Goal: Communication & Community: Answer question/provide support

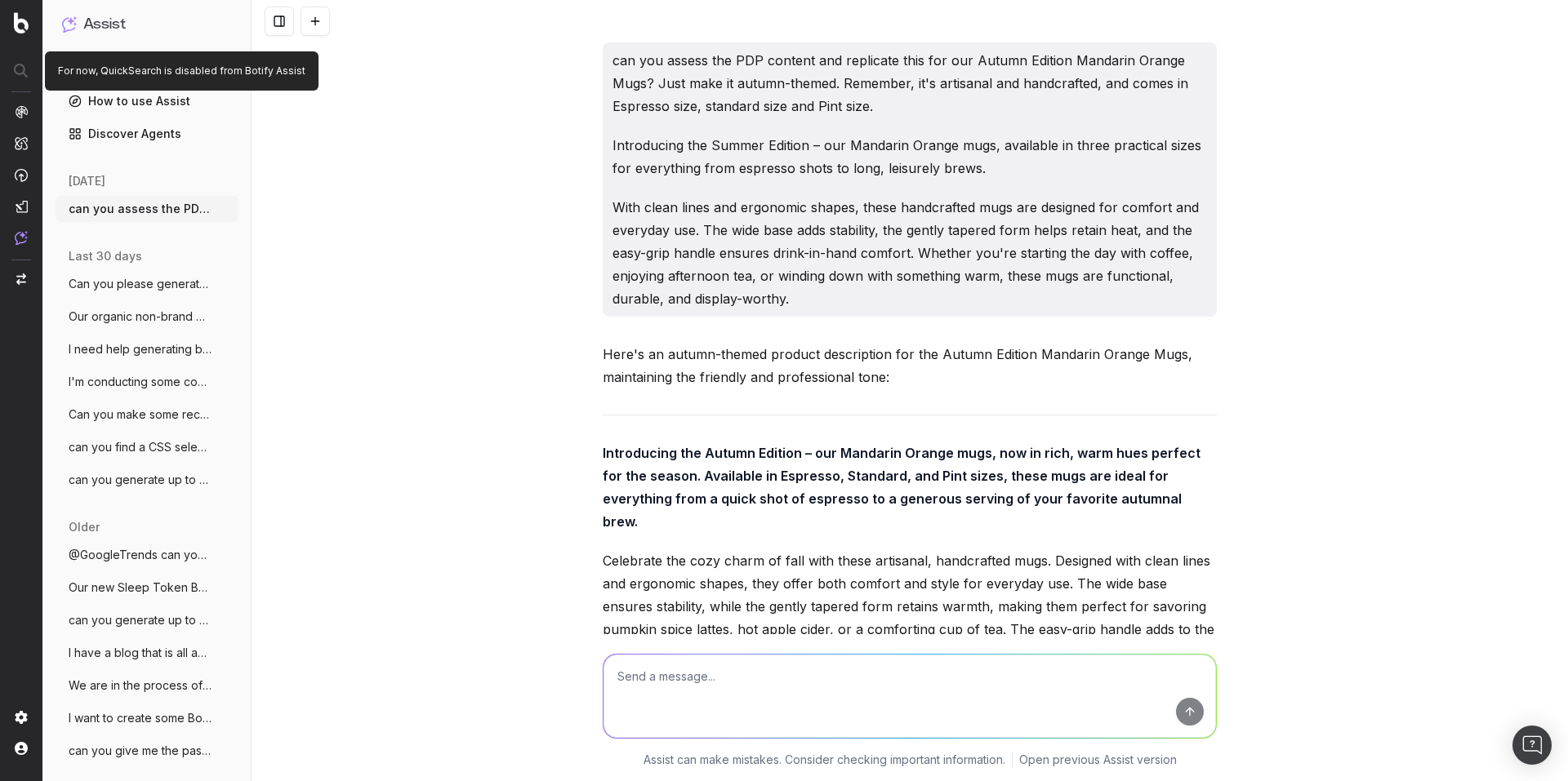
scroll to position [4045, 0]
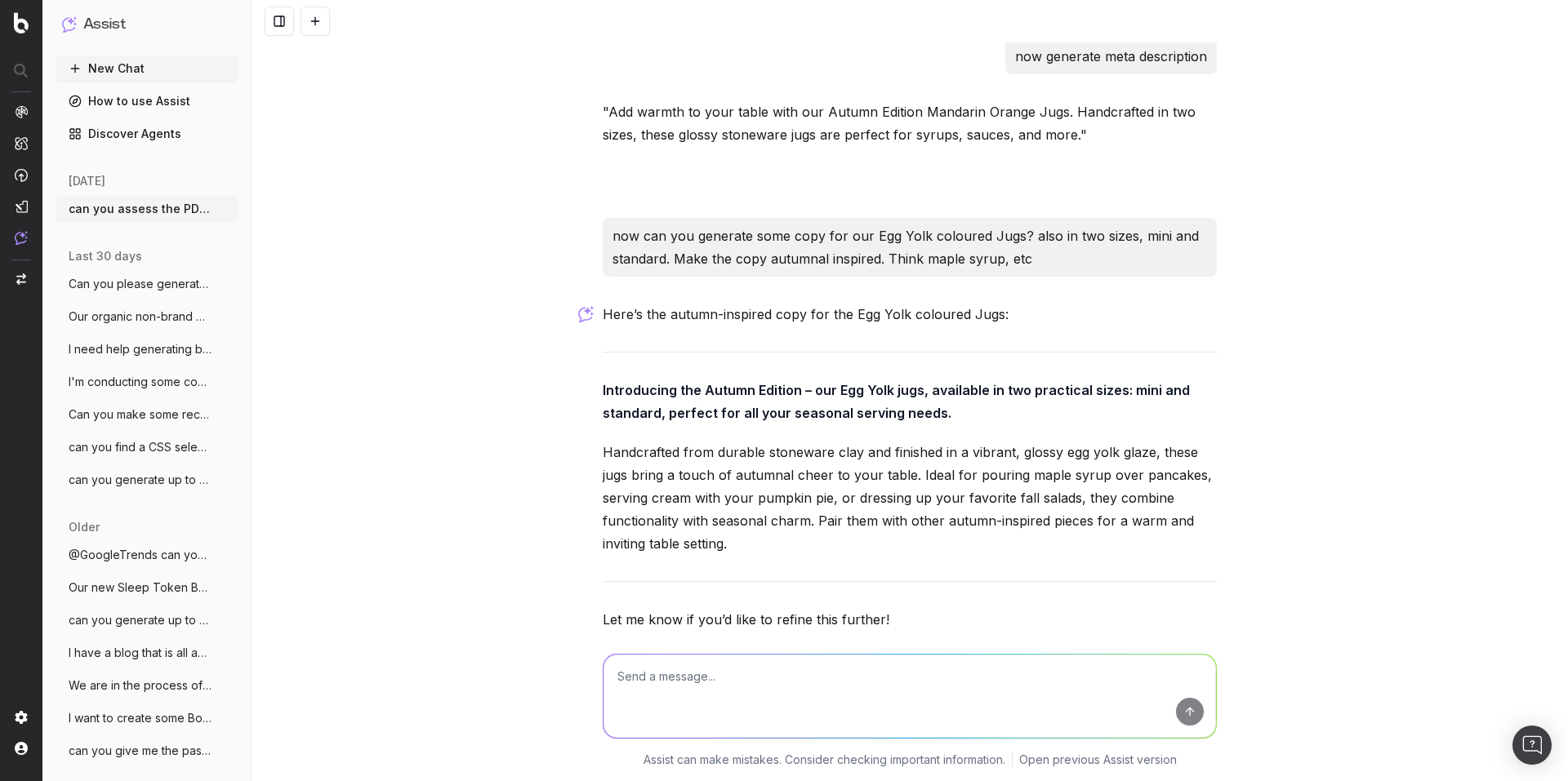
click at [700, 668] on textarea at bounding box center [909, 697] width 613 height 83
type textarea "can you replicate the PDP copy but for Racing Green Jugs?"
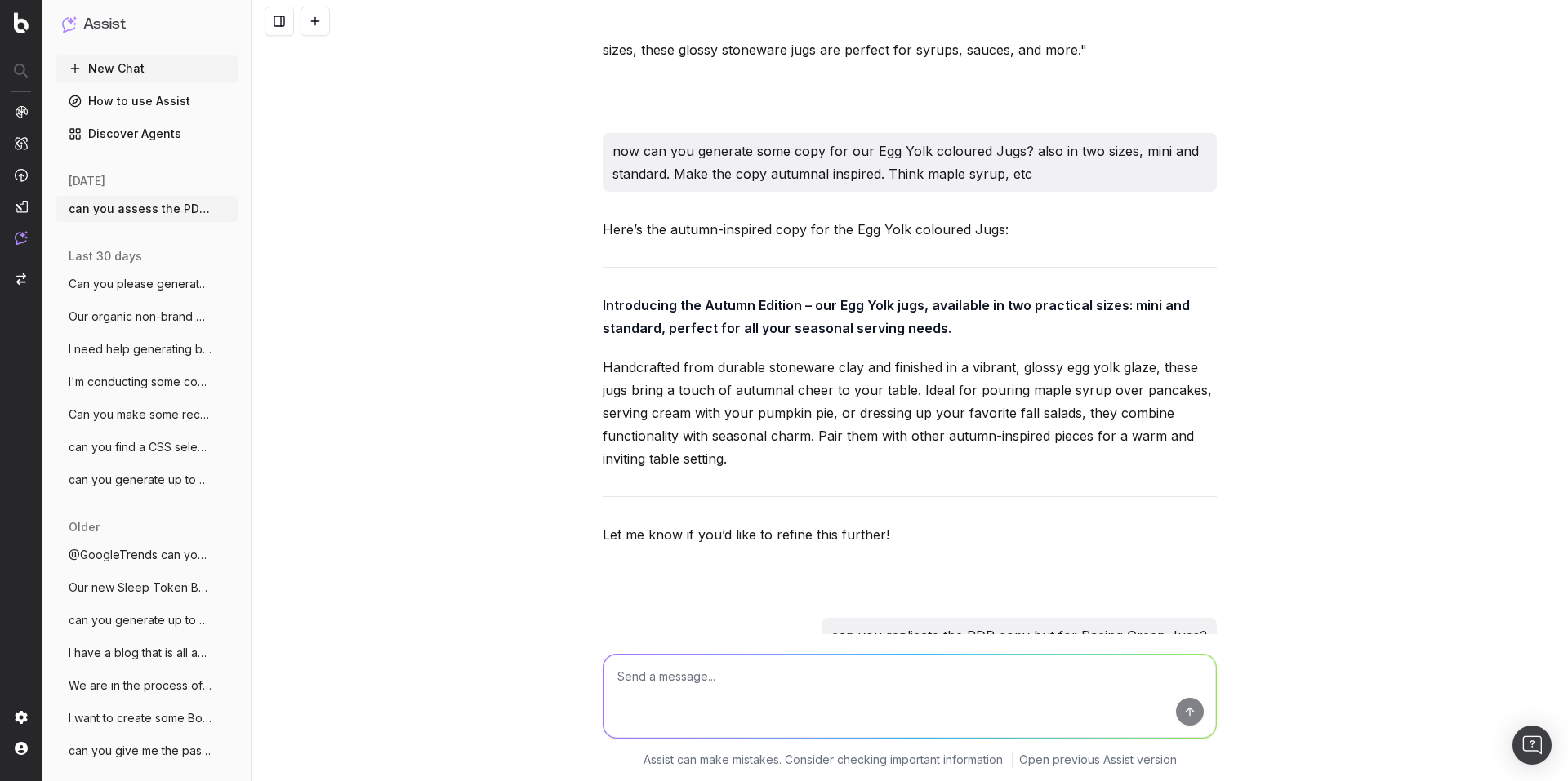
scroll to position [4507, 0]
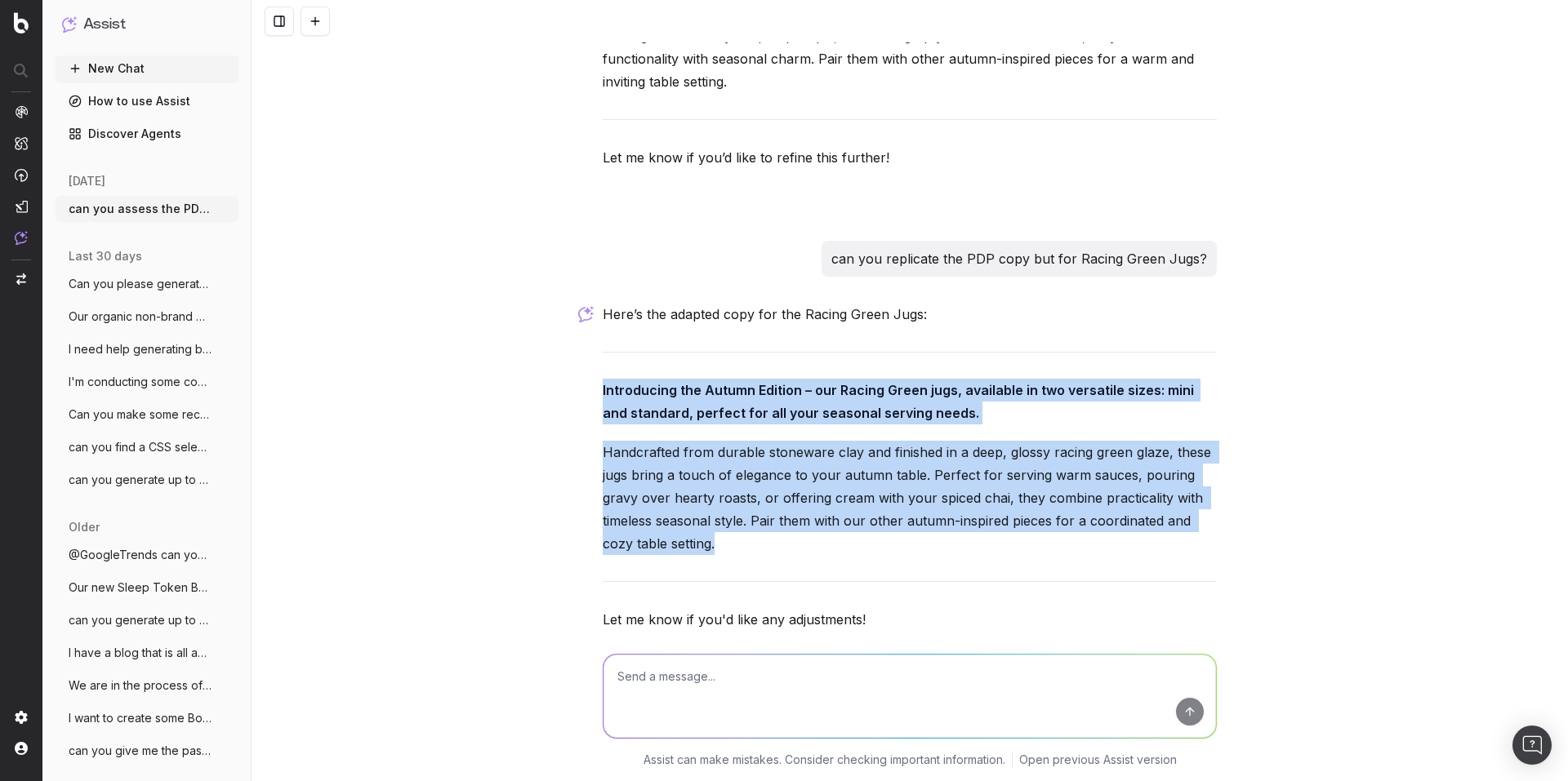
drag, startPoint x: 592, startPoint y: 321, endPoint x: 740, endPoint y: 471, distance: 210.7
copy div "Introducing the Autumn Edition – our Racing Green jugs, available in two versat…"
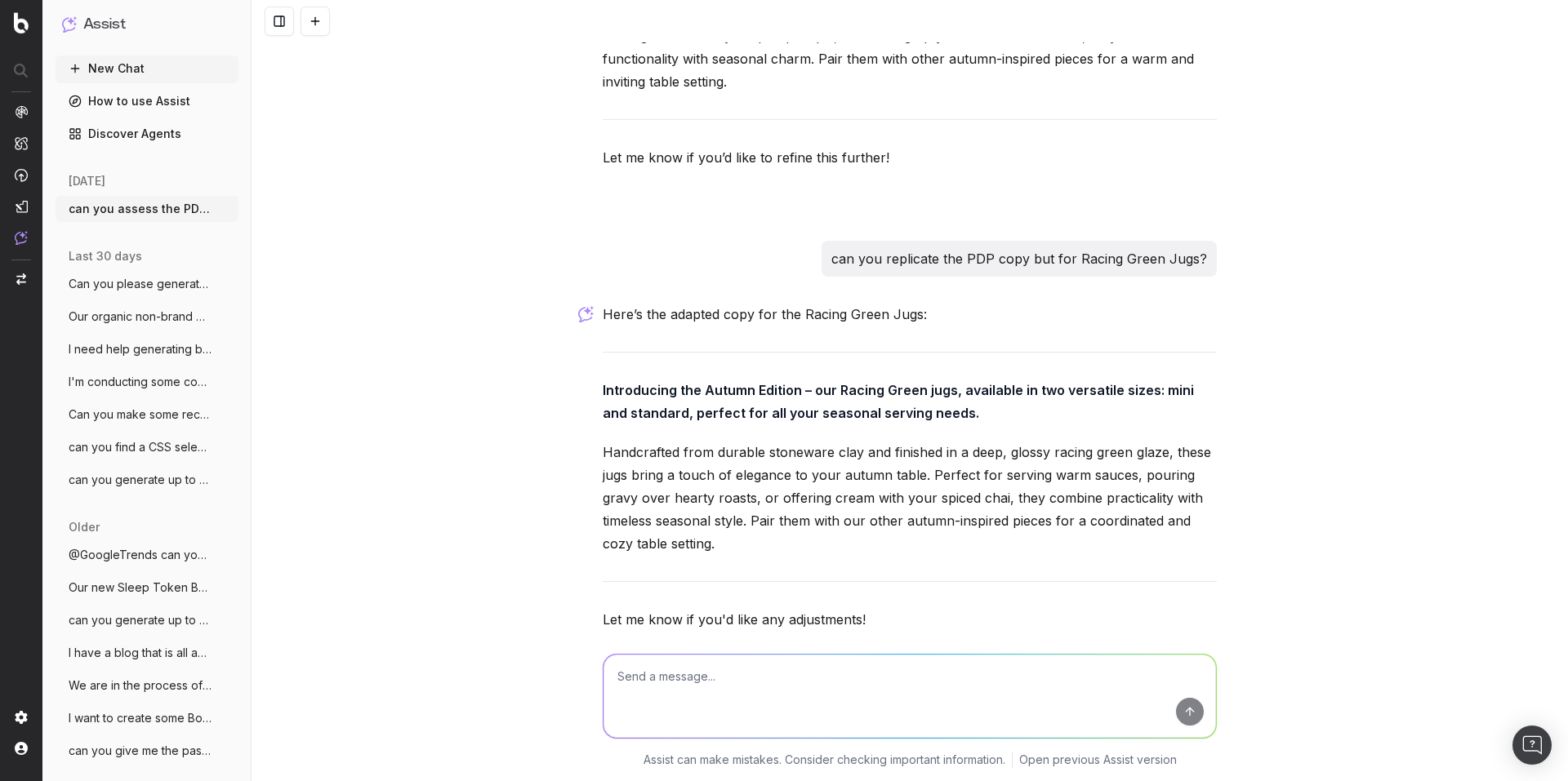
click at [664, 687] on textarea at bounding box center [909, 697] width 613 height 83
type textarea "now generate meta description"
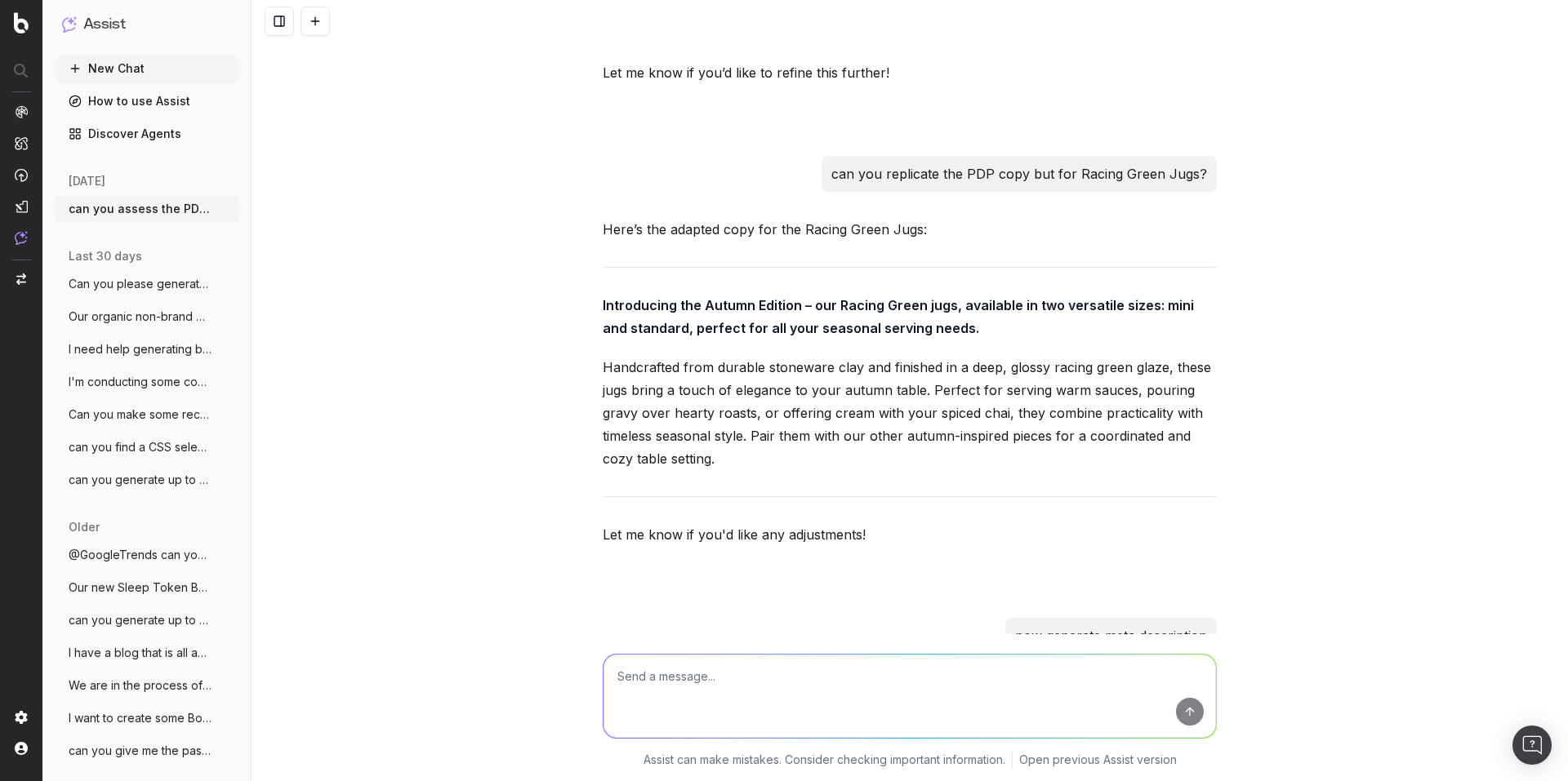
scroll to position [4687, 0]
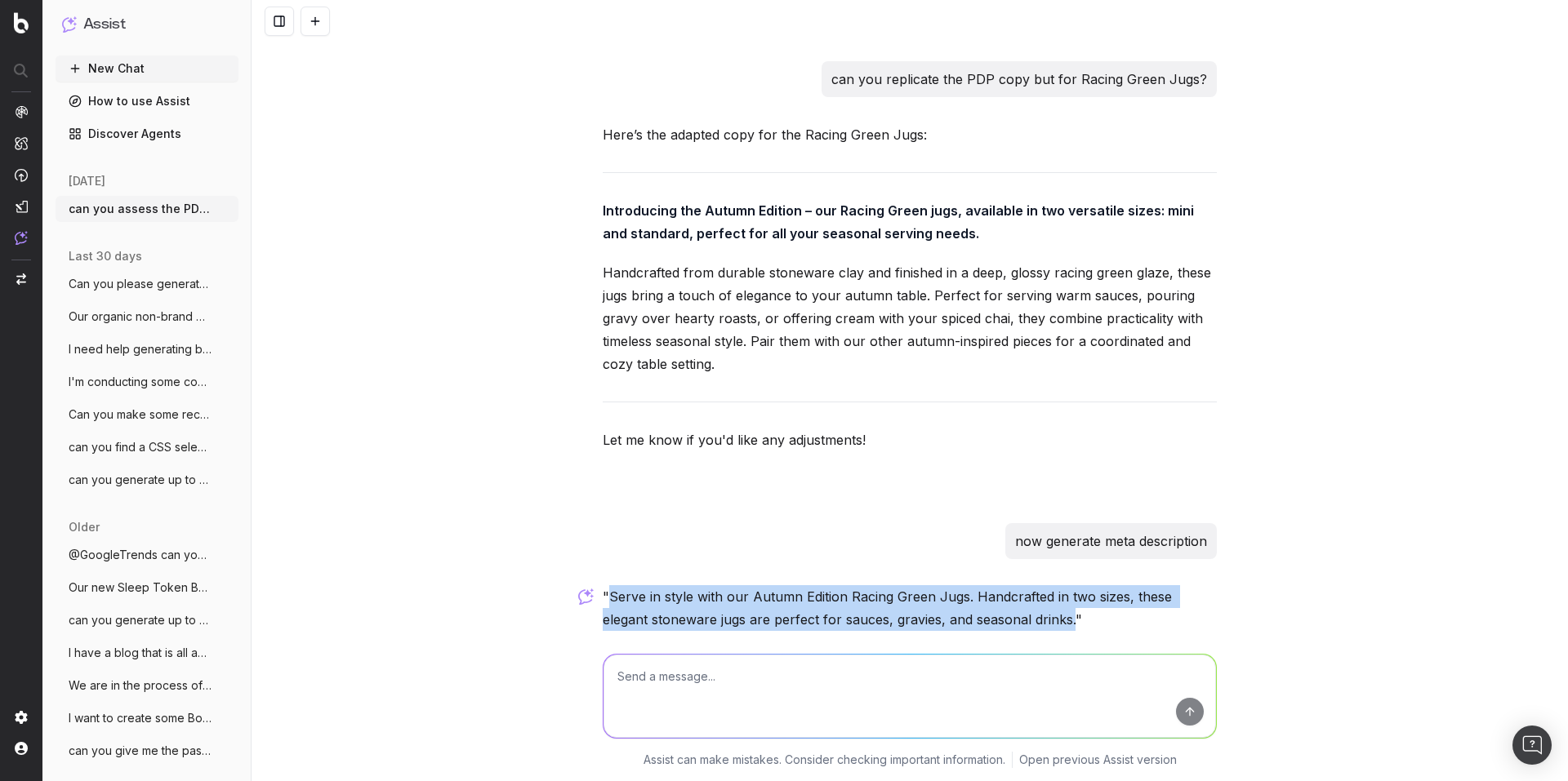
drag, startPoint x: 601, startPoint y: 525, endPoint x: 1017, endPoint y: 552, distance: 416.9
click at [1017, 586] on p ""Serve in style with our Autumn Edition Racing Green Jugs. Handcrafted in two s…" at bounding box center [909, 608] width 614 height 45
copy p "Serve in style with our Autumn Edition Racing Green Jugs. Handcrafted in two si…"
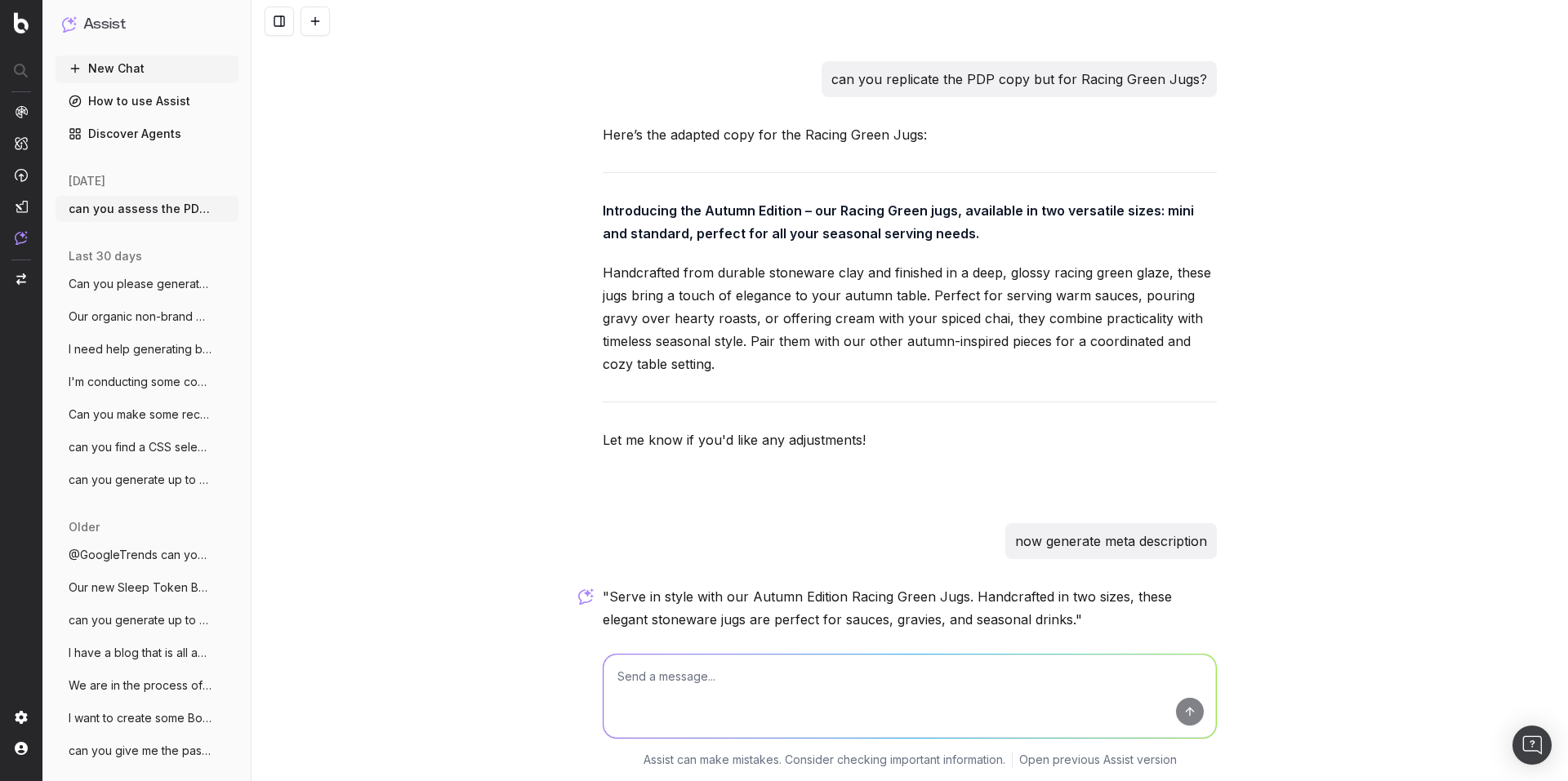
click at [631, 676] on textarea at bounding box center [909, 697] width 613 height 83
paste textarea "Introducing the Summer Edition – our vibrant and zesty Mandarin Orange bowls, n…"
type textarea "can you replicate this PDP copy but for our range of Autumn edition Mandarin Or…"
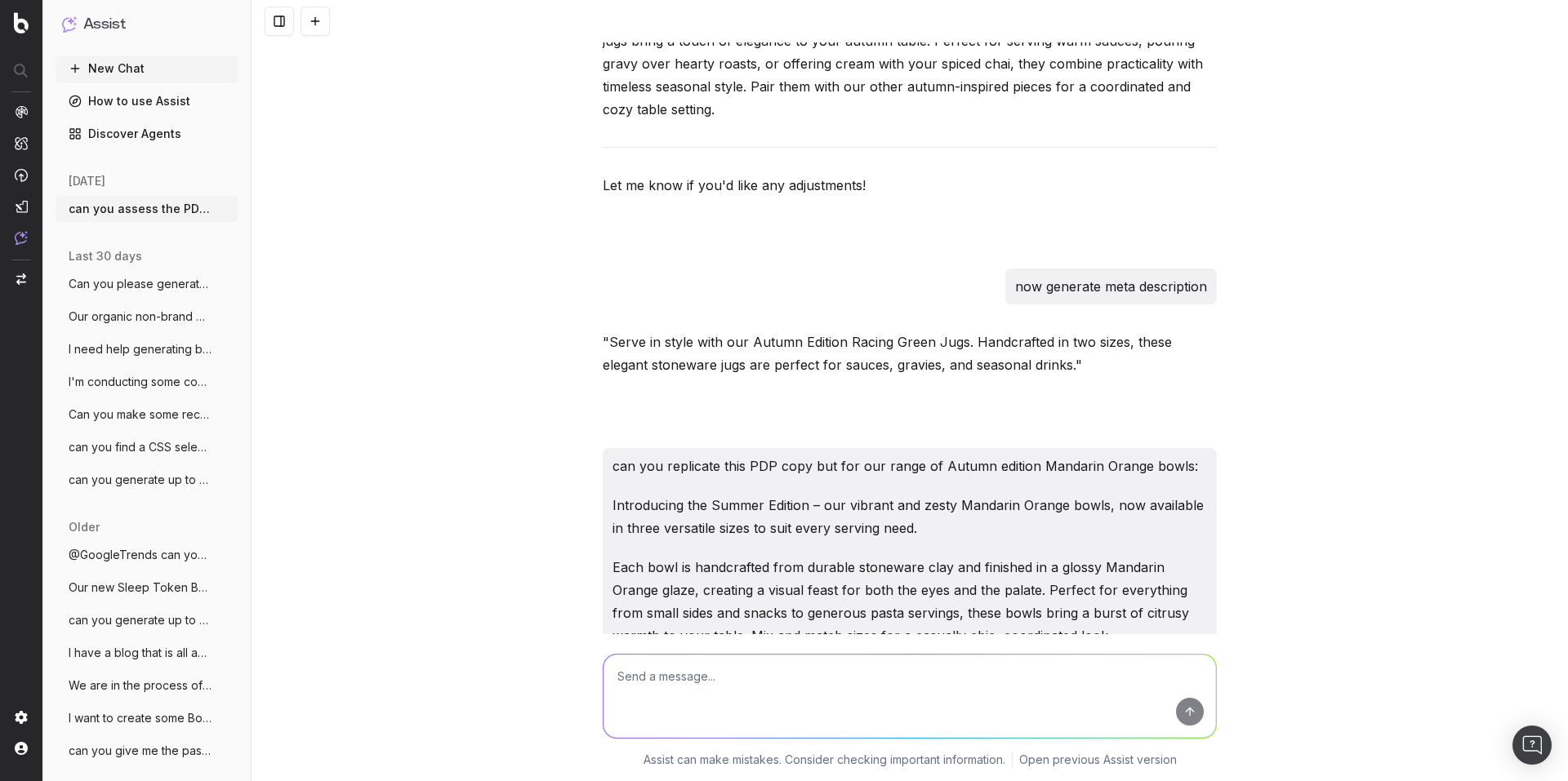
scroll to position [5296, 0]
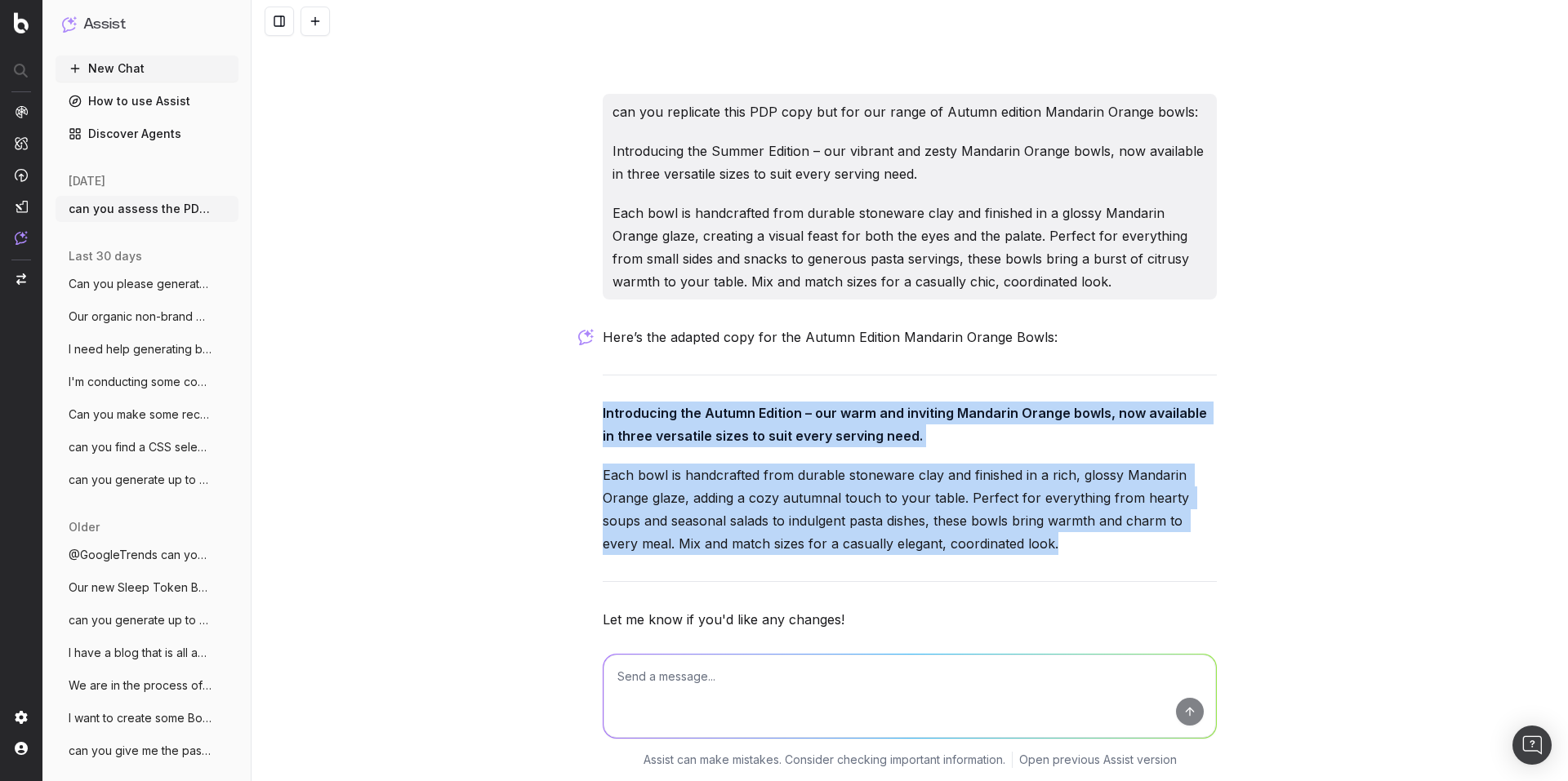
drag, startPoint x: 587, startPoint y: 348, endPoint x: 1079, endPoint y: 472, distance: 507.4
click at [1079, 472] on div "can you assess the PDP content and replicate this for our Autumn Edition Mandar…" at bounding box center [909, 390] width 1316 height 781
copy div "Introducing the Autumn Edition – our warm and inviting Mandarin Orange bowls, n…"
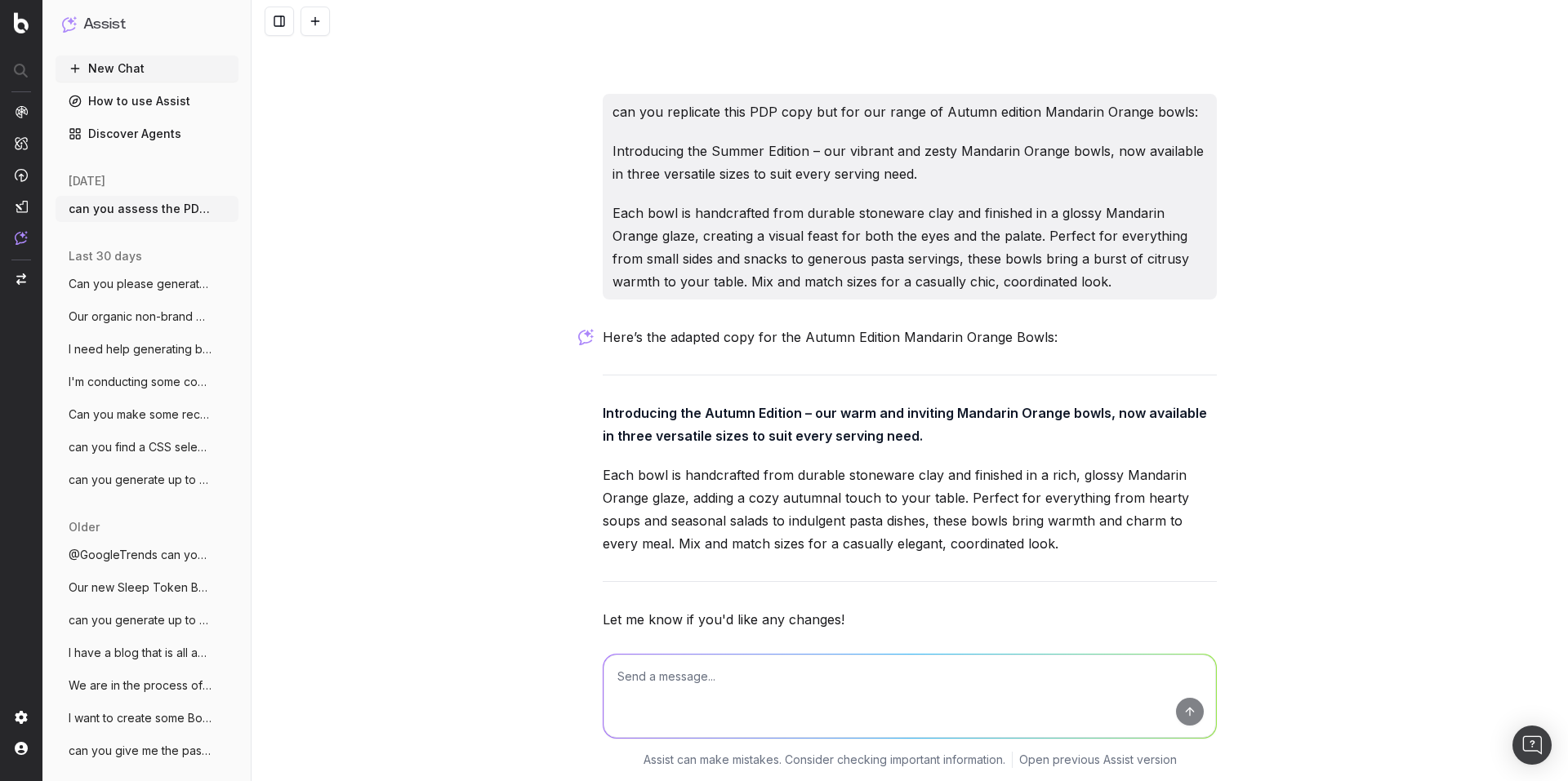
click at [793, 682] on textarea at bounding box center [909, 697] width 613 height 83
type textarea "now generate meta description"
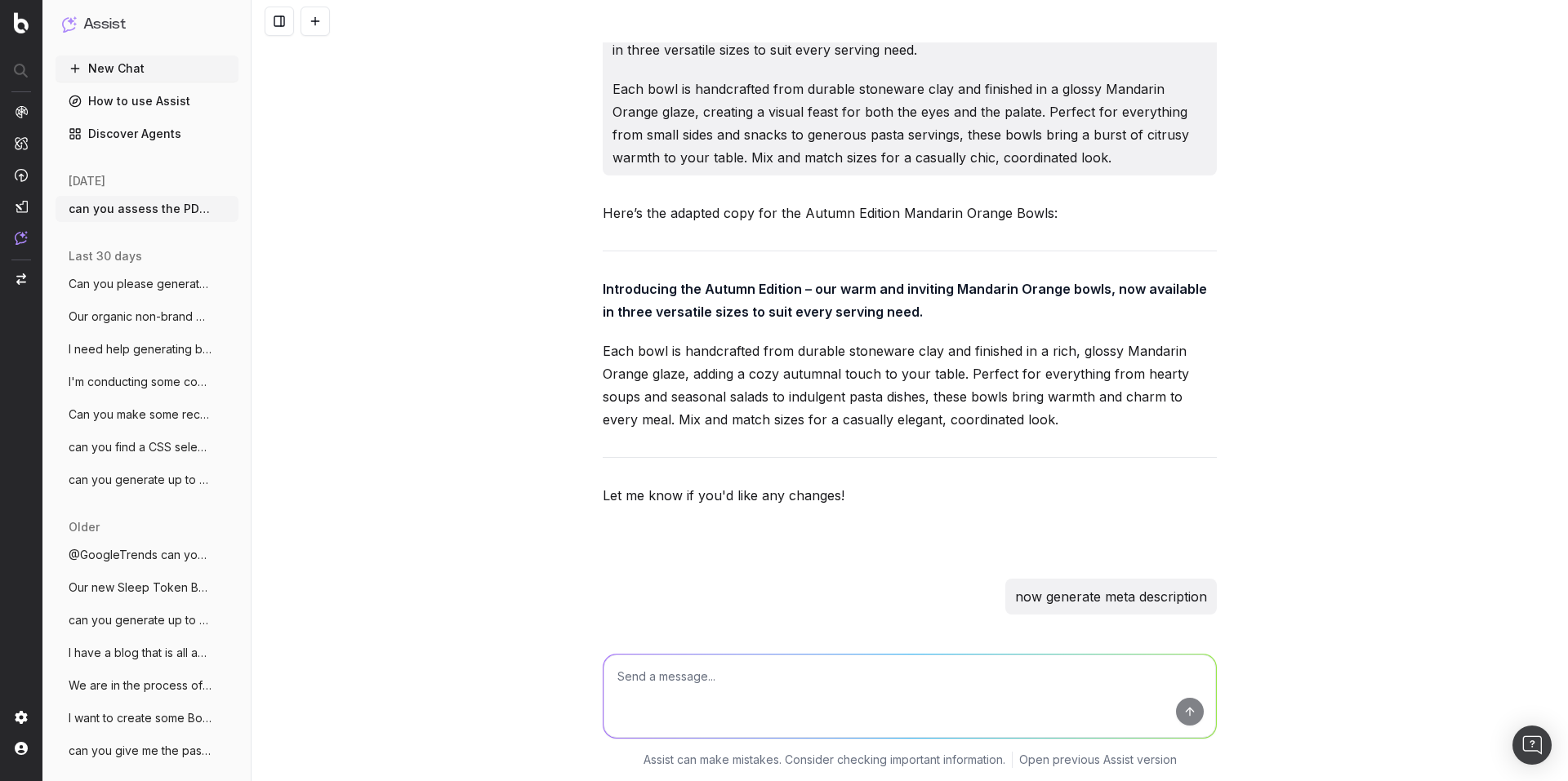
scroll to position [5475, 0]
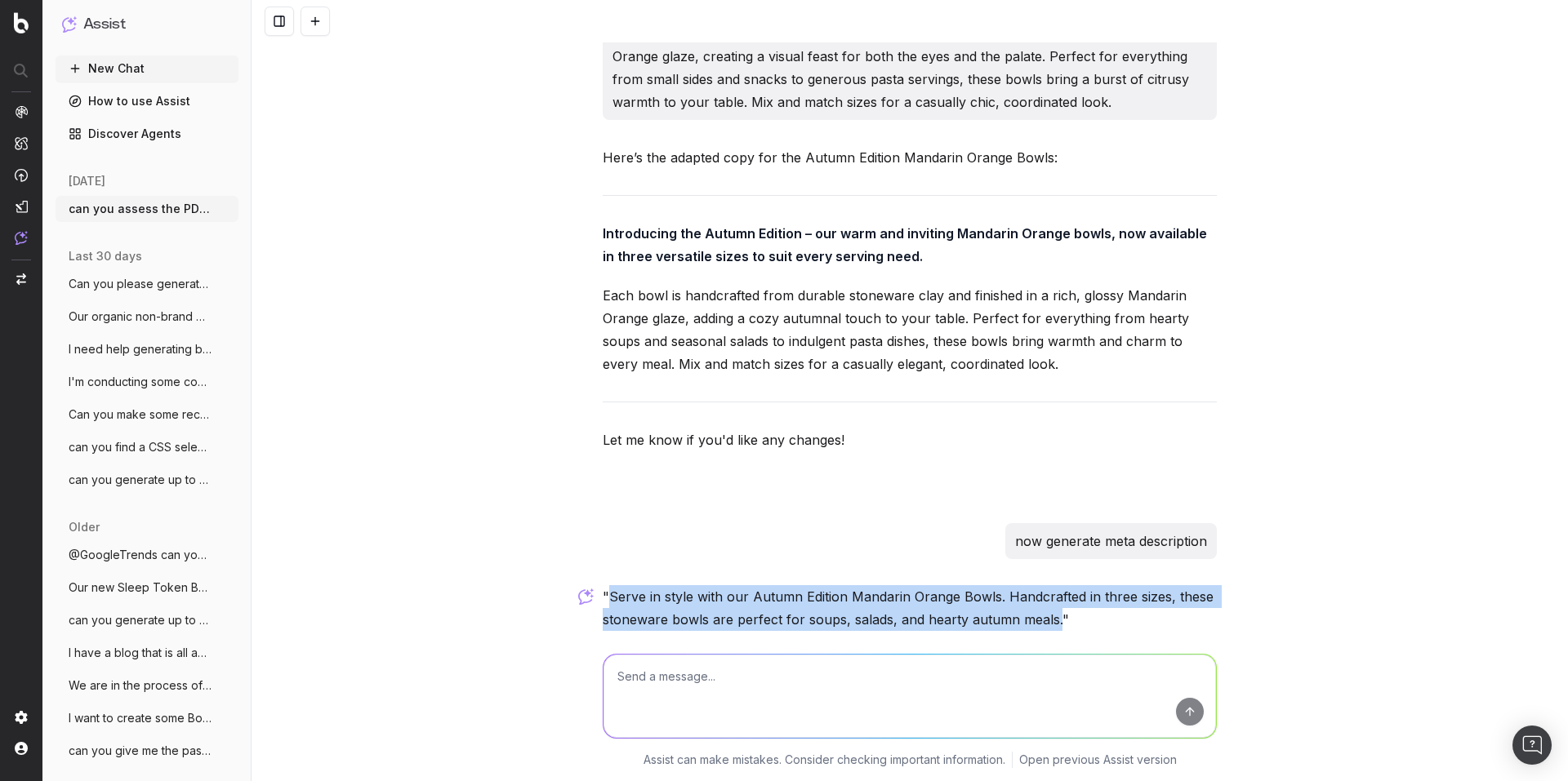
drag, startPoint x: 602, startPoint y: 528, endPoint x: 1049, endPoint y: 555, distance: 447.8
click at [1049, 586] on p ""Serve in style with our Autumn Edition Mandarin Orange Bowls. Handcrafted in t…" at bounding box center [909, 608] width 614 height 45
copy p "Serve in style with our Autumn Edition Mandarin Orange Bowls. Handcrafted in th…"
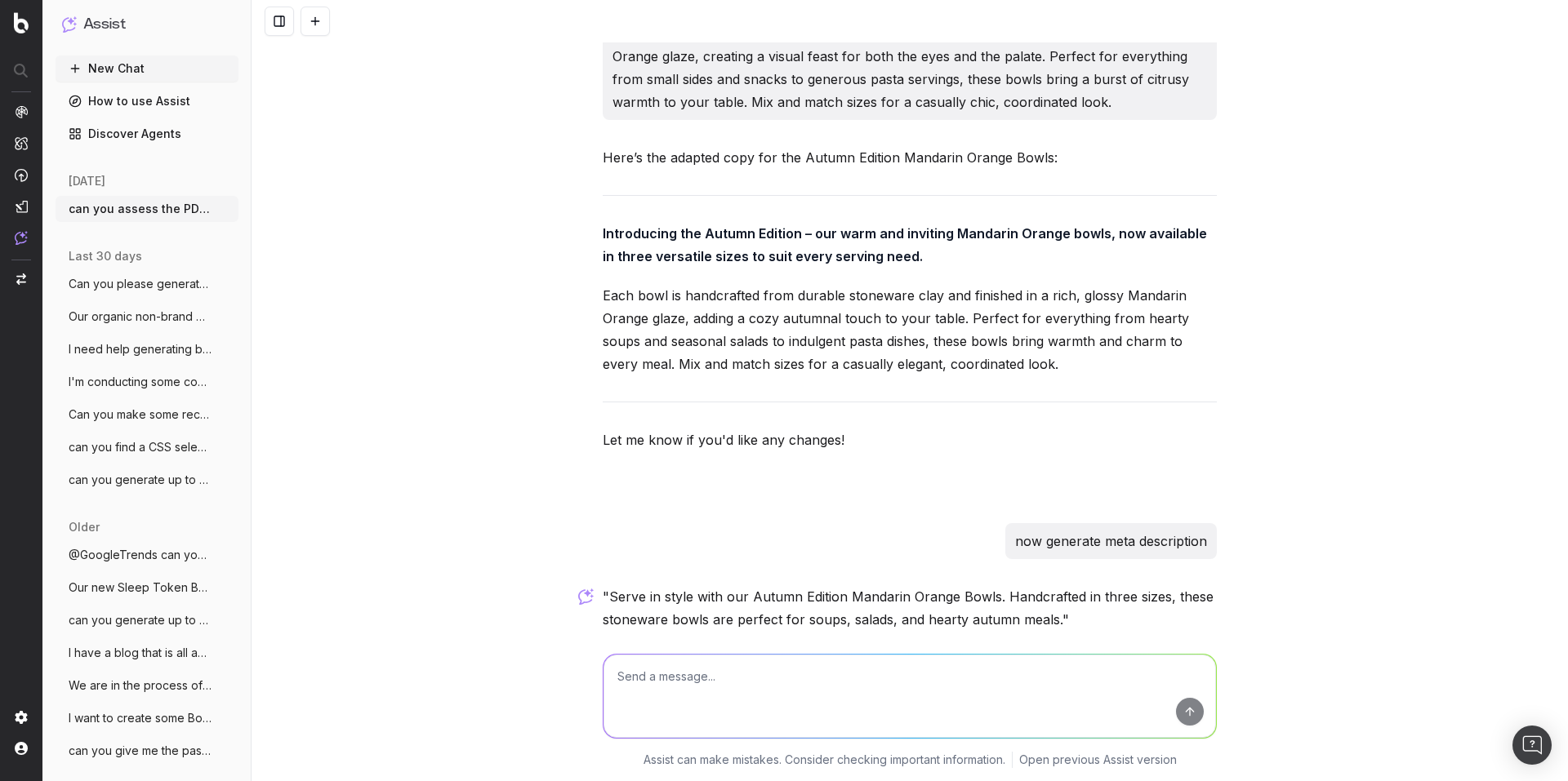
drag, startPoint x: 732, startPoint y: 681, endPoint x: 743, endPoint y: 676, distance: 12.1
click at [731, 681] on textarea at bounding box center [909, 697] width 613 height 83
paste textarea "Autumn Edition Racing Green Classic Bowls"
type textarea "now generate copy for our Autumn Edition Racing Green Classic Bowls. They come …"
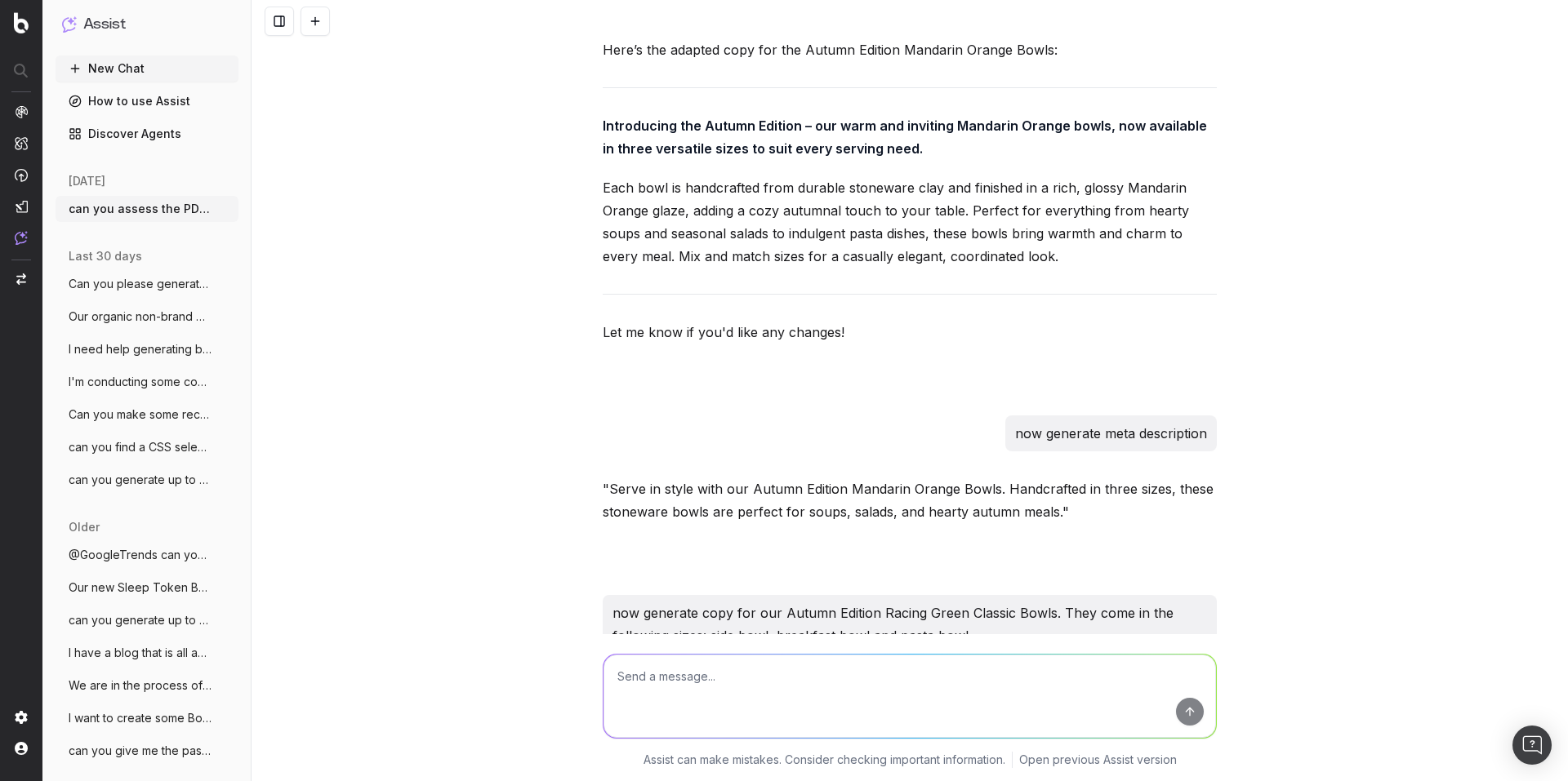
scroll to position [5960, 0]
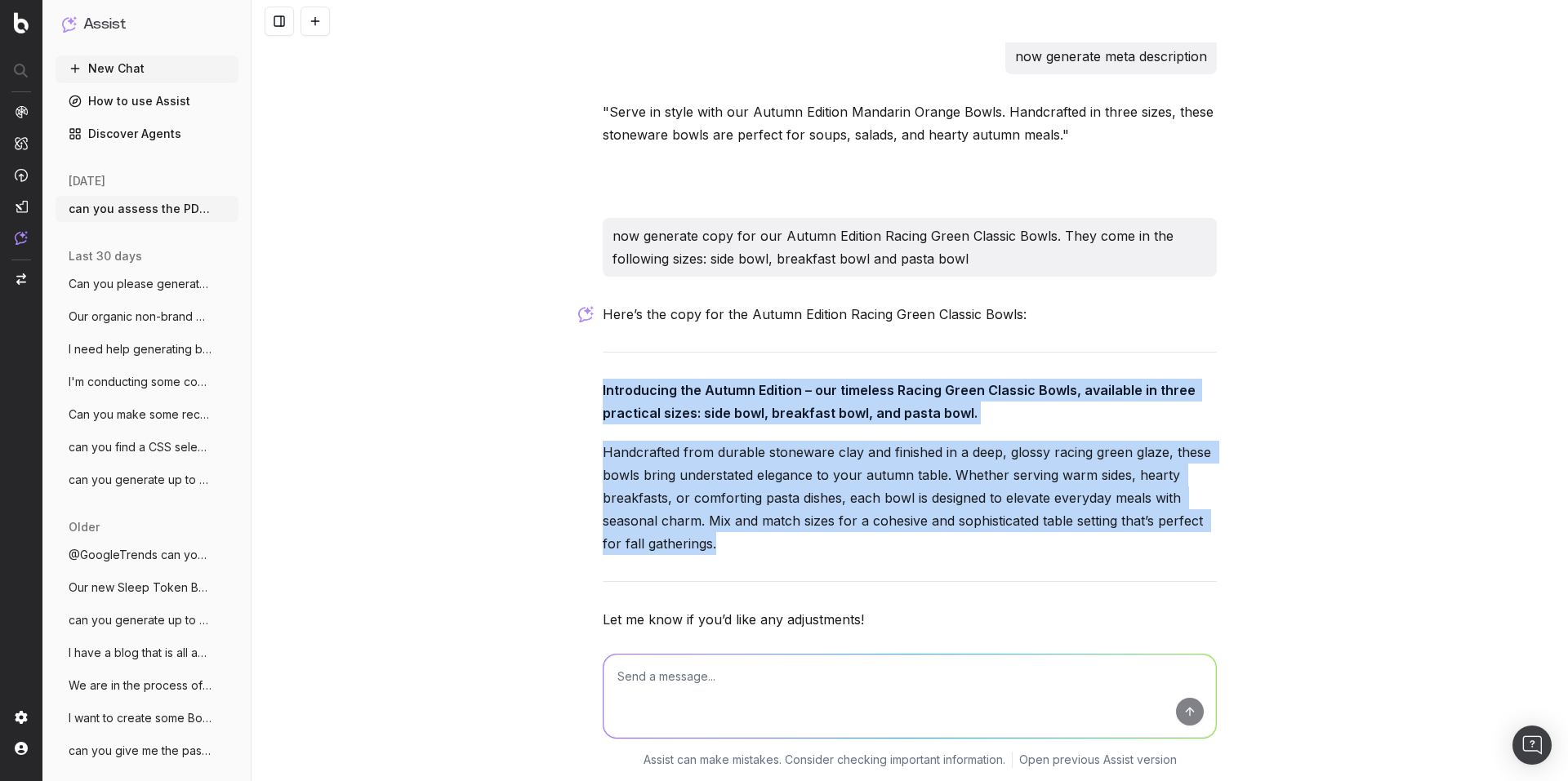
drag, startPoint x: 590, startPoint y: 320, endPoint x: 821, endPoint y: 471, distance: 276.0
copy div "Introducing the Autumn Edition – our timeless Racing Green Classic Bowls, avail…"
click at [526, 475] on div "can you assess the PDP content and replicate this for our Autumn Edition Mandar…" at bounding box center [909, 390] width 1316 height 781
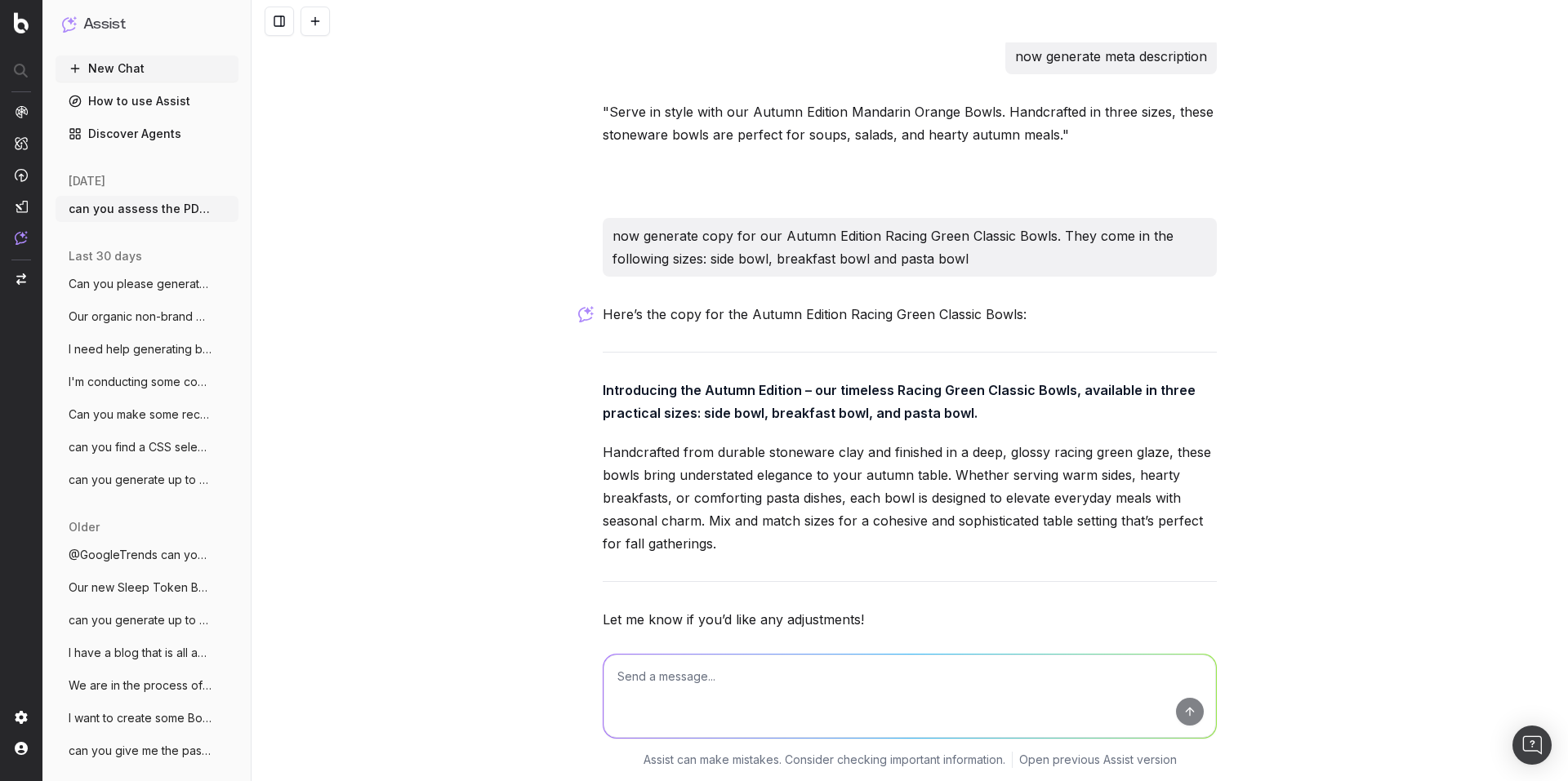
click at [709, 666] on textarea at bounding box center [909, 697] width 613 height 83
type textarea "now generate meta description"
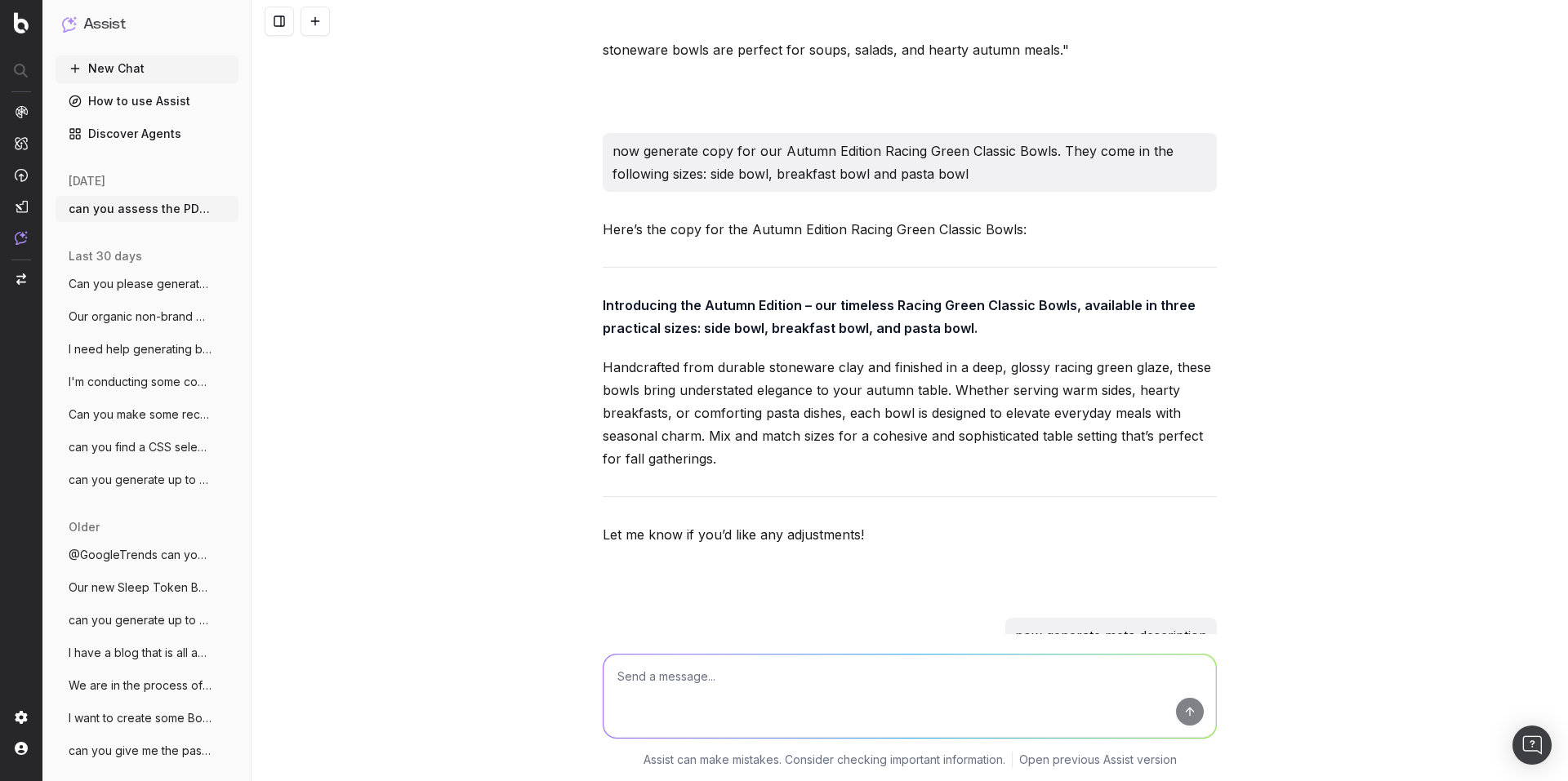
scroll to position [6140, 0]
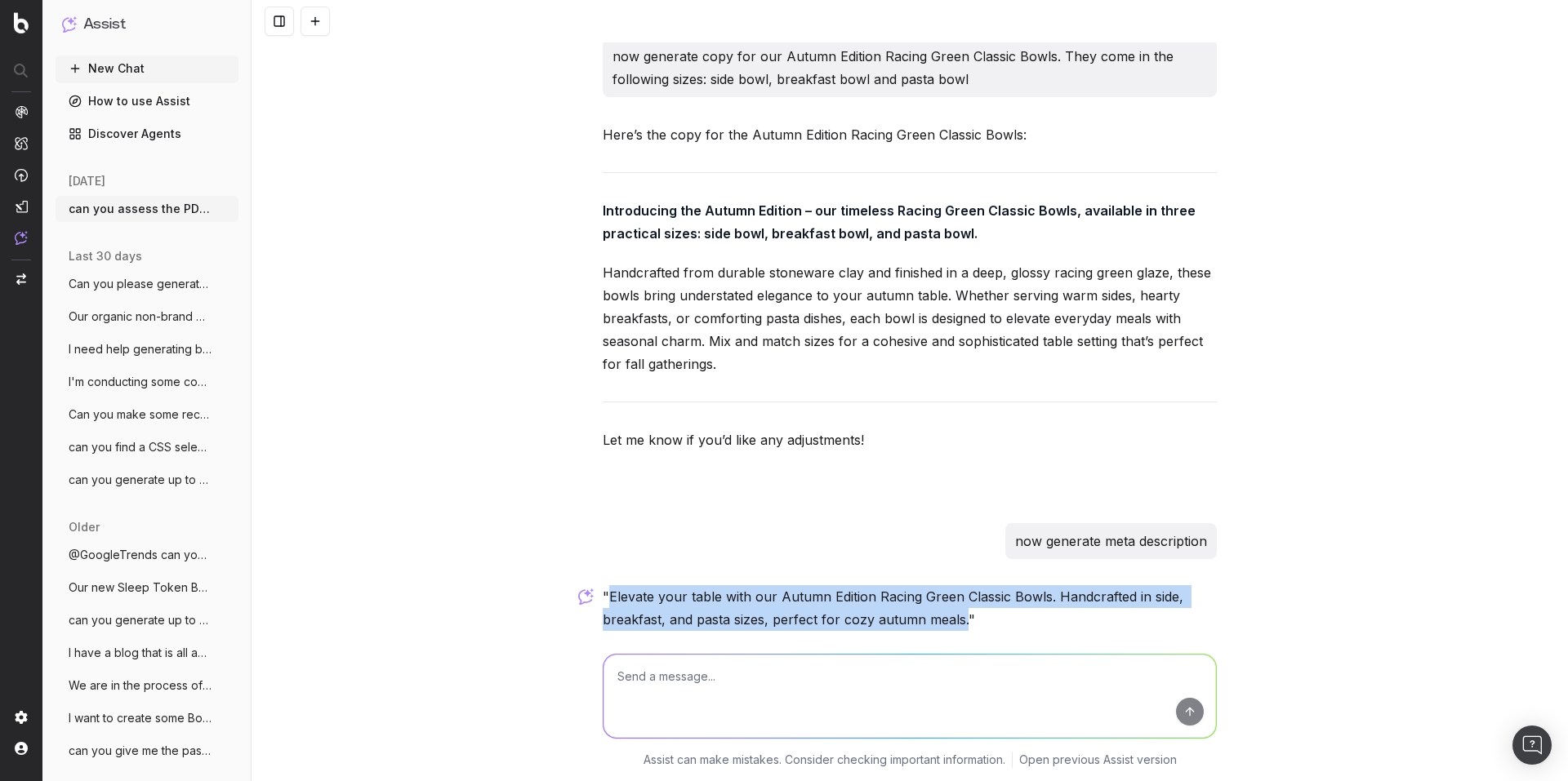
drag, startPoint x: 601, startPoint y: 531, endPoint x: 956, endPoint y: 551, distance: 355.6
click at [956, 586] on p ""Elevate your table with our Autumn Edition Racing Green Classic Bowls. Handcra…" at bounding box center [909, 608] width 614 height 45
copy p "Elevate your table with our Autumn Edition Racing Green Classic Bowls. Handcraf…"
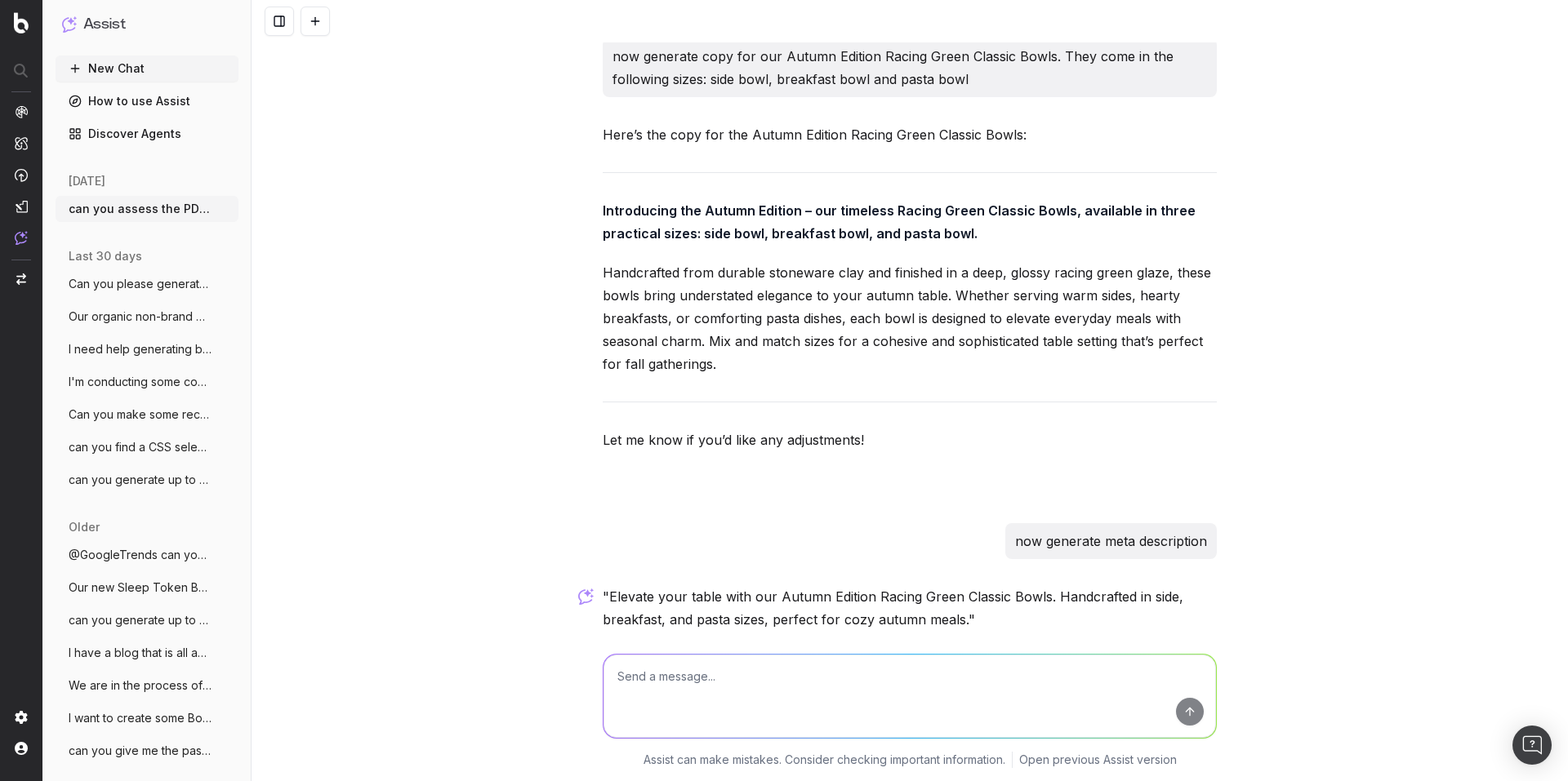
click at [446, 488] on div "can you assess the PDP content and replicate this for our Autumn Edition Mandar…" at bounding box center [909, 390] width 1316 height 781
click at [702, 687] on textarea at bounding box center [909, 697] width 613 height 83
paste textarea "Autumn Edition Egg Yolk Classic Bowls"
type textarea "now generate some copy and a meta description for our Autumn Edition Egg Yolk C…"
click at [1040, 676] on textarea "now generate some copy and a meta description for our Autumn Edition Egg Yolk C…" at bounding box center [909, 697] width 613 height 83
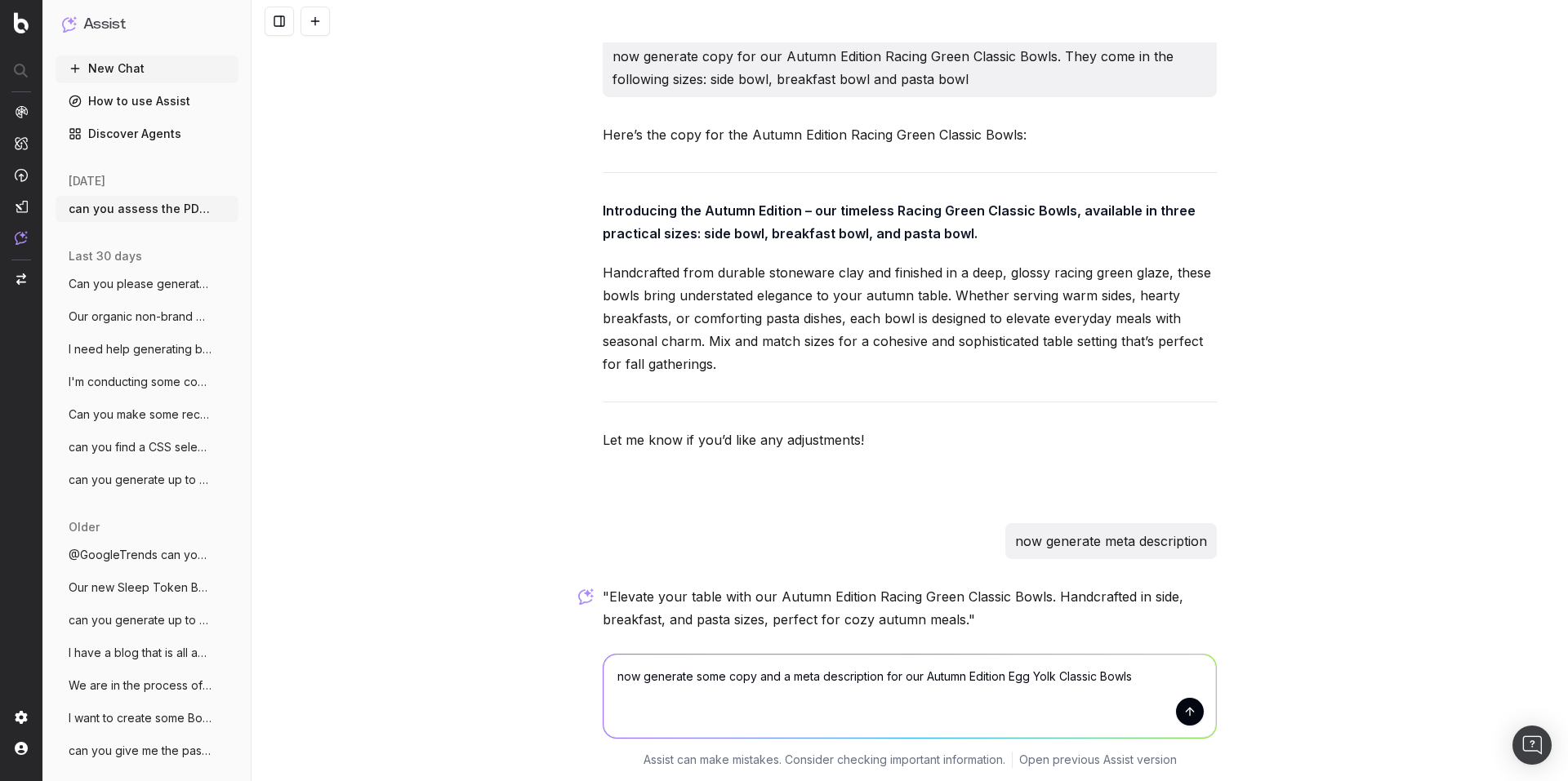
click at [1129, 676] on textarea "now generate some copy and a meta description for our Autumn Edition Egg Yolk C…" at bounding box center [909, 697] width 613 height 83
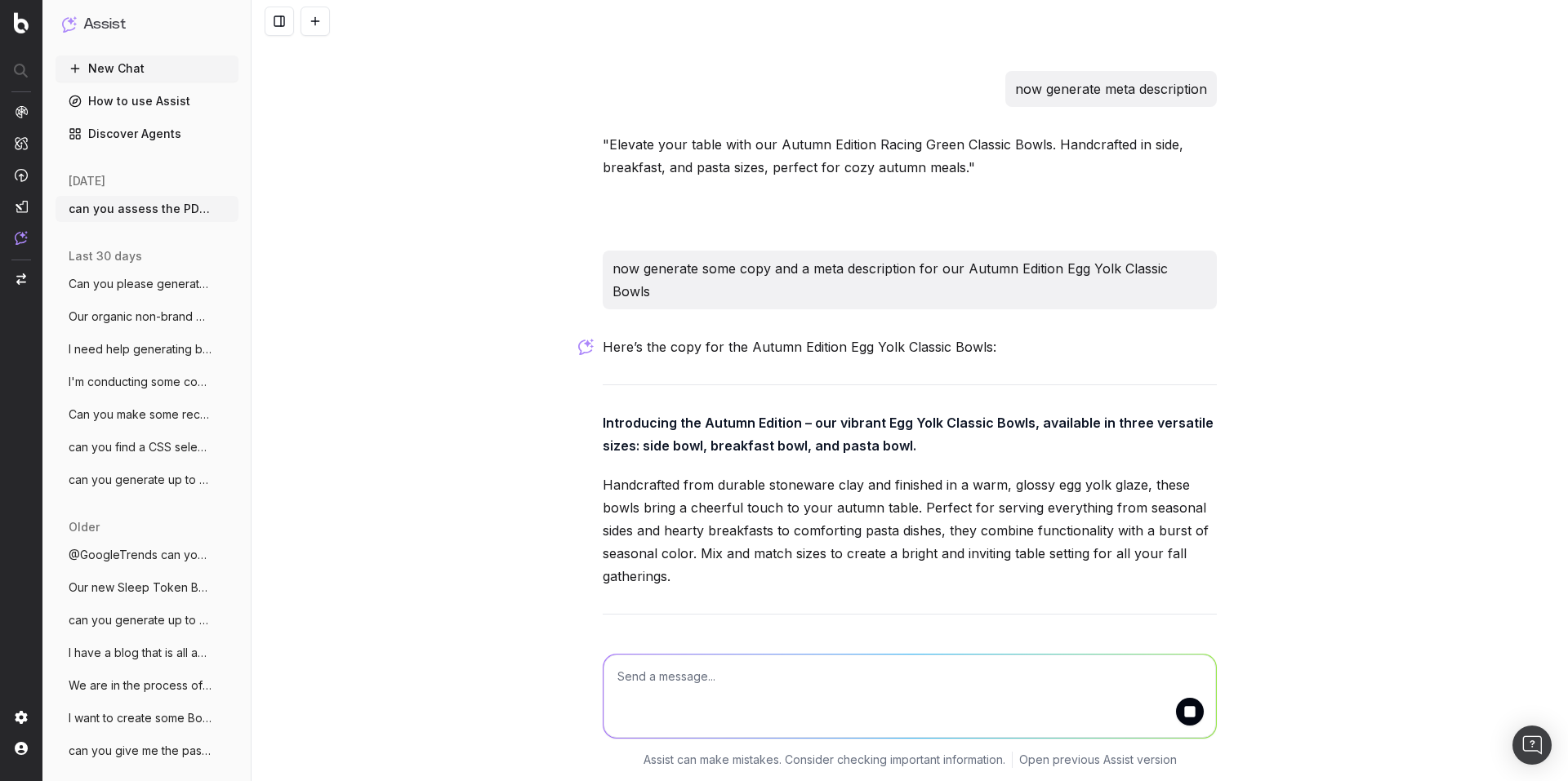
scroll to position [6647, 0]
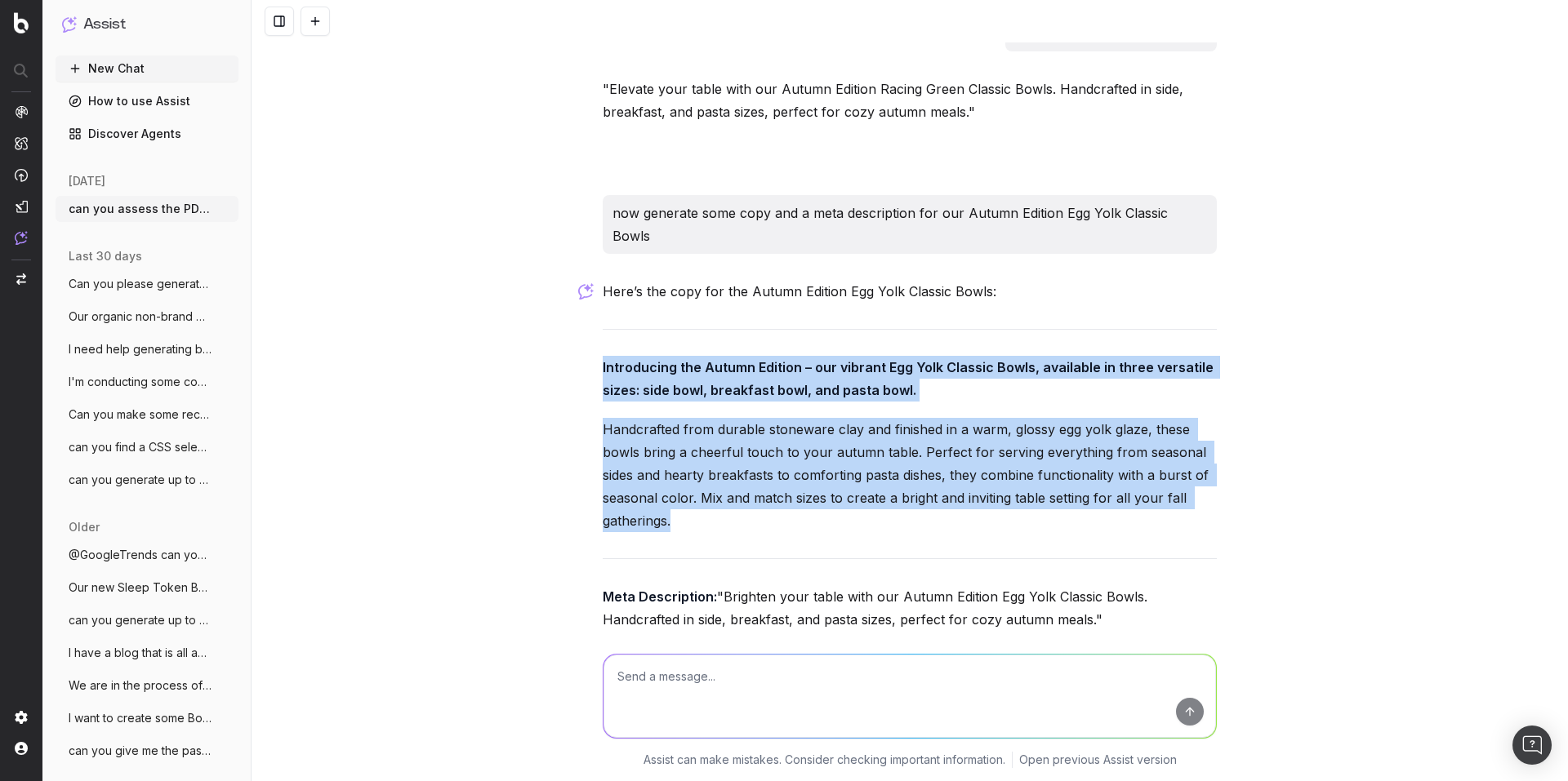
drag, startPoint x: 592, startPoint y: 274, endPoint x: 698, endPoint y: 431, distance: 189.4
copy div "Introducing the Autumn Edition – our vibrant Egg Yolk Classic Bowls, available …"
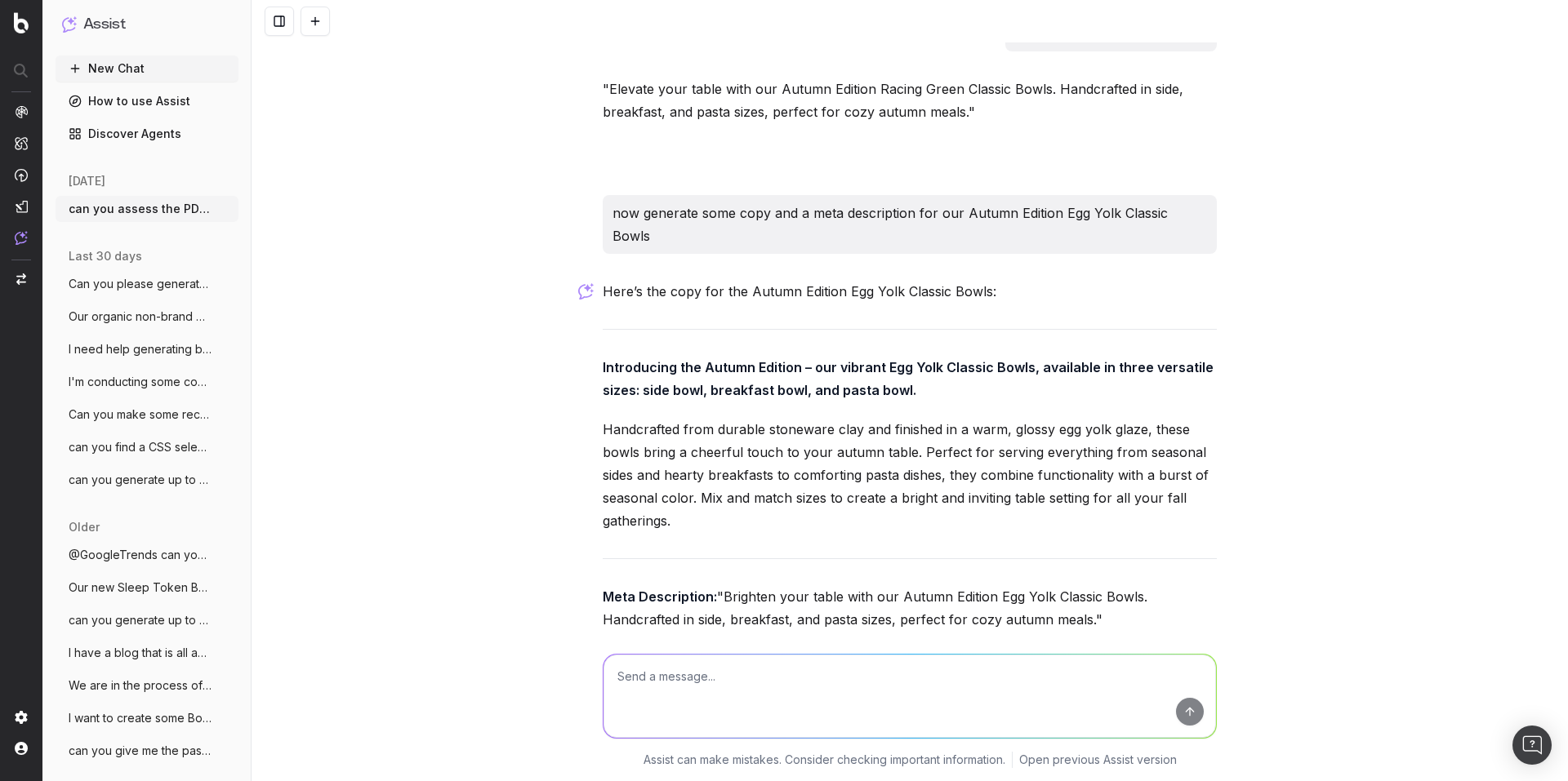
click at [656, 588] on strong "Meta Description:" at bounding box center [659, 597] width 114 height 17
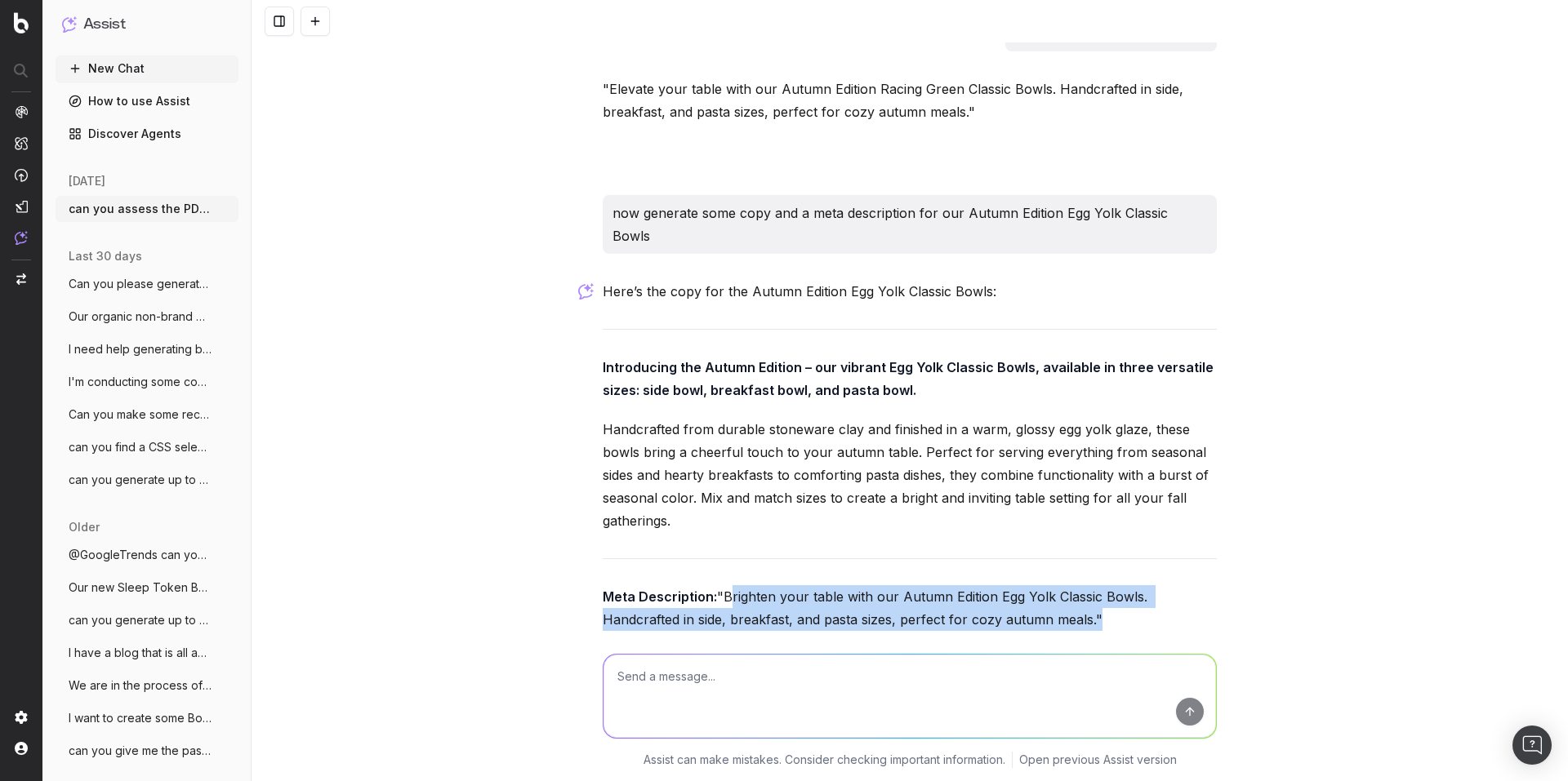
drag, startPoint x: 602, startPoint y: 529, endPoint x: 957, endPoint y: 548, distance: 355.5
click at [957, 586] on p "Meta Description: "Brighten your table with our Autumn Edition Egg Yolk Classic…" at bounding box center [909, 608] width 614 height 45
copy p "Brighten your table with our Autumn Edition Egg Yolk Classic Bowls. Handcrafted…"
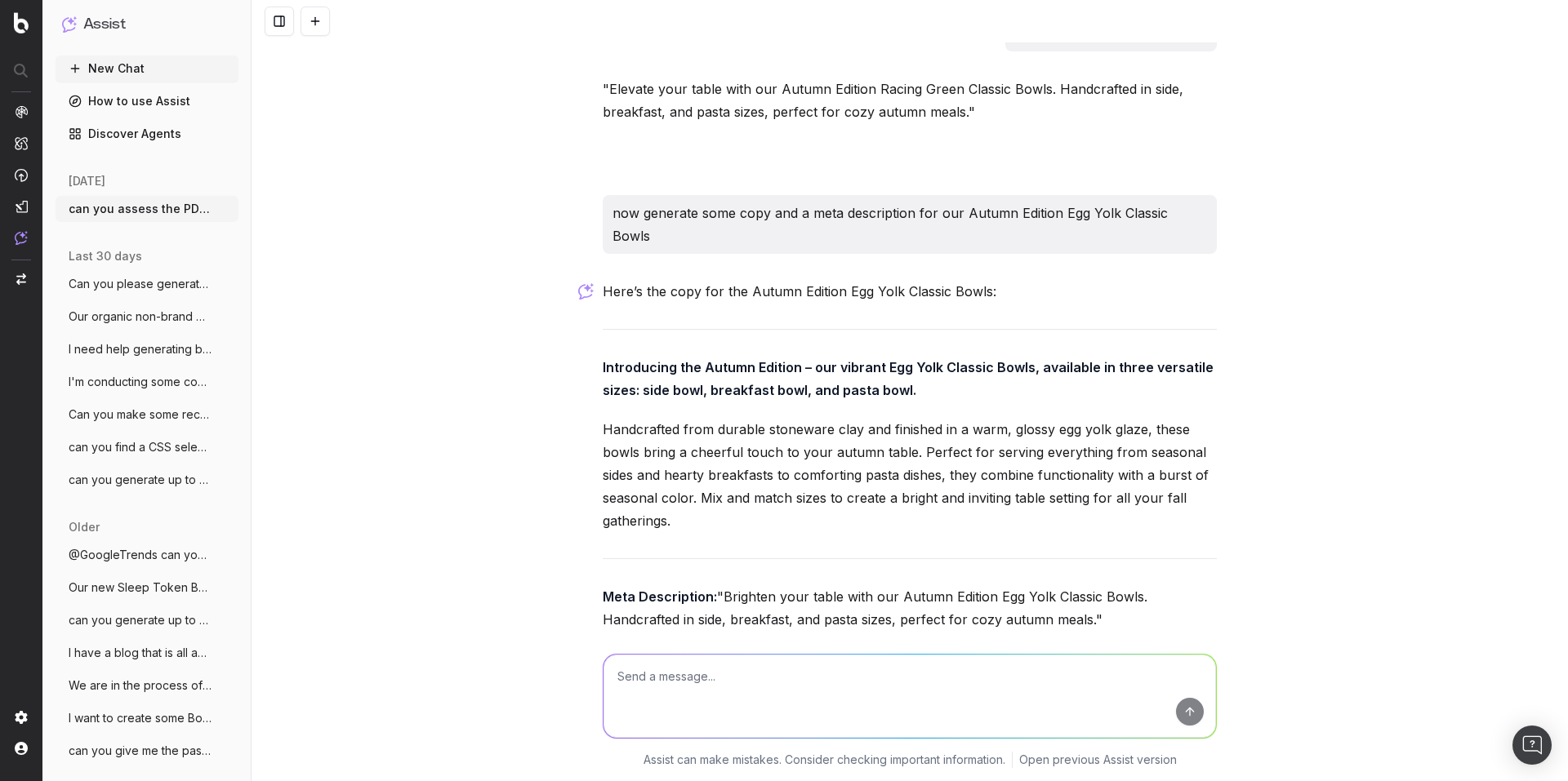
click at [710, 665] on textarea at bounding box center [909, 697] width 613 height 83
paste textarea "Introducing the Summer Edition – our bright and cheerful Sun Yellow plates, now…"
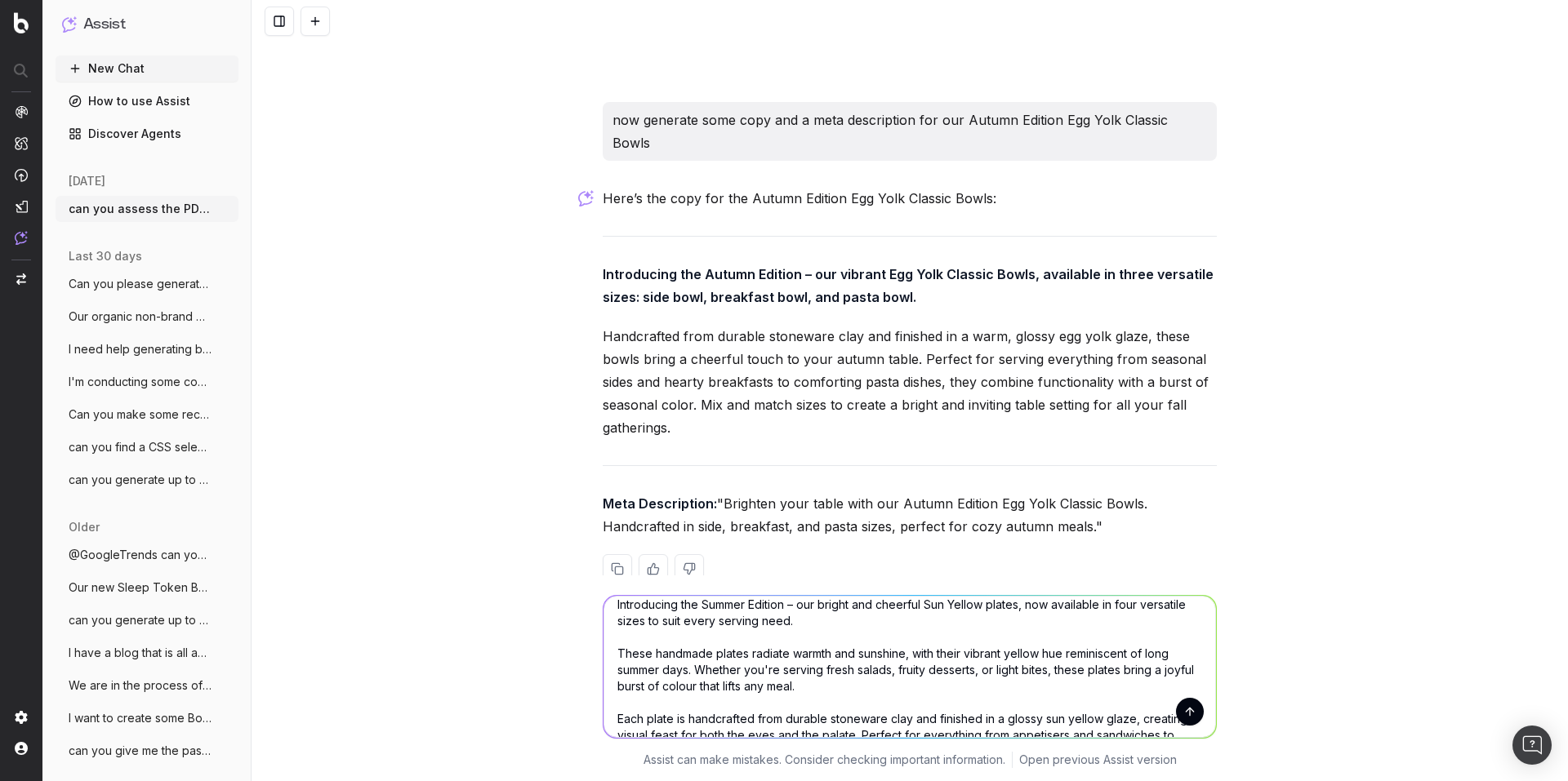
scroll to position [0, 0]
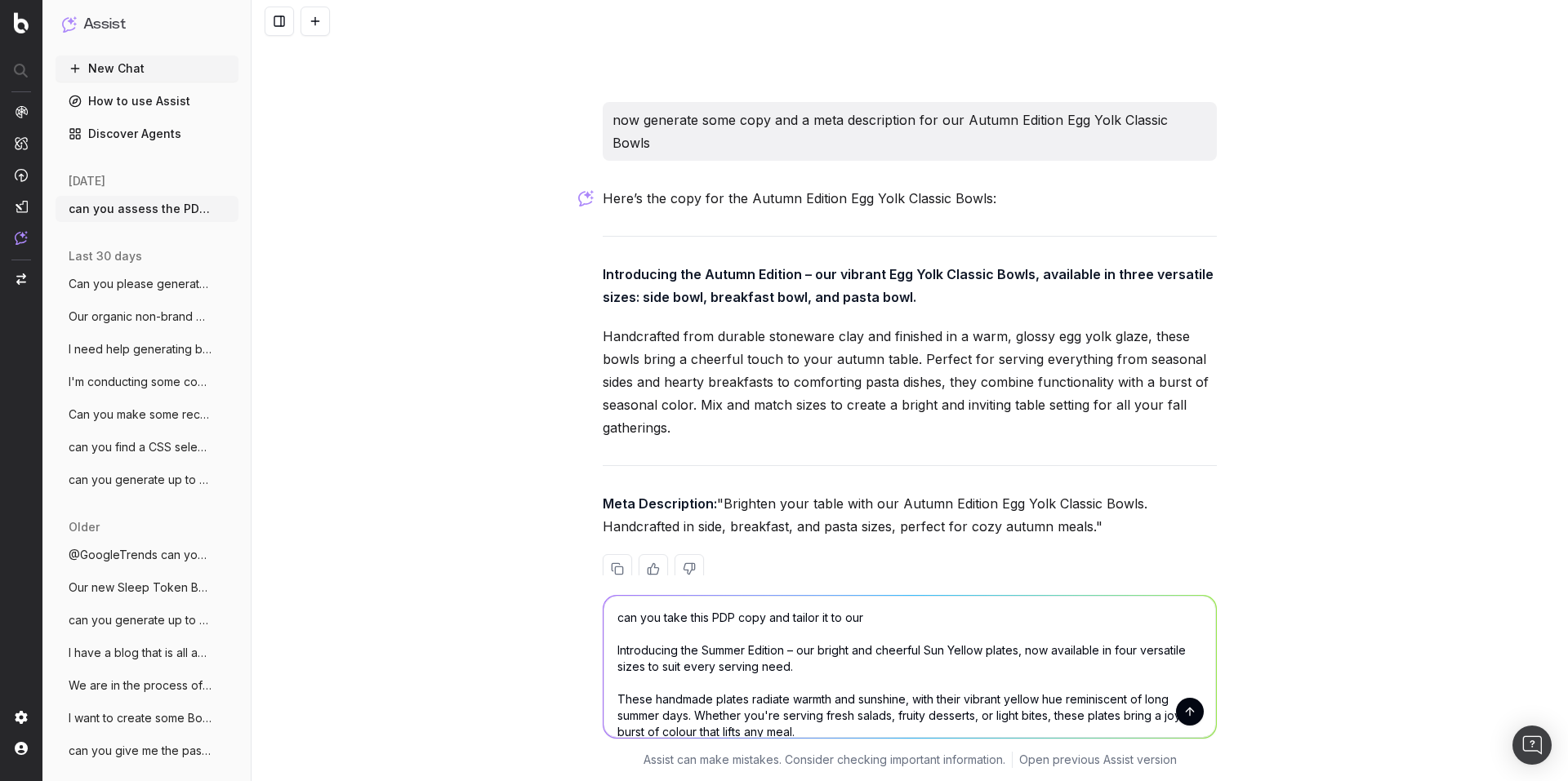
click at [885, 596] on textarea "can you take this PDP copy and tailor it to our Introducing the Summer Edition …" at bounding box center [909, 666] width 613 height 142
paste textarea "Autumn Edition Egg Yolk Classic Plates"
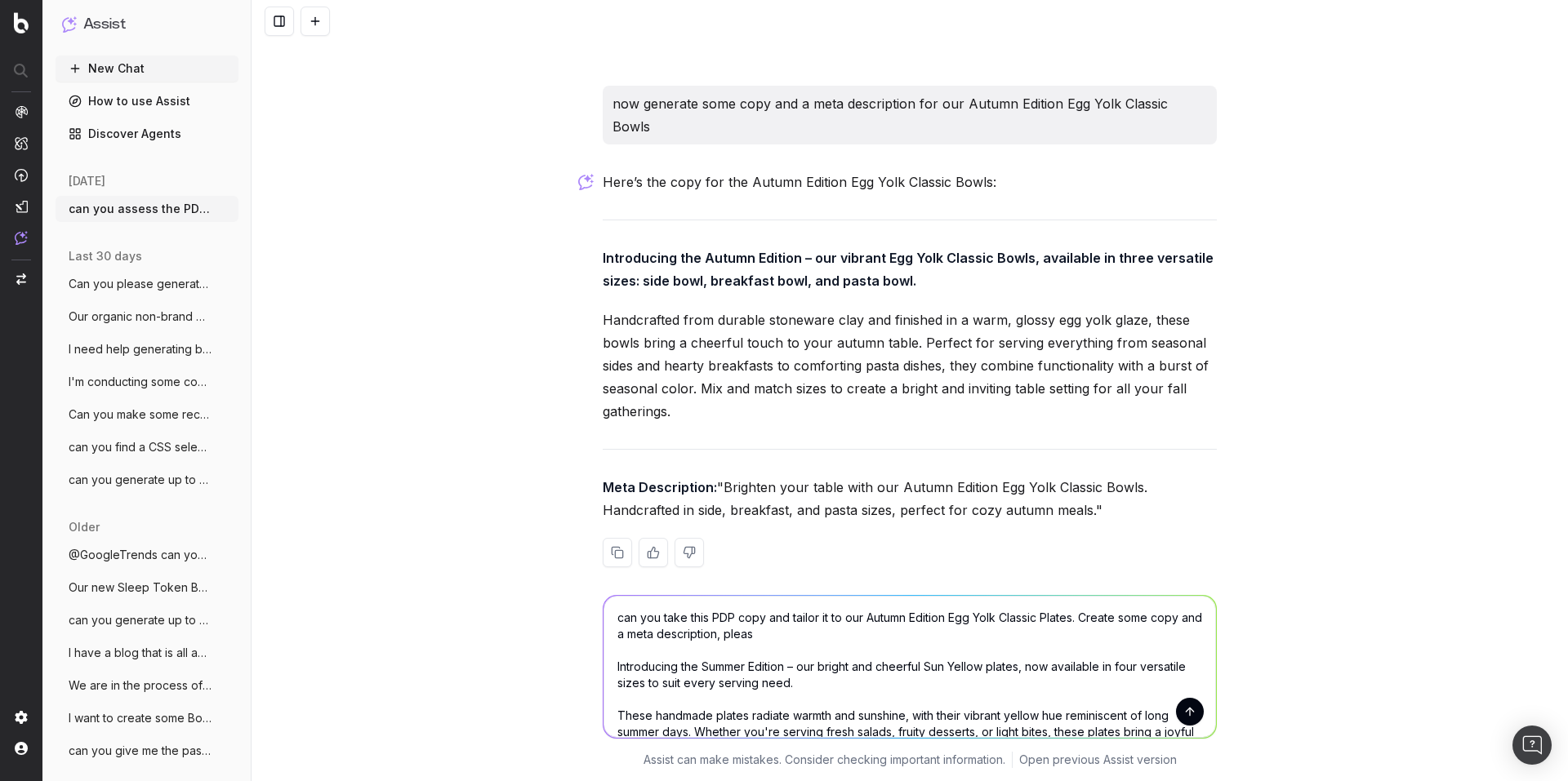
type textarea "can you take this PDP copy and tailor it to our Autumn Edition Egg Yolk Classic…"
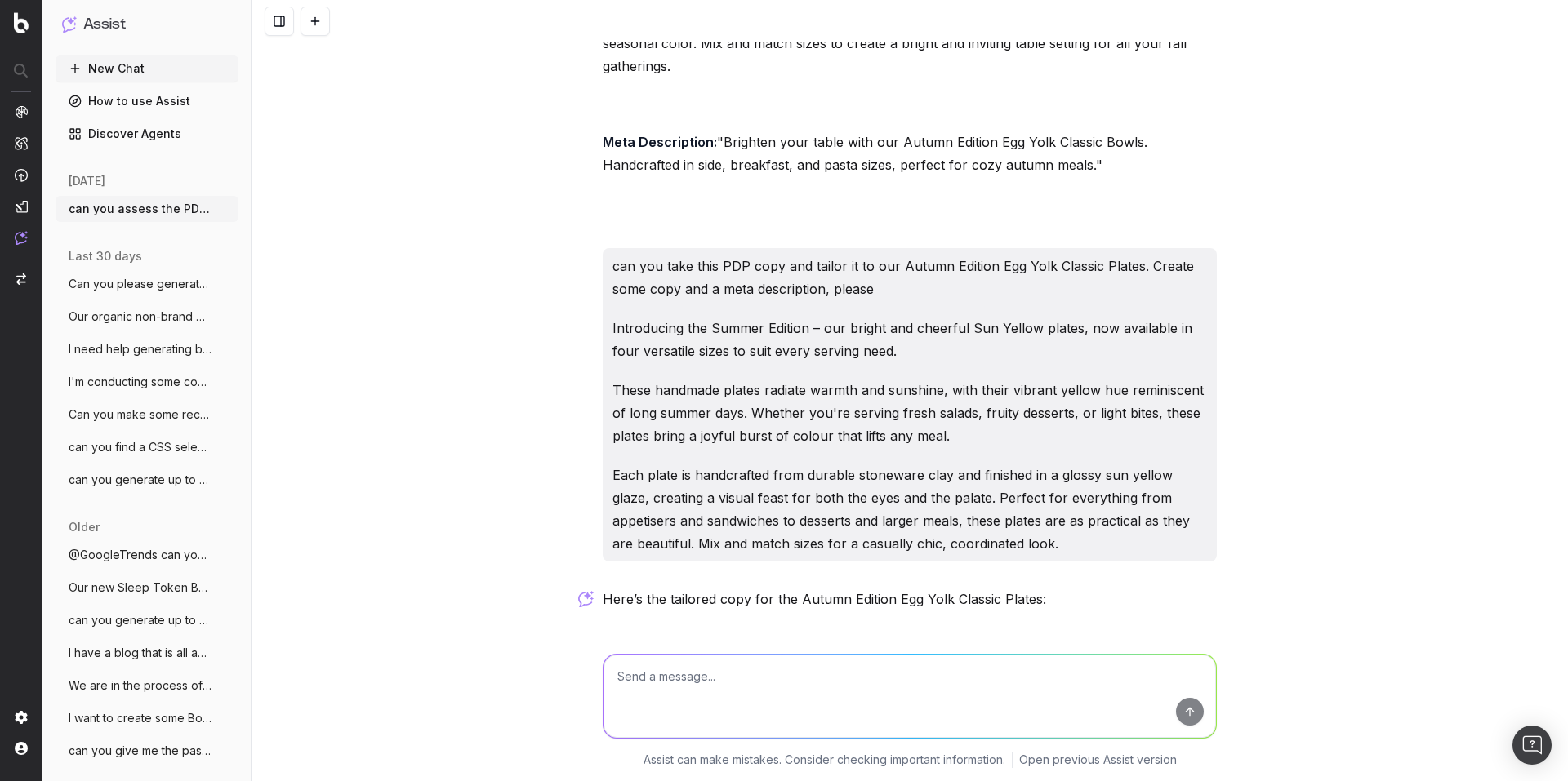
scroll to position [7518, 0]
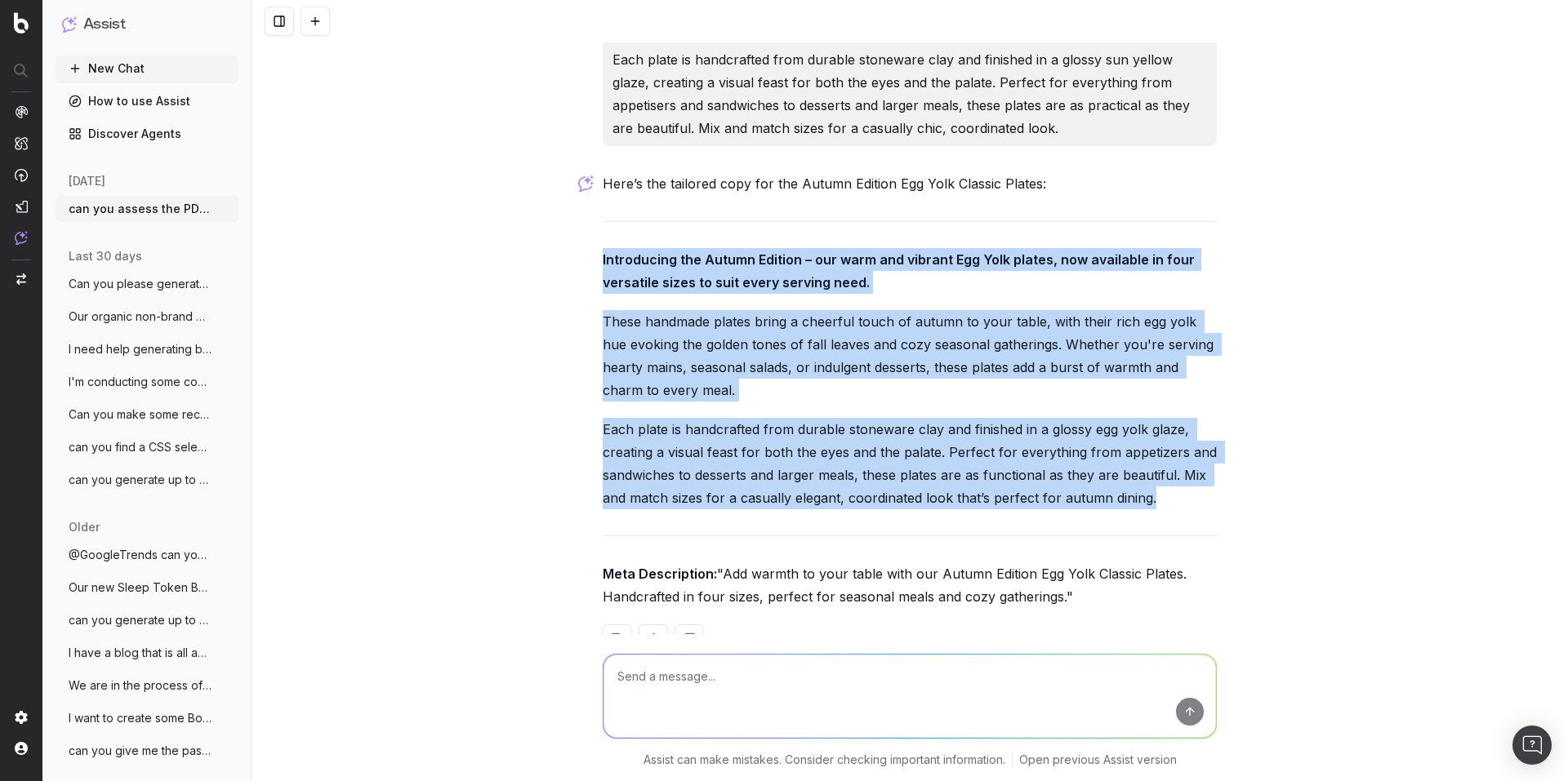
drag, startPoint x: 589, startPoint y: 189, endPoint x: 1154, endPoint y: 435, distance: 616.2
copy div "Introducing the Autumn Edition – our warm and vibrant Egg Yolk plates, now avai…"
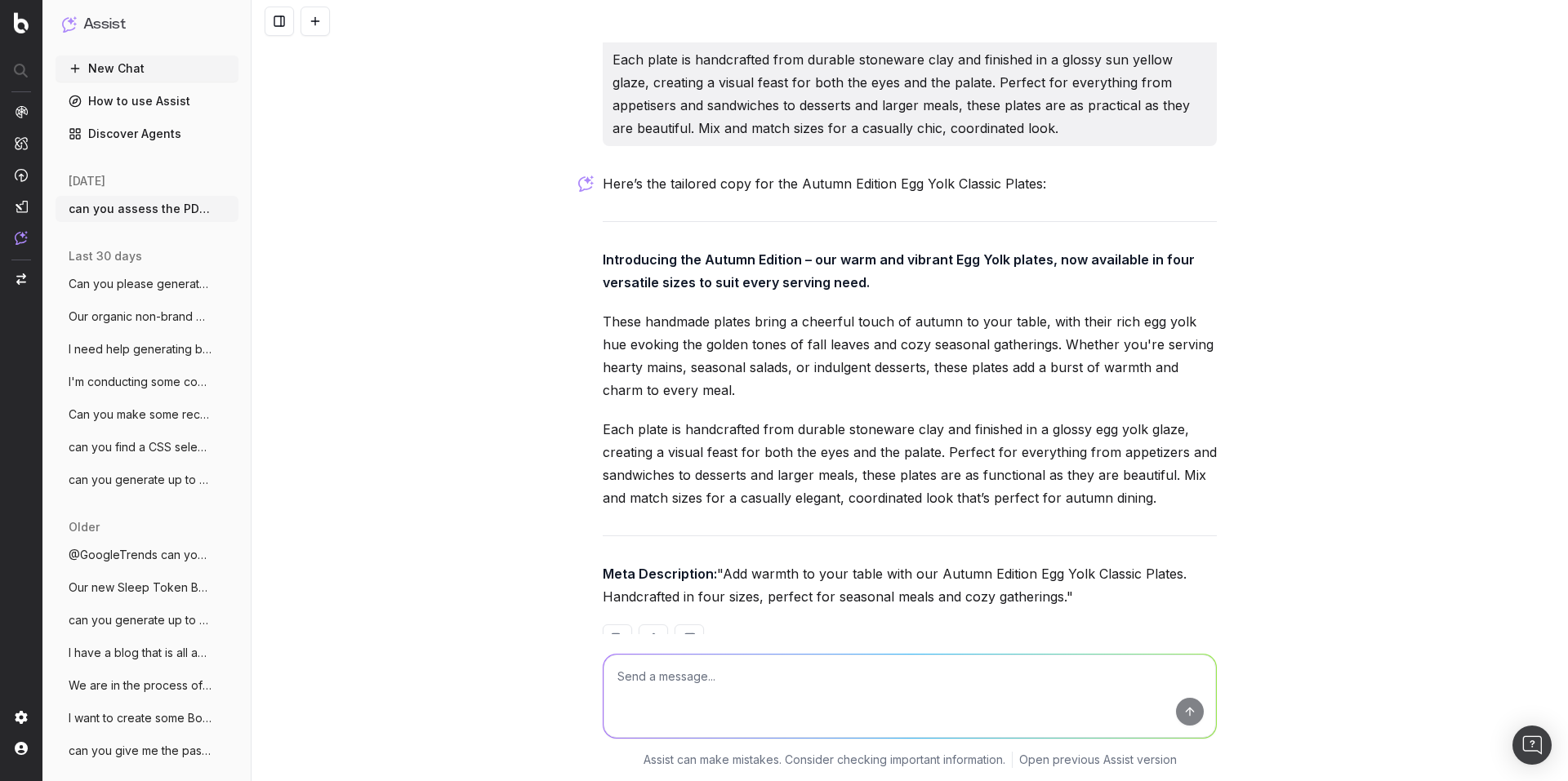
click at [682, 562] on p "Meta Description: "Add warmth to your table with our Autumn Edition Egg Yolk Cl…" at bounding box center [909, 585] width 614 height 45
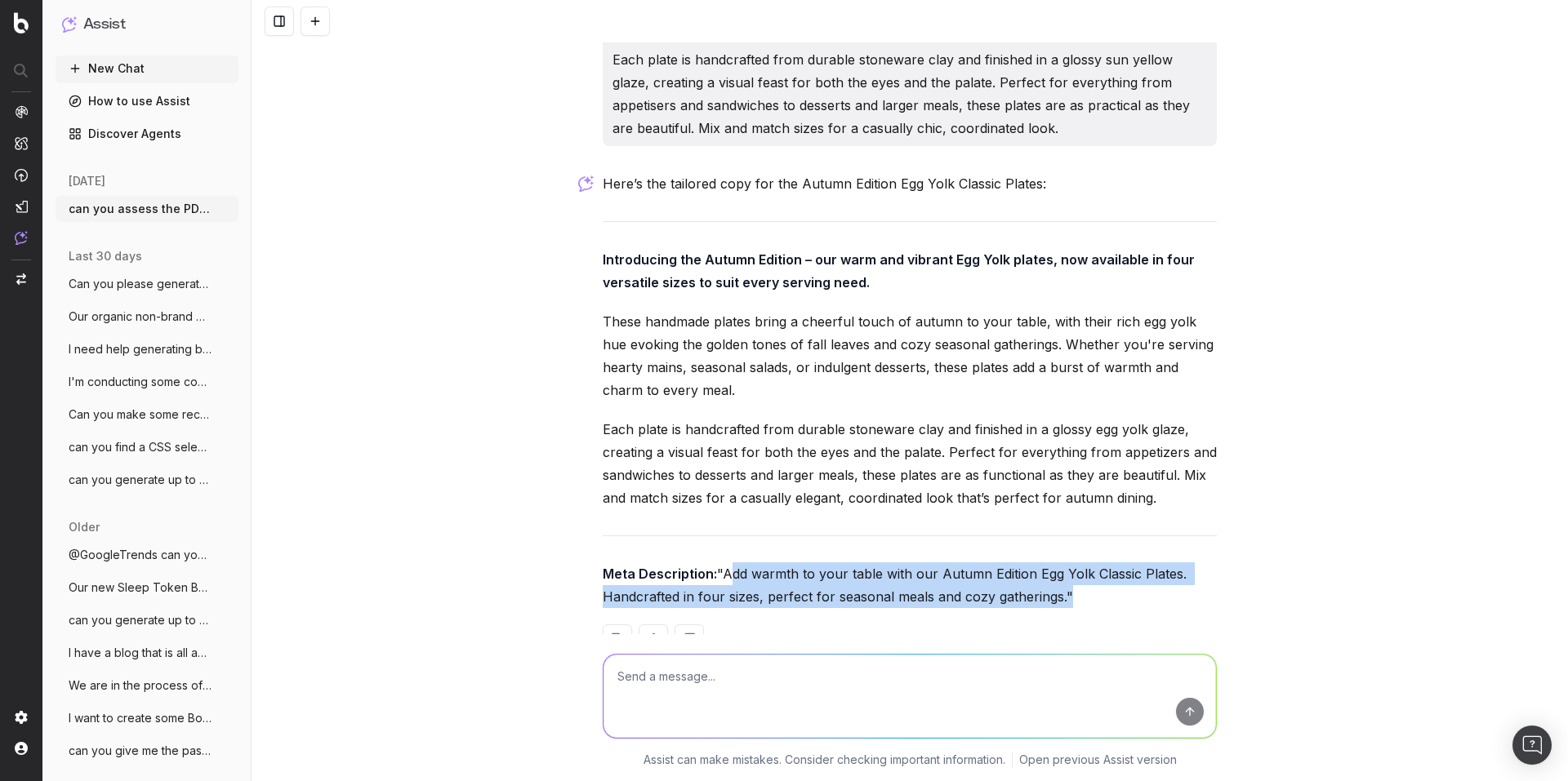
drag, startPoint x: 606, startPoint y: 529, endPoint x: 931, endPoint y: 552, distance: 325.8
click at [931, 562] on p "Meta Description: "Add warmth to your table with our Autumn Edition Egg Yolk Cl…" at bounding box center [909, 585] width 614 height 45
copy p "Add warmth to your table with our Autumn Edition Egg Yolk Classic Plates. Handc…"
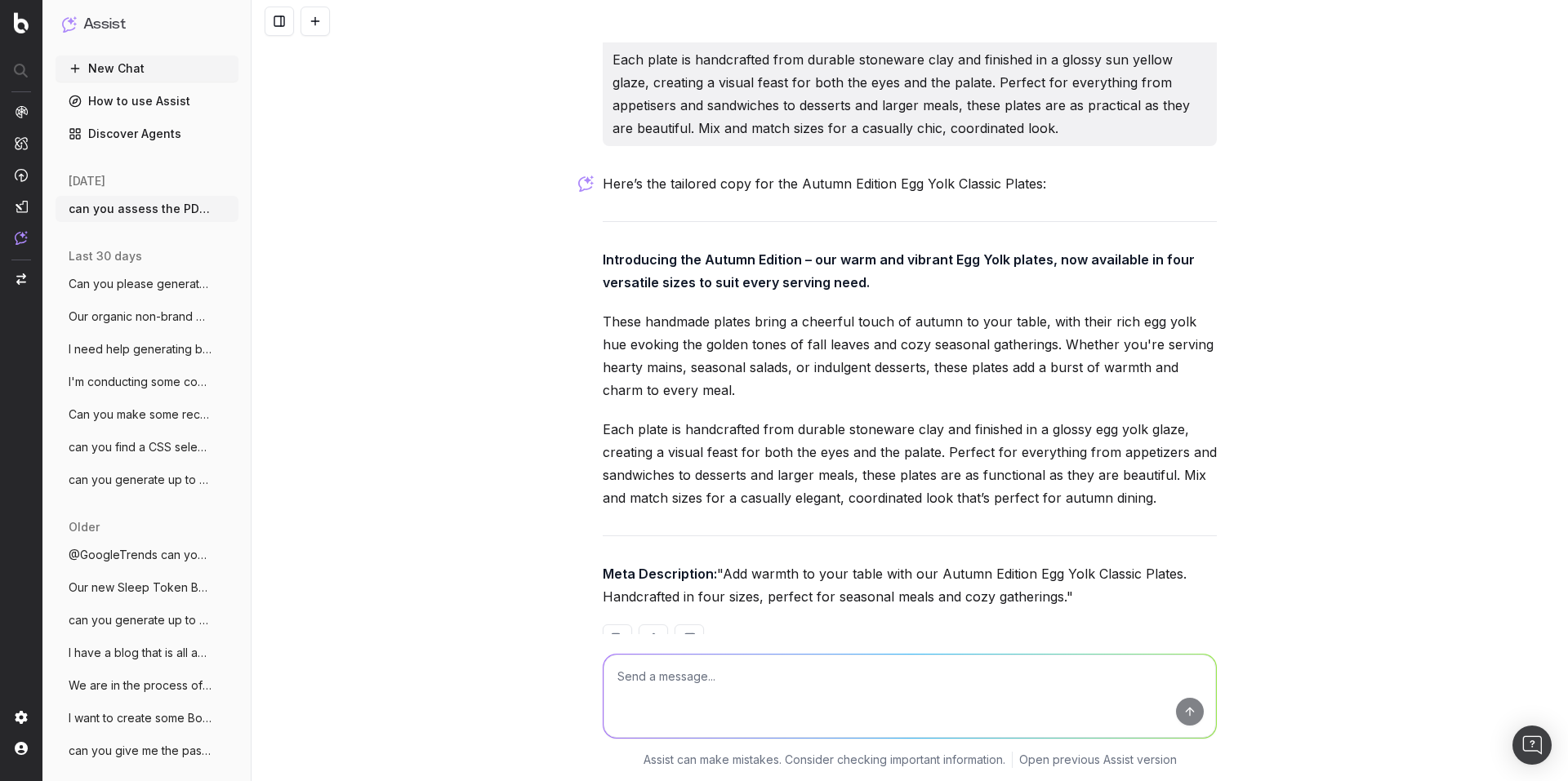
click at [701, 690] on textarea at bounding box center [909, 697] width 613 height 83
paste textarea "Autumn Edition Mandarin Orange Classic Plates"
click at [931, 687] on textarea "now reproduce this for Autumn Edition Mandarin Orange Classic Plates" at bounding box center [909, 697] width 613 height 83
click at [972, 679] on textarea "now reproduce this for Autumn Edition Mandarin Orange Classic Plates" at bounding box center [909, 697] width 613 height 83
click at [999, 676] on textarea "now reproduce this for Autumn Edition Mandarin Orange Classic Plates" at bounding box center [909, 697] width 613 height 83
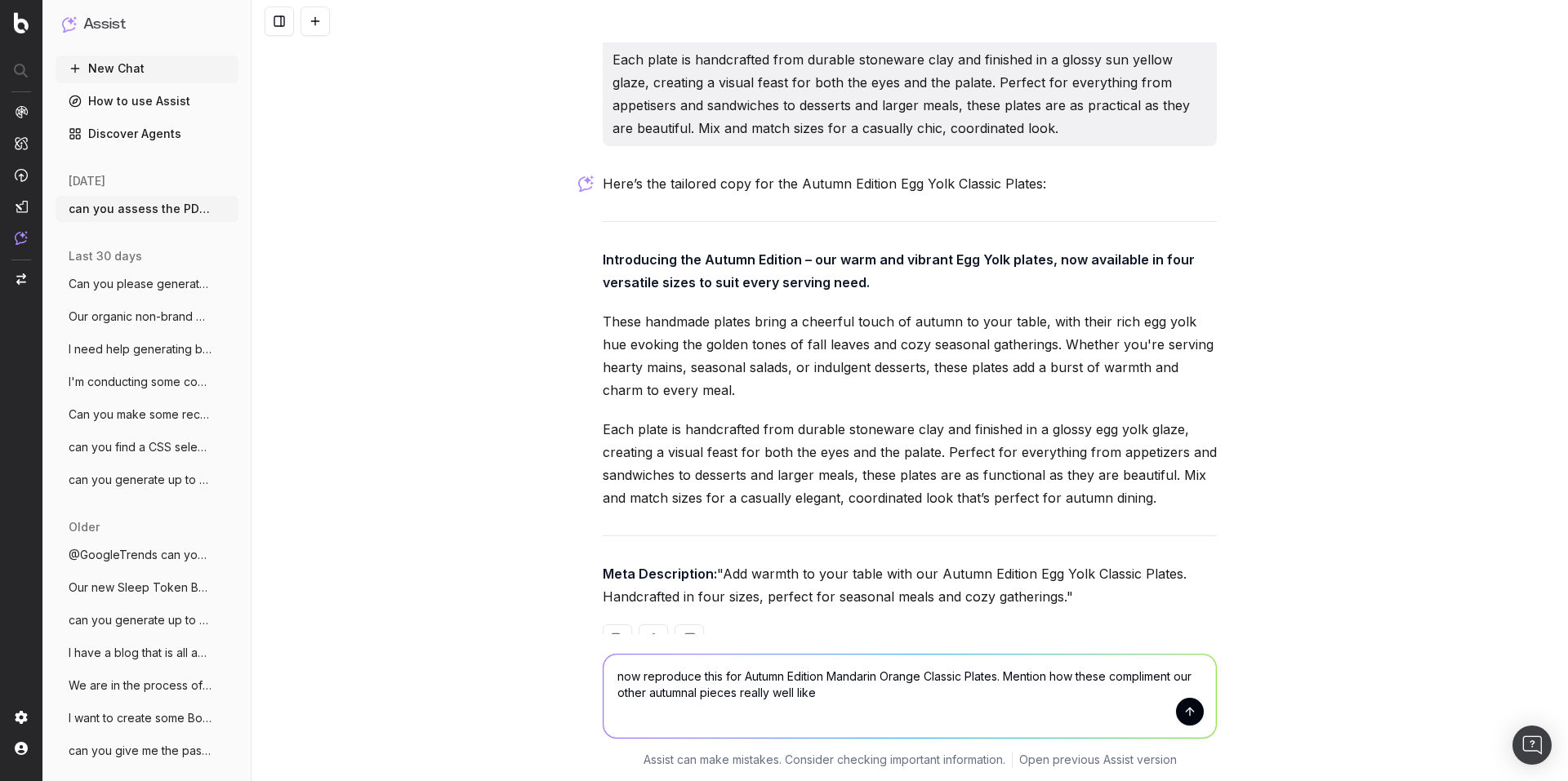
click at [827, 687] on textarea "now reproduce this for Autumn Edition Mandarin Orange Classic Plates. Mention h…" at bounding box center [909, 697] width 613 height 83
type textarea "now reproduce this for Autumn Edition Mandarin Orange Classic Plates. Mention h…"
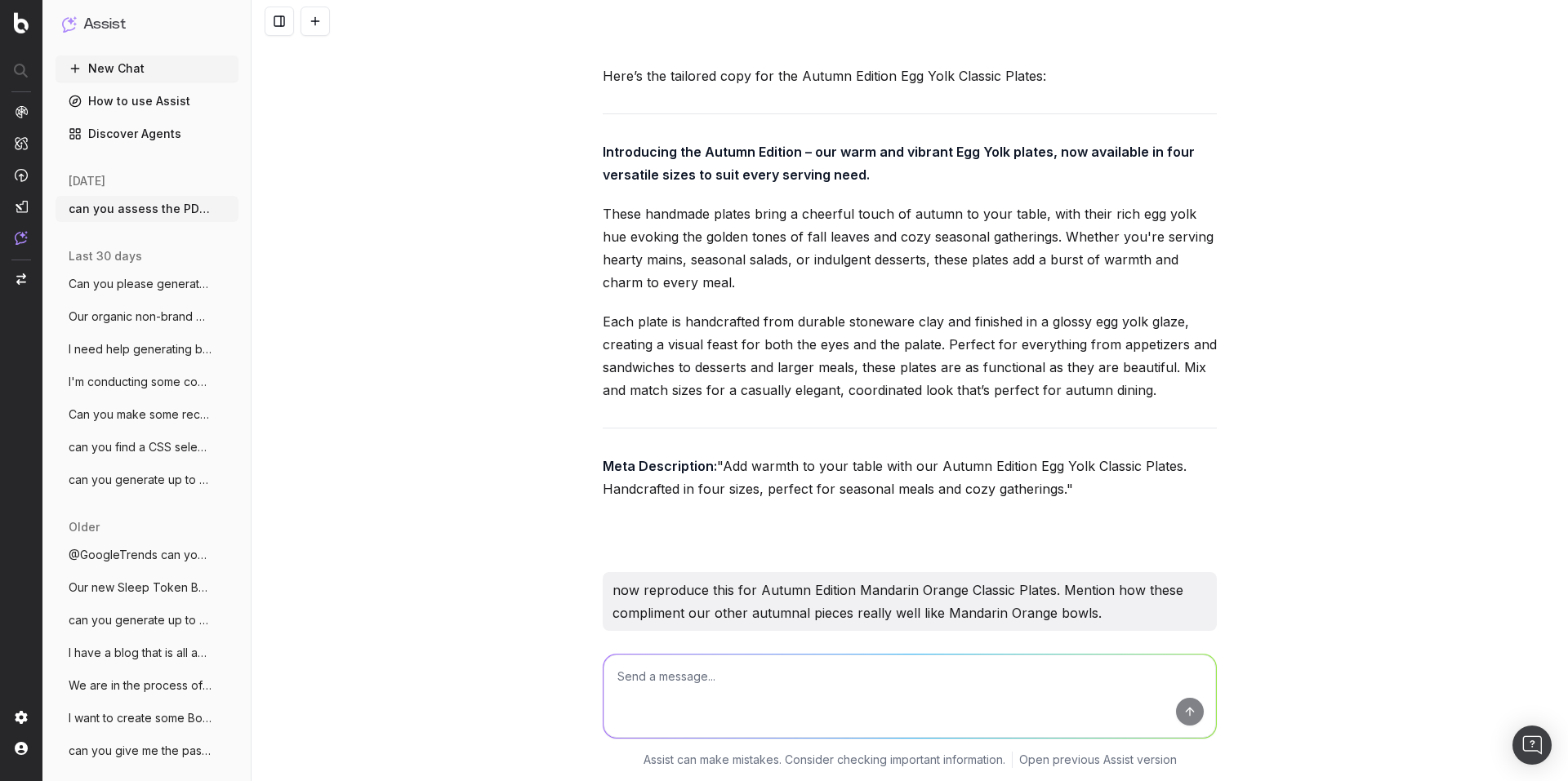
scroll to position [8133, 0]
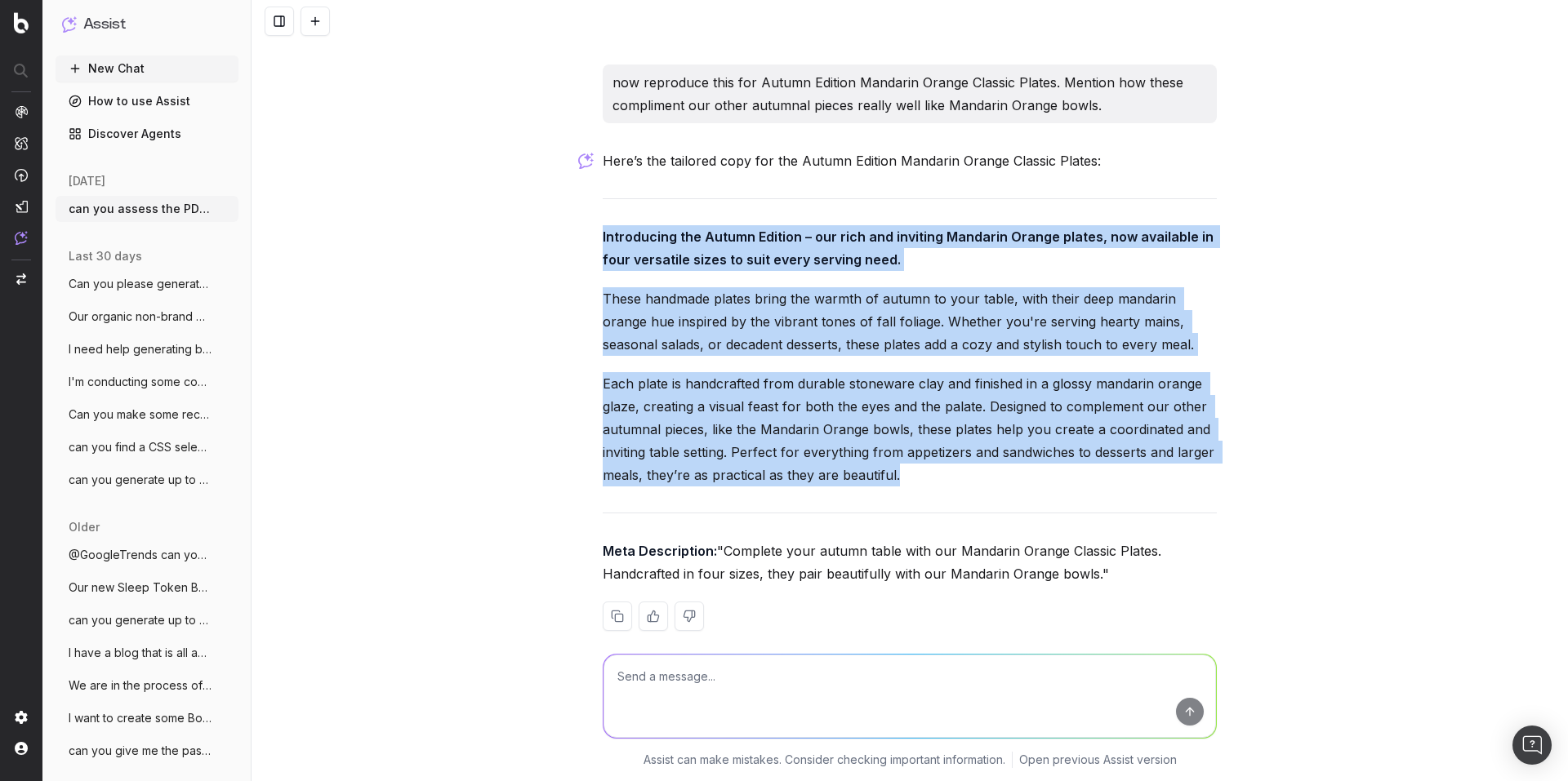
drag, startPoint x: 588, startPoint y: 193, endPoint x: 854, endPoint y: 452, distance: 371.3
click at [930, 421] on div "can you assess the PDP content and replicate this for our Autumn Edition Mandar…" at bounding box center [909, 390] width 1316 height 781
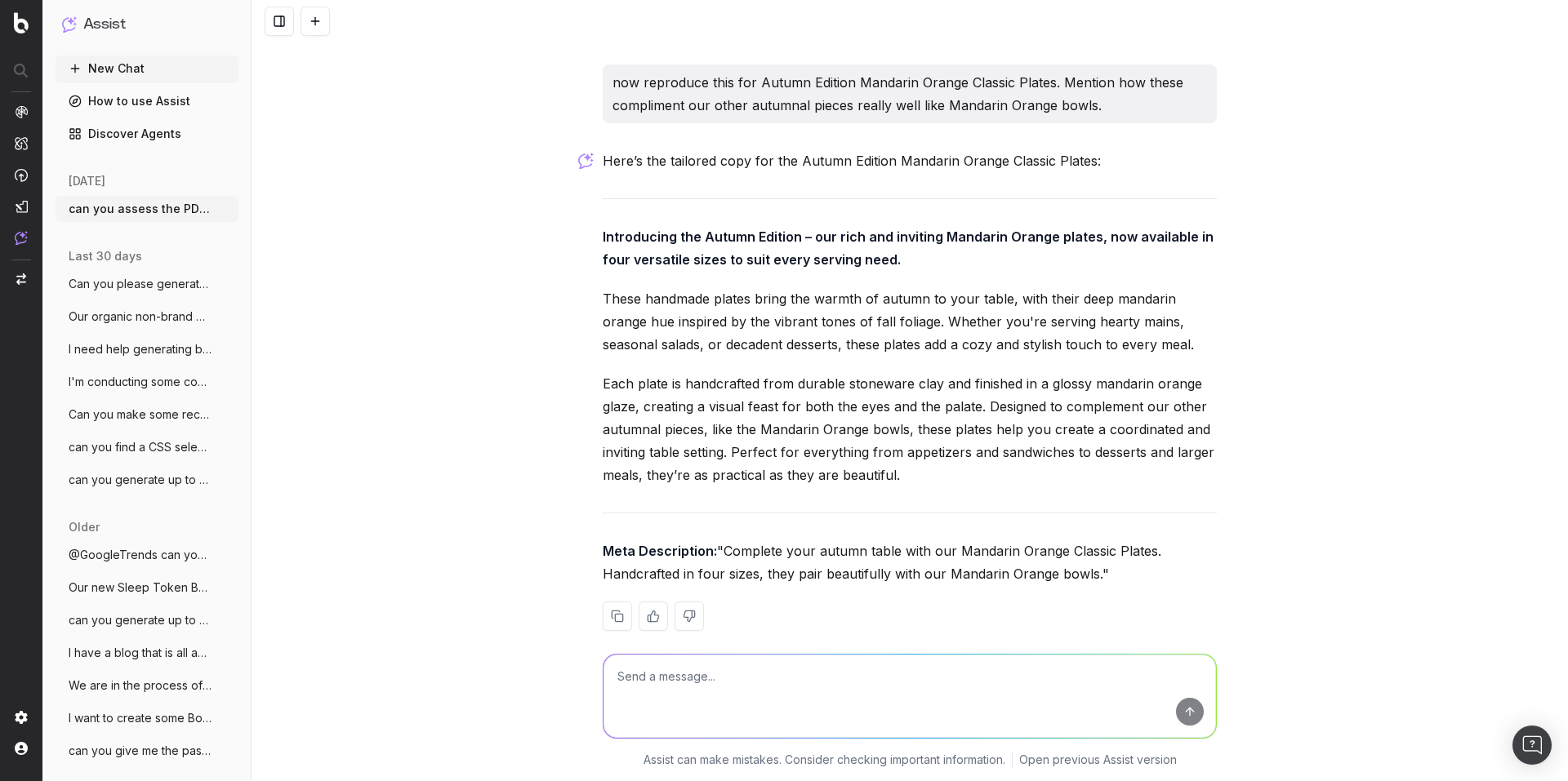
drag, startPoint x: 765, startPoint y: 498, endPoint x: 745, endPoint y: 504, distance: 20.9
click at [765, 539] on p "Meta Description: "Complete your autumn table with our Mandarin Orange Classic …" at bounding box center [909, 561] width 614 height 45
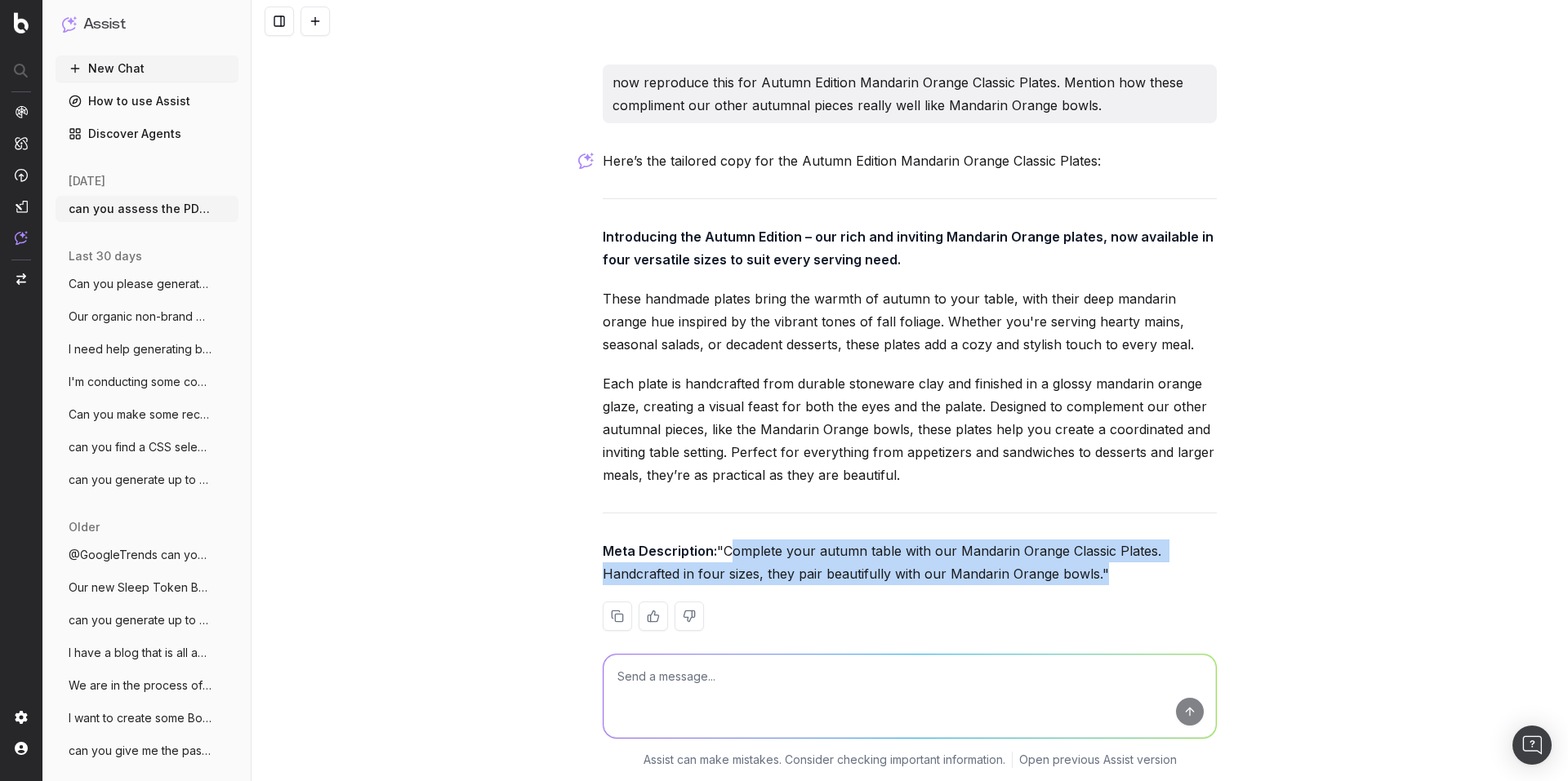
drag, startPoint x: 604, startPoint y: 525, endPoint x: 927, endPoint y: 555, distance: 324.4
click at [927, 555] on p "Meta Description: "Complete your autumn table with our Mandarin Orange Classic …" at bounding box center [909, 561] width 614 height 45
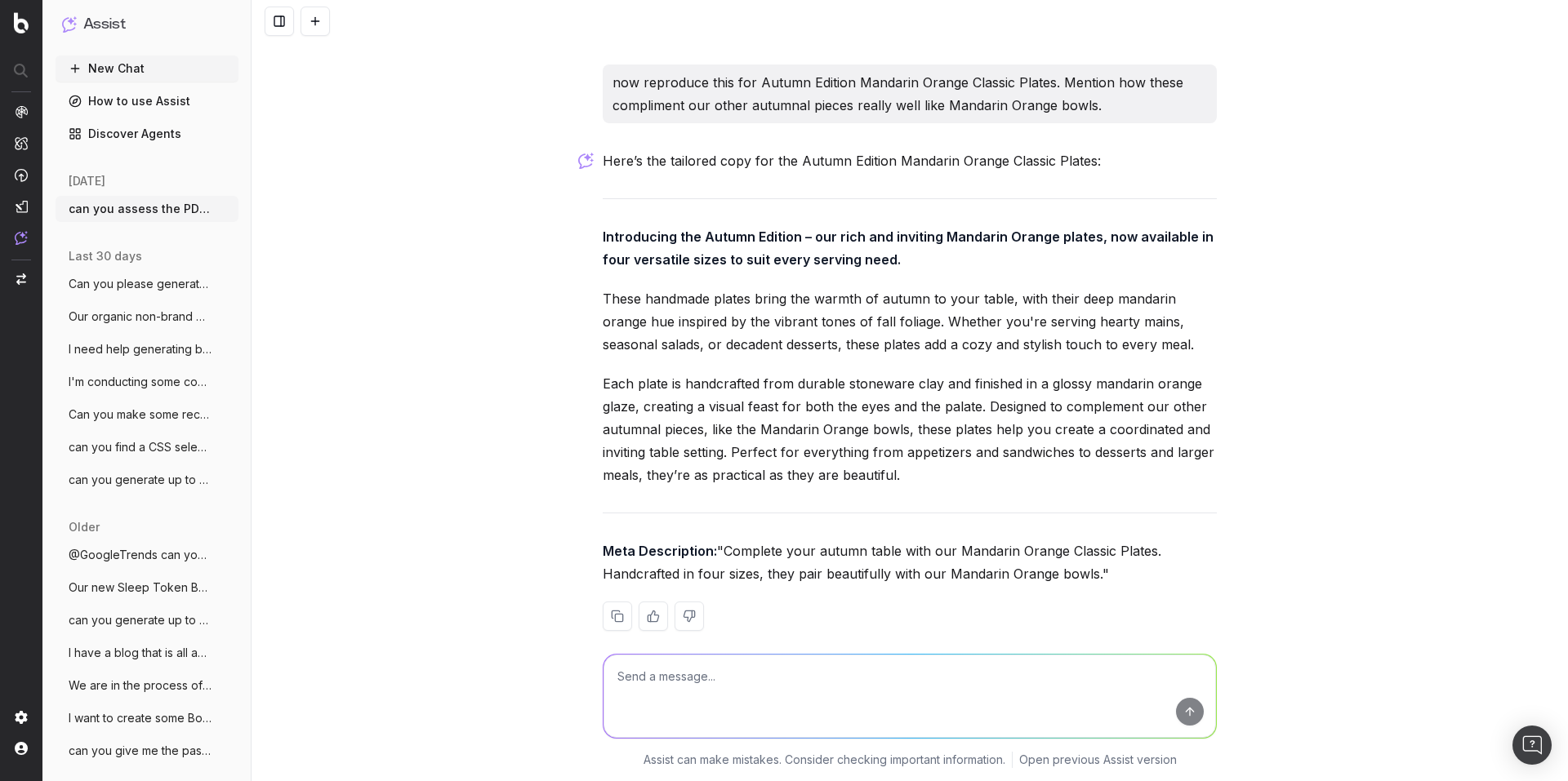
click at [620, 372] on p "Each plate is handcrafted from durable stoneware clay and finished in a glossy …" at bounding box center [909, 429] width 614 height 114
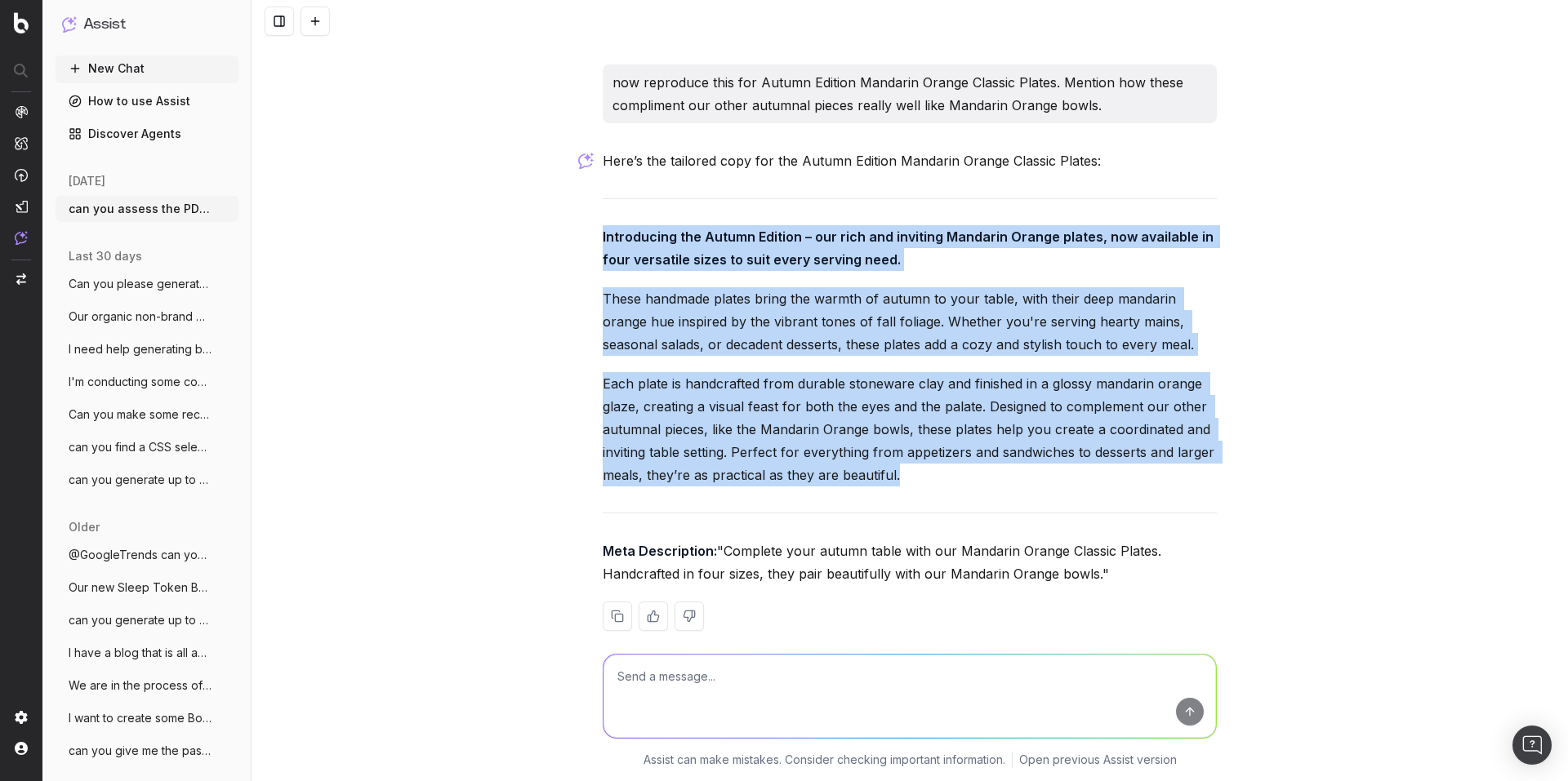
drag, startPoint x: 597, startPoint y: 192, endPoint x: 906, endPoint y: 435, distance: 393.1
click at [906, 435] on div "Here’s the tailored copy for the Autumn Edition Mandarin Orange Classic Plates:…" at bounding box center [909, 403] width 614 height 508
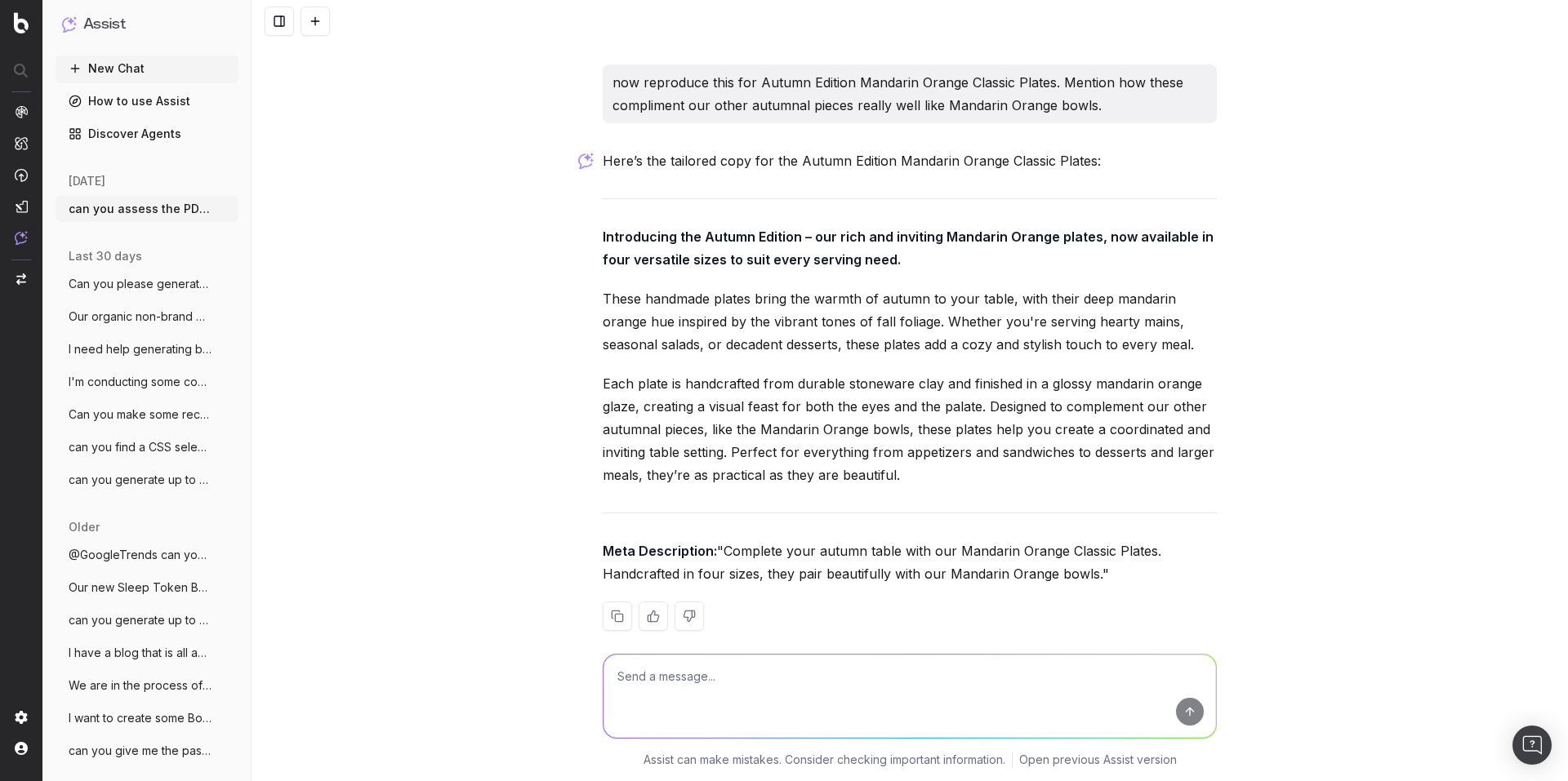
click at [707, 670] on textarea at bounding box center [909, 697] width 613 height 83
paste textarea "Autumn Edition Racing Green Classic Plates"
click at [744, 701] on textarea "now reproduce this for our Autumn Edition Racing Green Classic Plates. Mention …" at bounding box center [909, 697] width 613 height 83
type textarea "now reproduce this for our Autumn Edition Racing Green Classic Plates. Mention …"
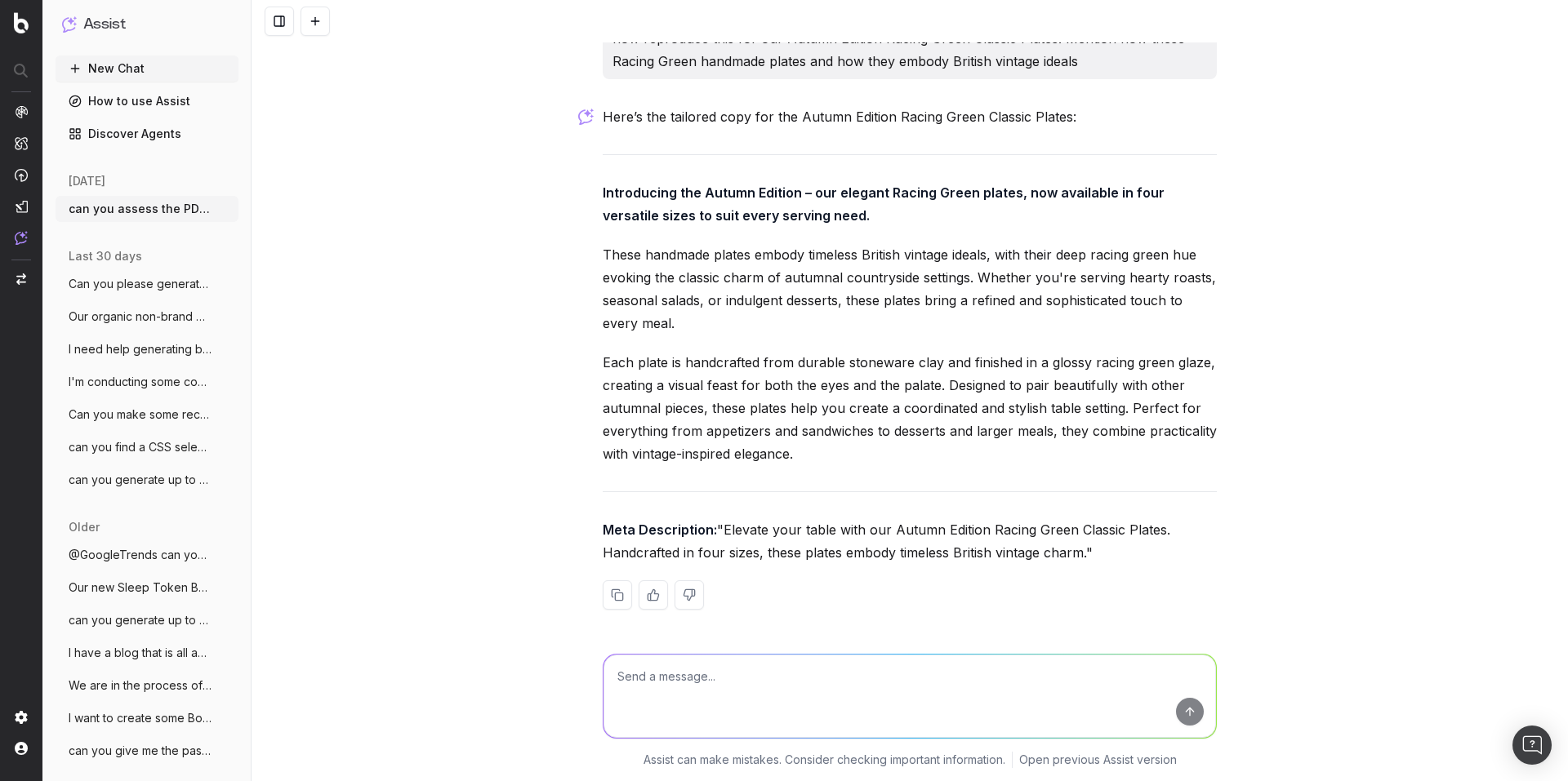
scroll to position [8772, 0]
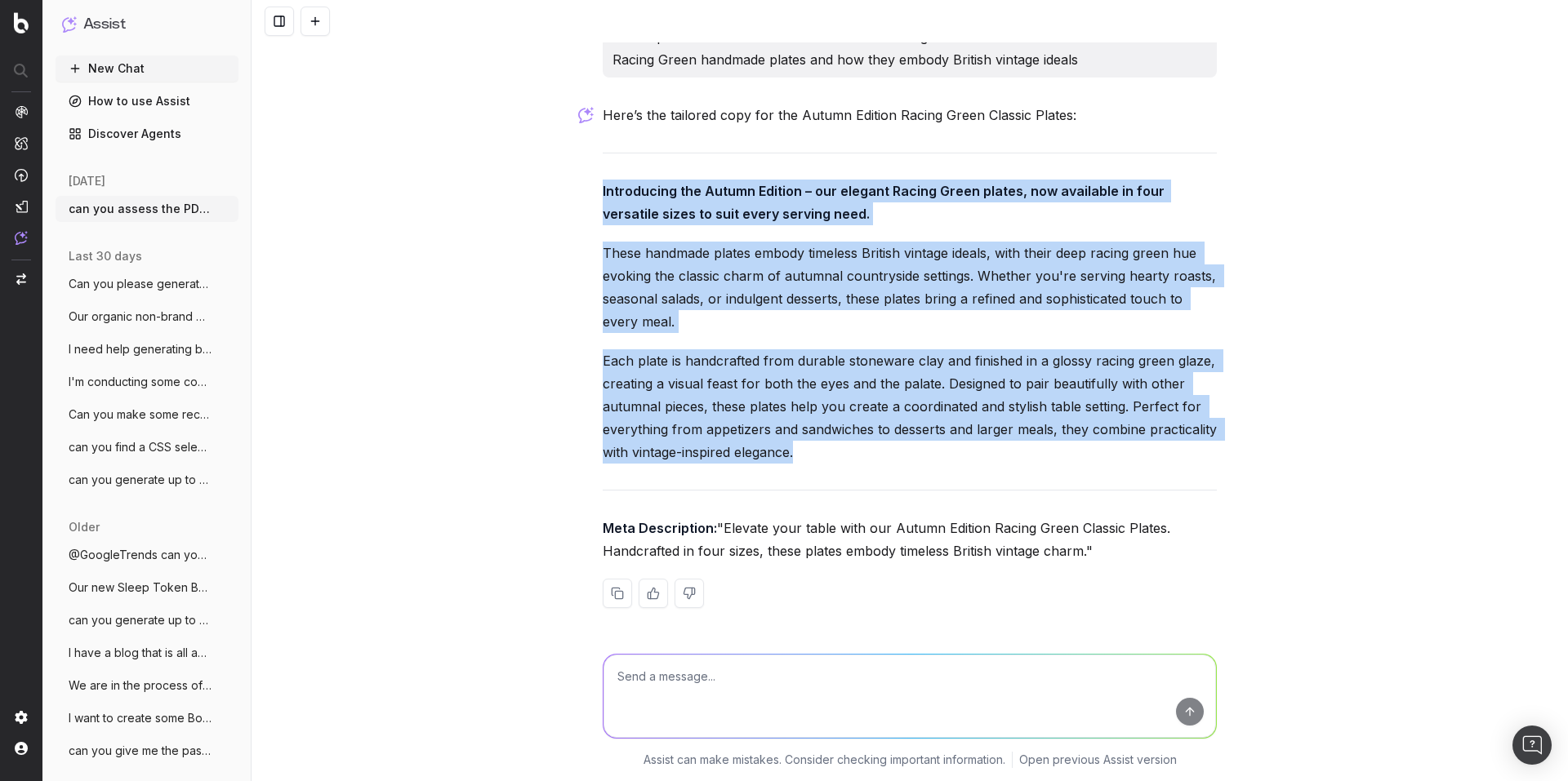
drag, startPoint x: 592, startPoint y: 167, endPoint x: 849, endPoint y: 429, distance: 367.0
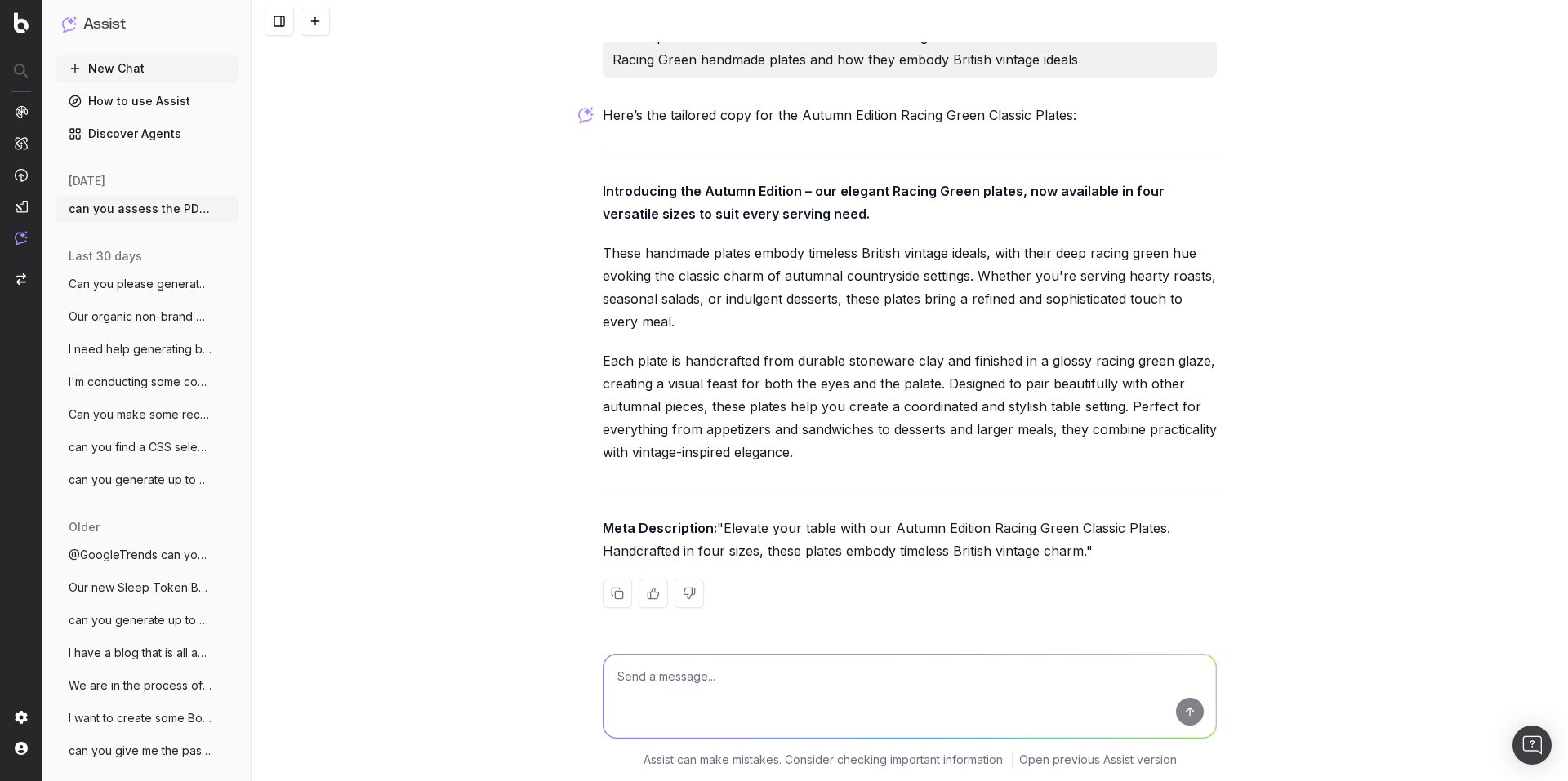
click at [472, 443] on div "can you assess the PDP content and replicate this for our Autumn Edition Mandar…" at bounding box center [909, 390] width 1316 height 781
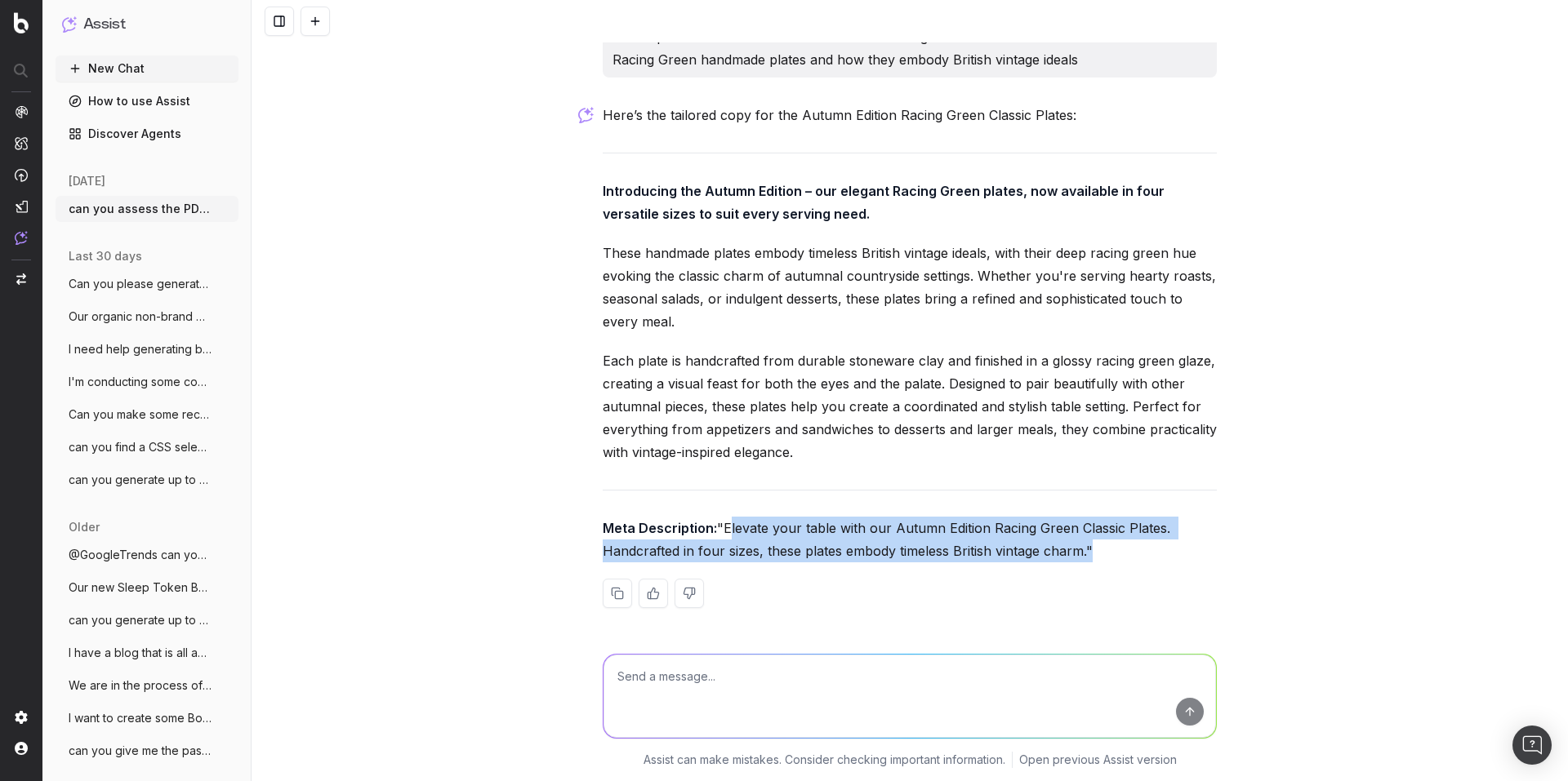
drag, startPoint x: 601, startPoint y: 527, endPoint x: 919, endPoint y: 547, distance: 318.6
click at [919, 547] on p "Meta Description: "Elevate your table with our Autumn Edition Racing Green Clas…" at bounding box center [909, 539] width 614 height 45
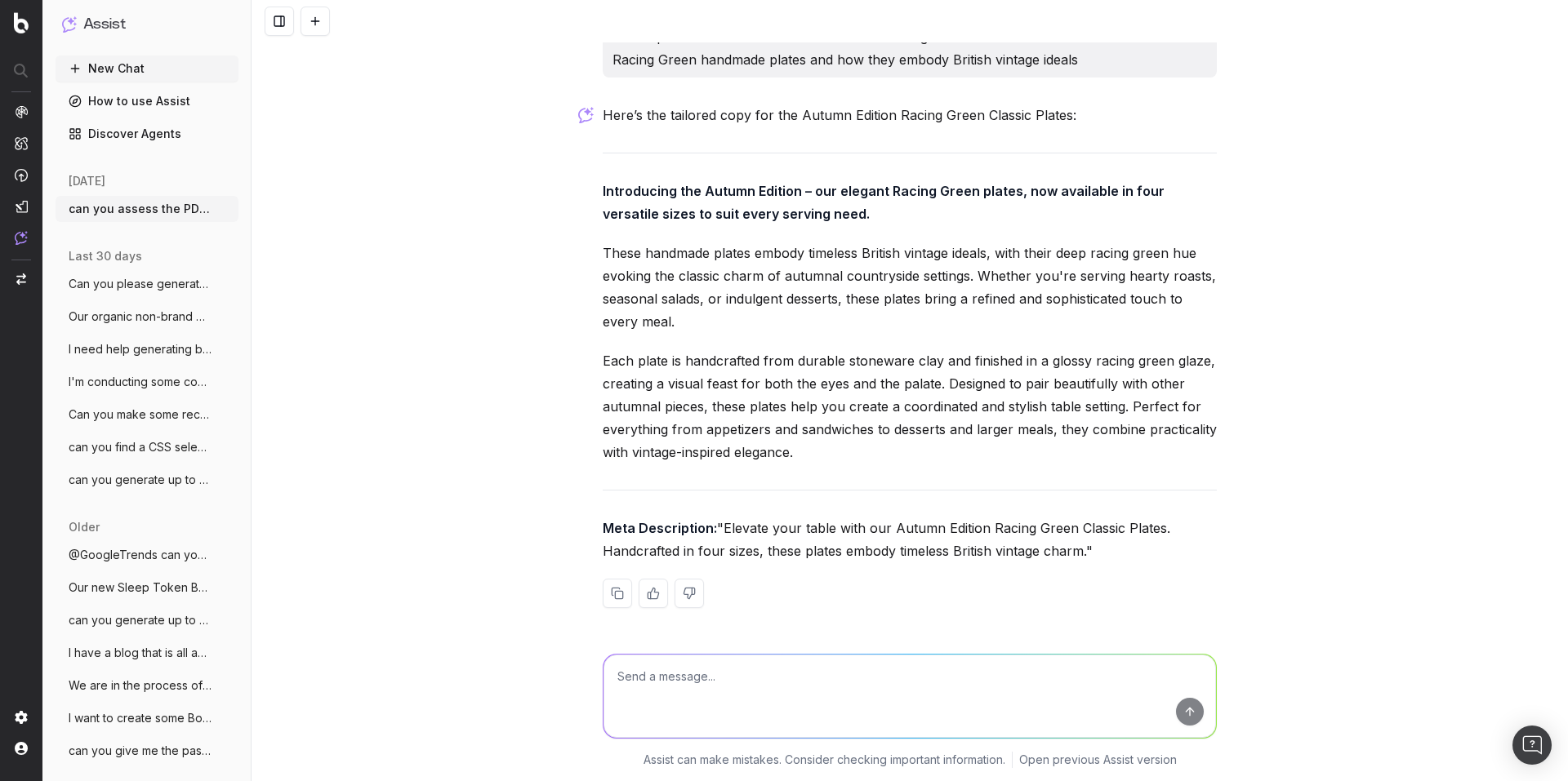
click at [753, 670] on textarea at bounding box center [909, 697] width 613 height 83
paste textarea "Introducing the Summer Edition – our handcrafted ceramic tea light holders in f…"
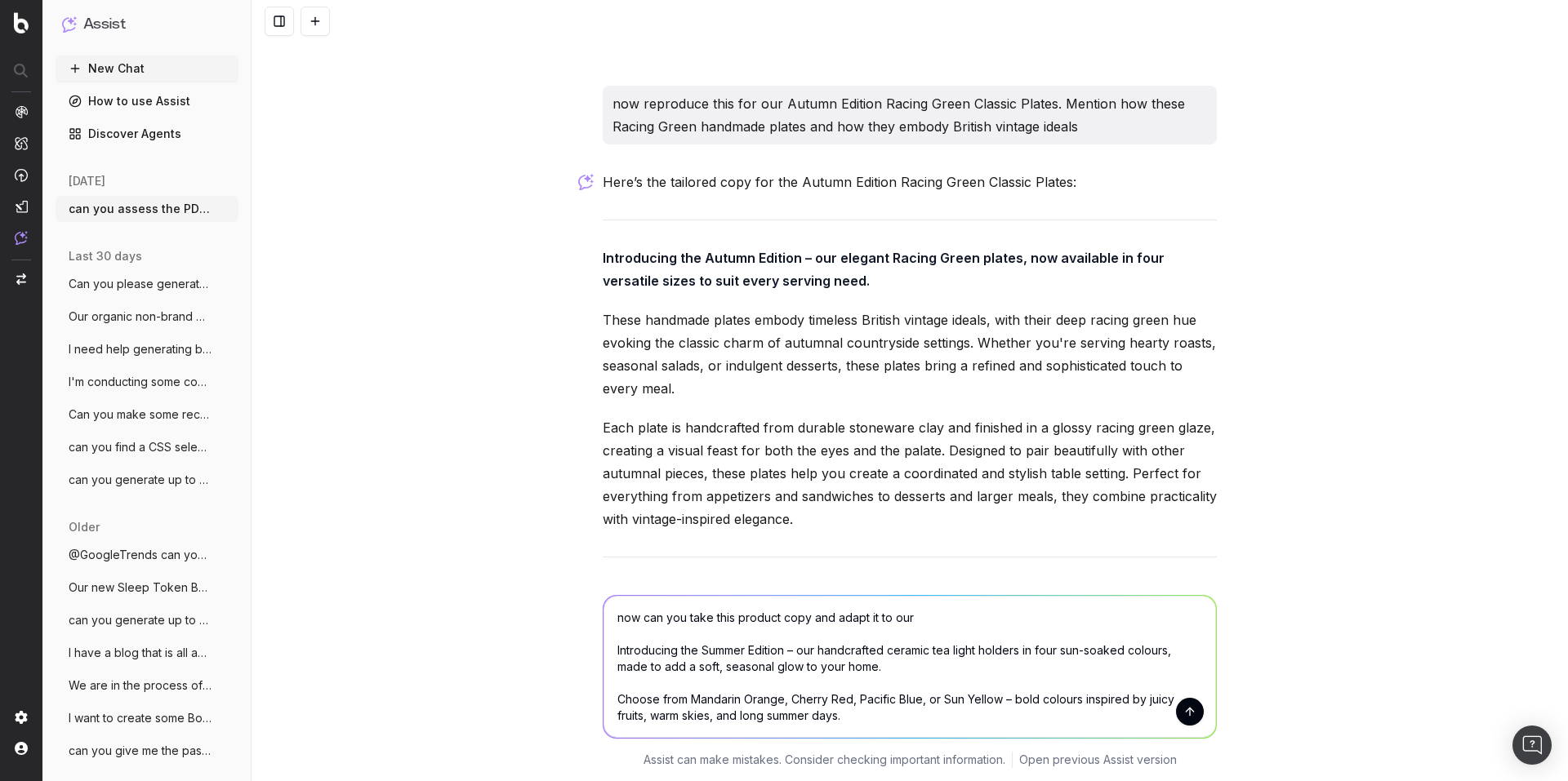
scroll to position [8701, 0]
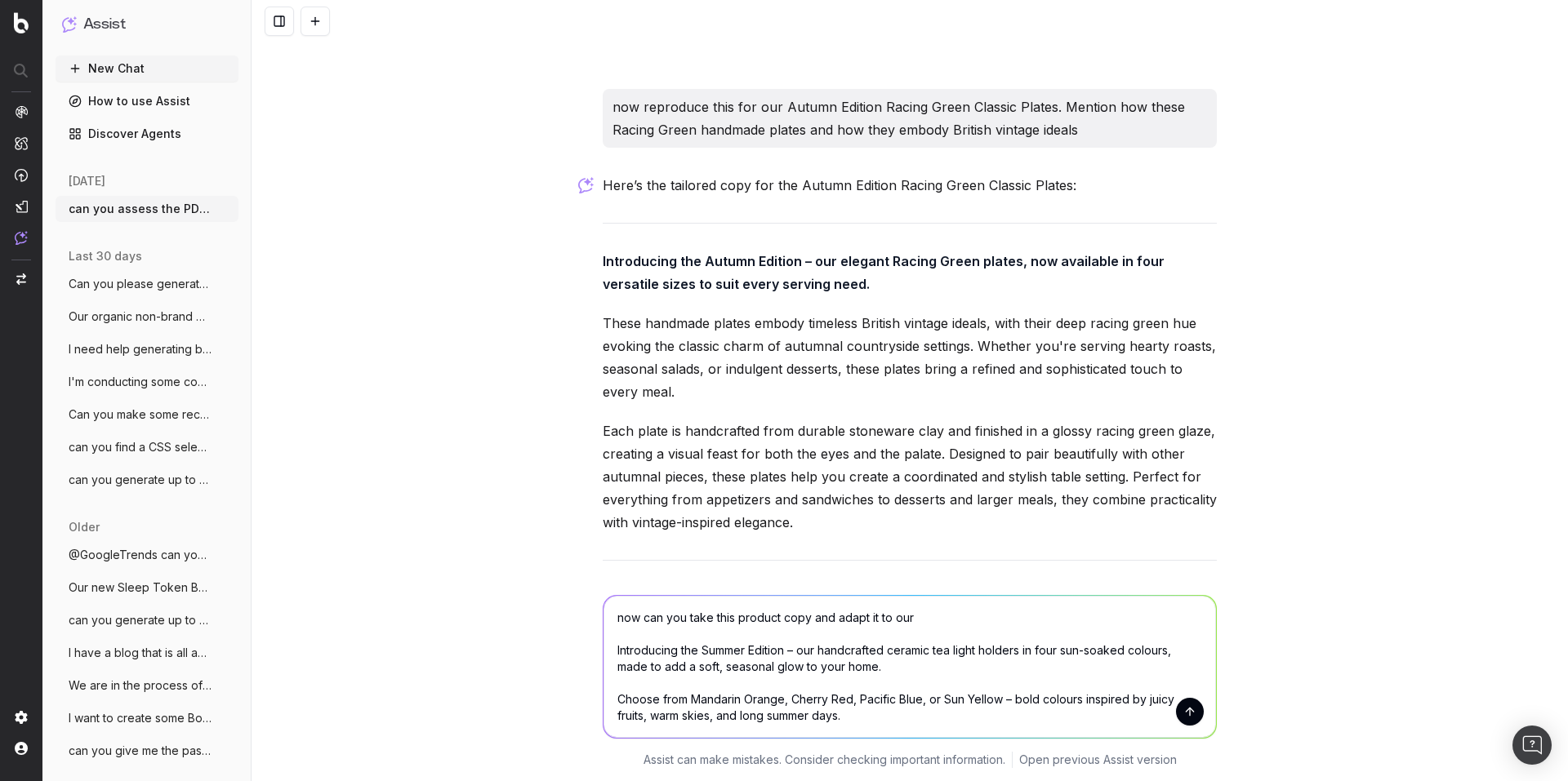
click at [952, 624] on textarea "now can you take this product copy and adapt it to our Introducing the Summer E…" at bounding box center [909, 666] width 613 height 142
paste textarea "Autumn Edition Classic Tea Light Holders"
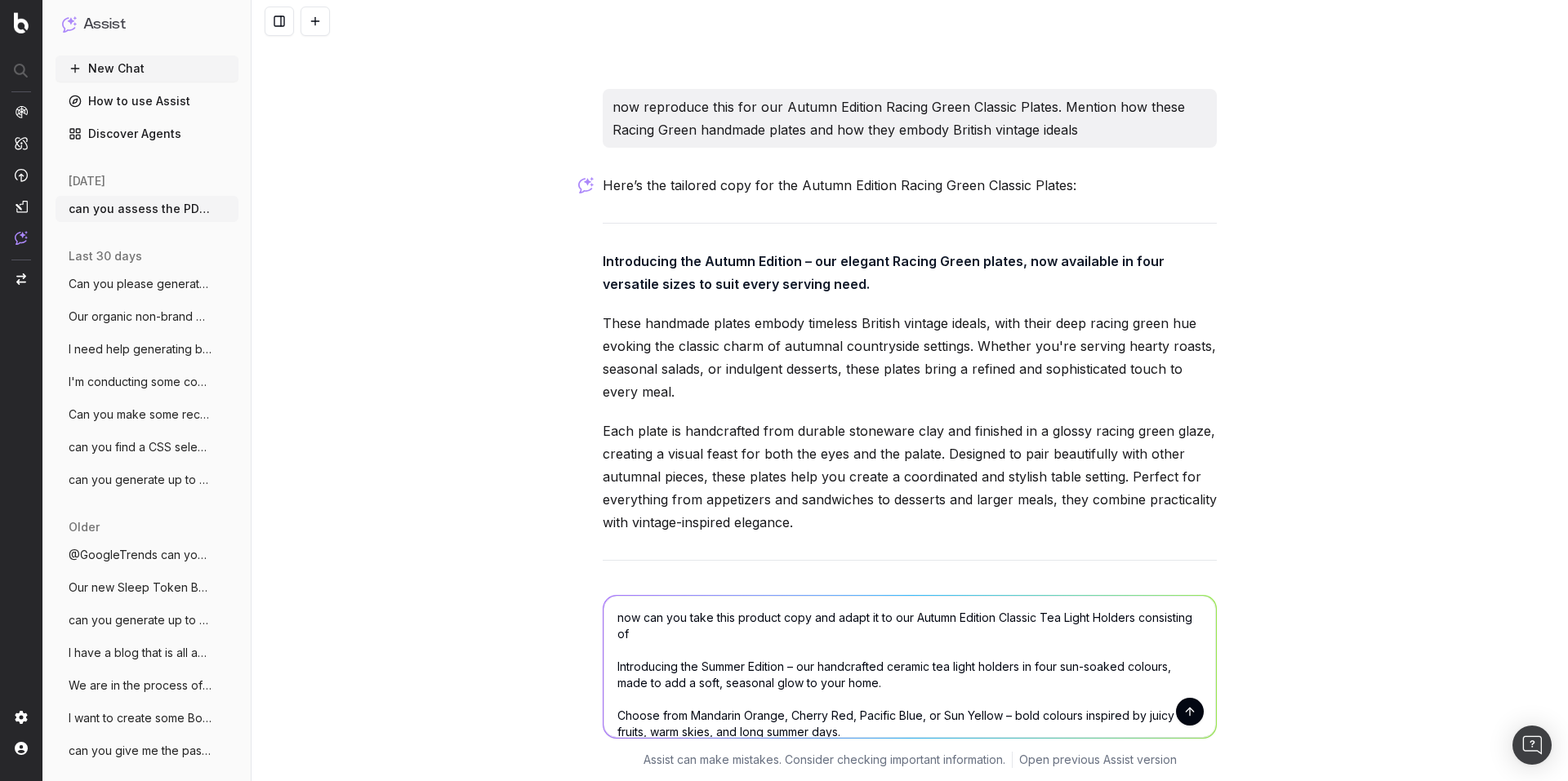
paste textarea "Mandarin Orange"
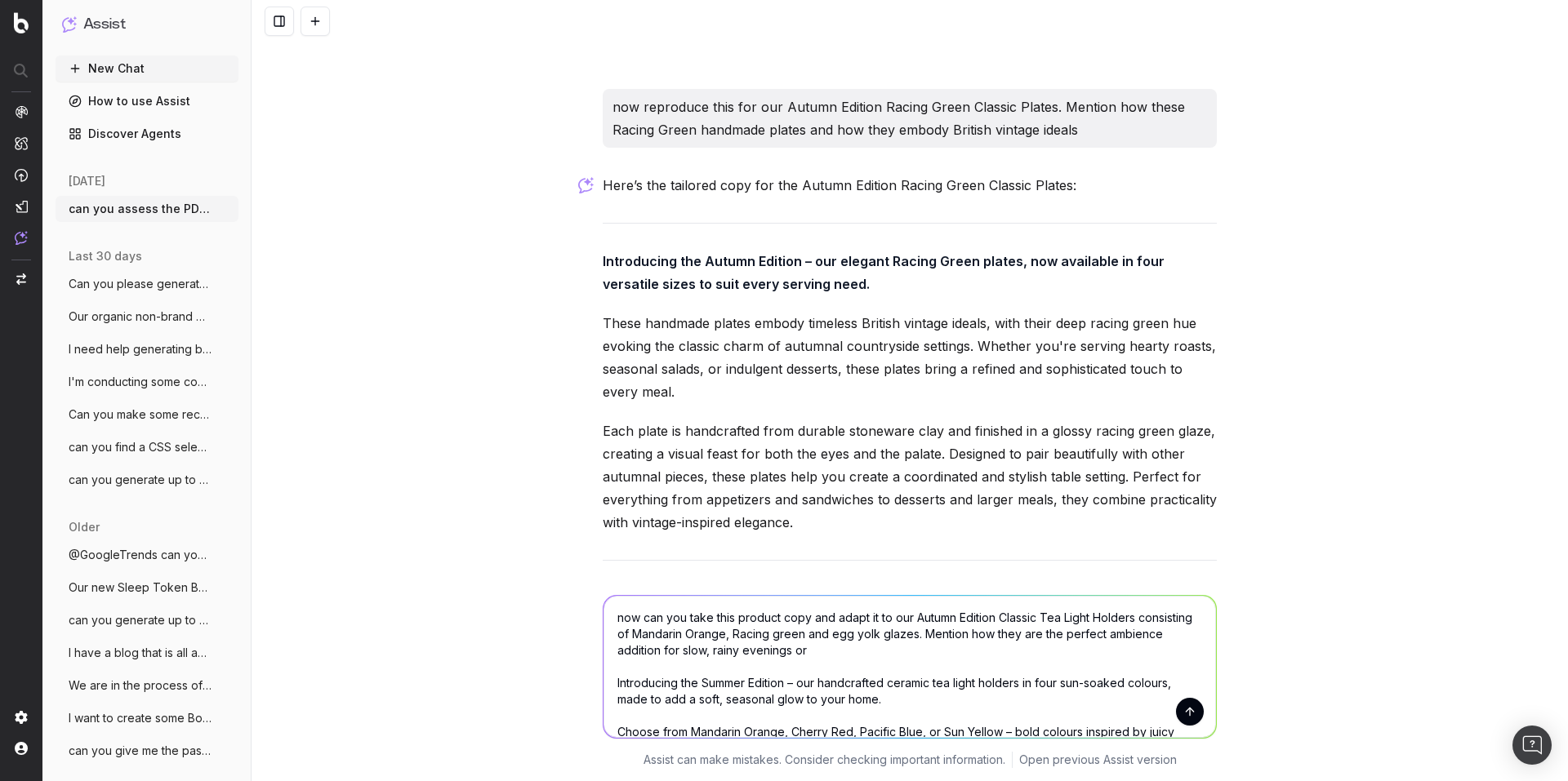
click at [746, 649] on textarea "now can you take this product copy and adapt it to our Autumn Edition Classic T…" at bounding box center [909, 666] width 613 height 142
drag, startPoint x: 846, startPoint y: 659, endPoint x: 881, endPoint y: 654, distance: 35.4
click at [848, 659] on textarea "now can you take this product copy and adapt it to our Autumn Edition Classic T…" at bounding box center [909, 666] width 613 height 142
click at [881, 654] on textarea "now can you take this product copy and adapt it to our Autumn Edition Classic T…" at bounding box center [909, 666] width 613 height 142
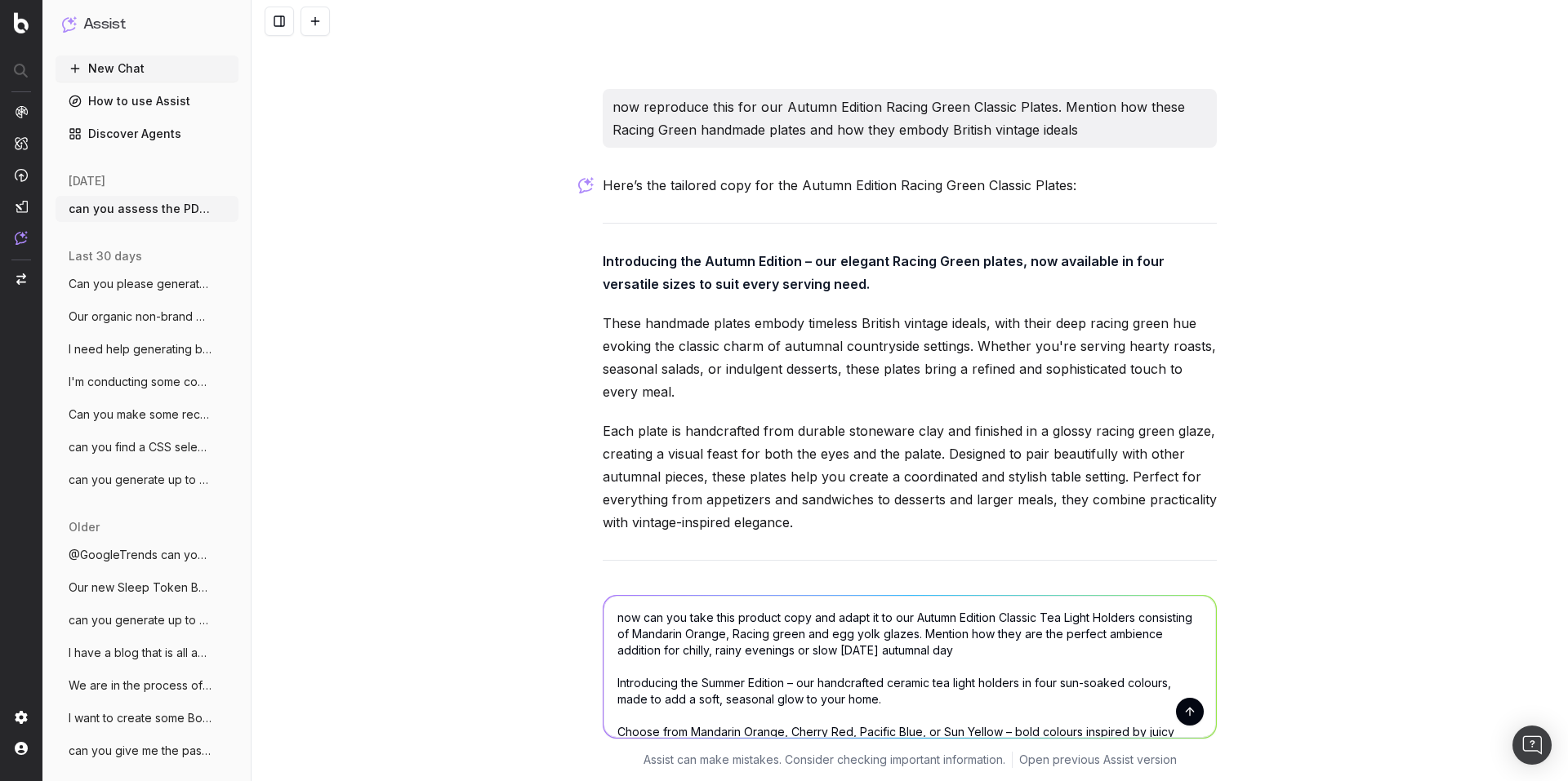
type textarea "now can you take this product copy and adapt it to our Autumn Edition Classic T…"
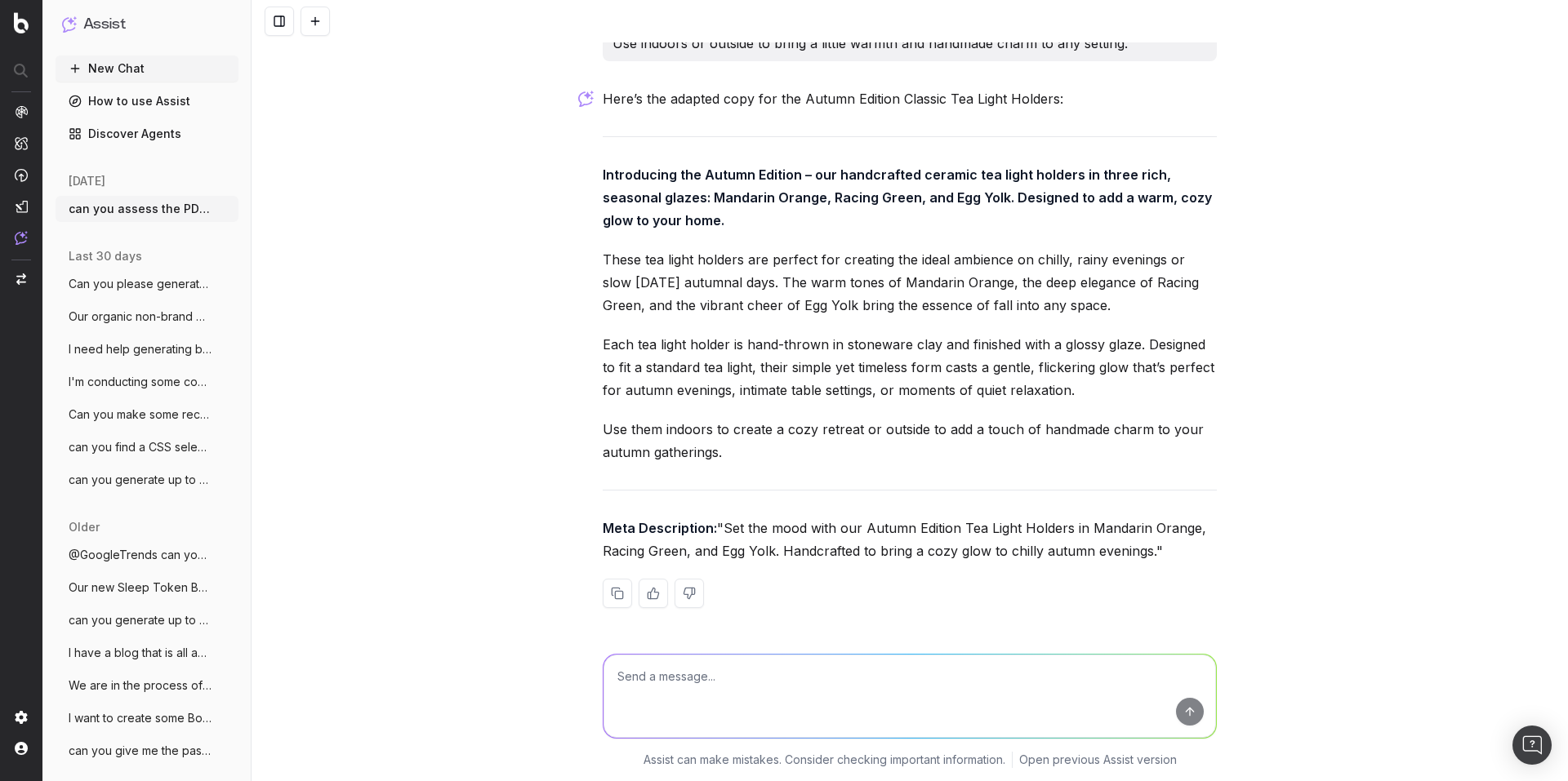
scroll to position [9697, 0]
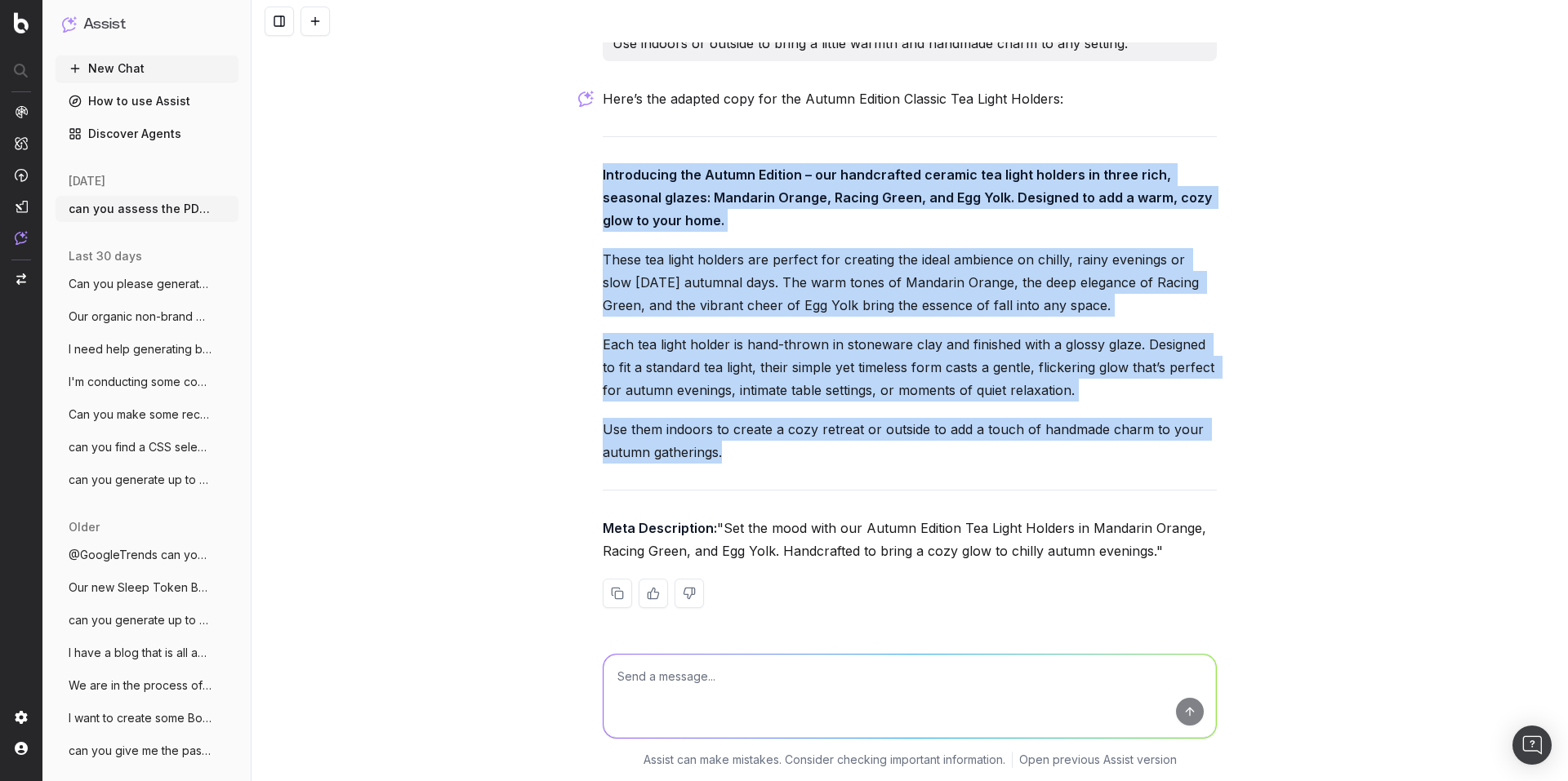
drag, startPoint x: 588, startPoint y: 153, endPoint x: 739, endPoint y: 435, distance: 319.9
click at [739, 435] on div "can you assess the PDP content and replicate this for our Autumn Edition Mandar…" at bounding box center [909, 390] width 1316 height 781
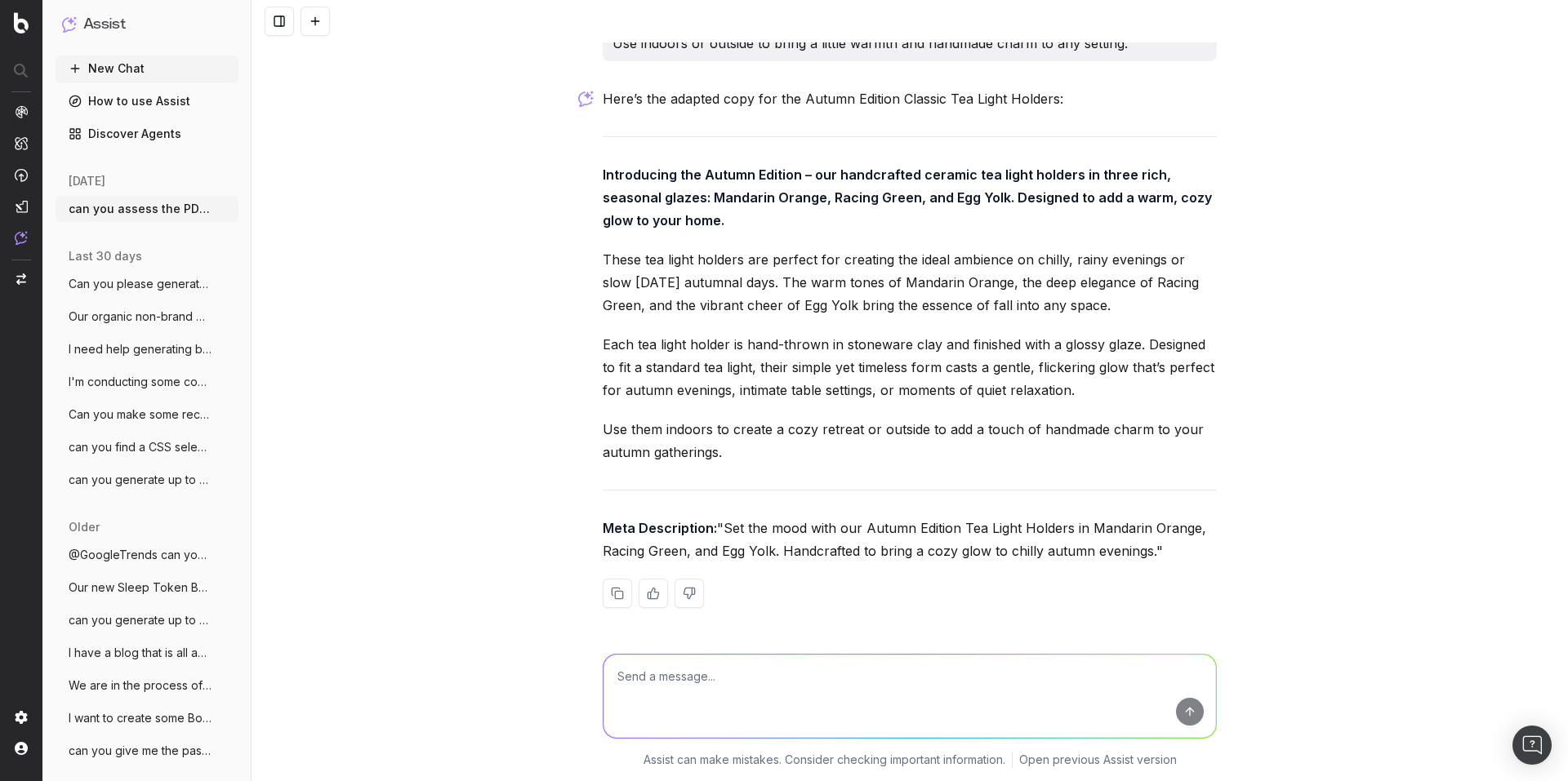
click at [563, 460] on div "can you assess the PDP content and replicate this for our Autumn Edition Mandar…" at bounding box center [909, 390] width 1316 height 781
click at [615, 533] on p "Meta Description: "Set the mood with our Autumn Edition Tea Light Holders in Ma…" at bounding box center [909, 539] width 614 height 45
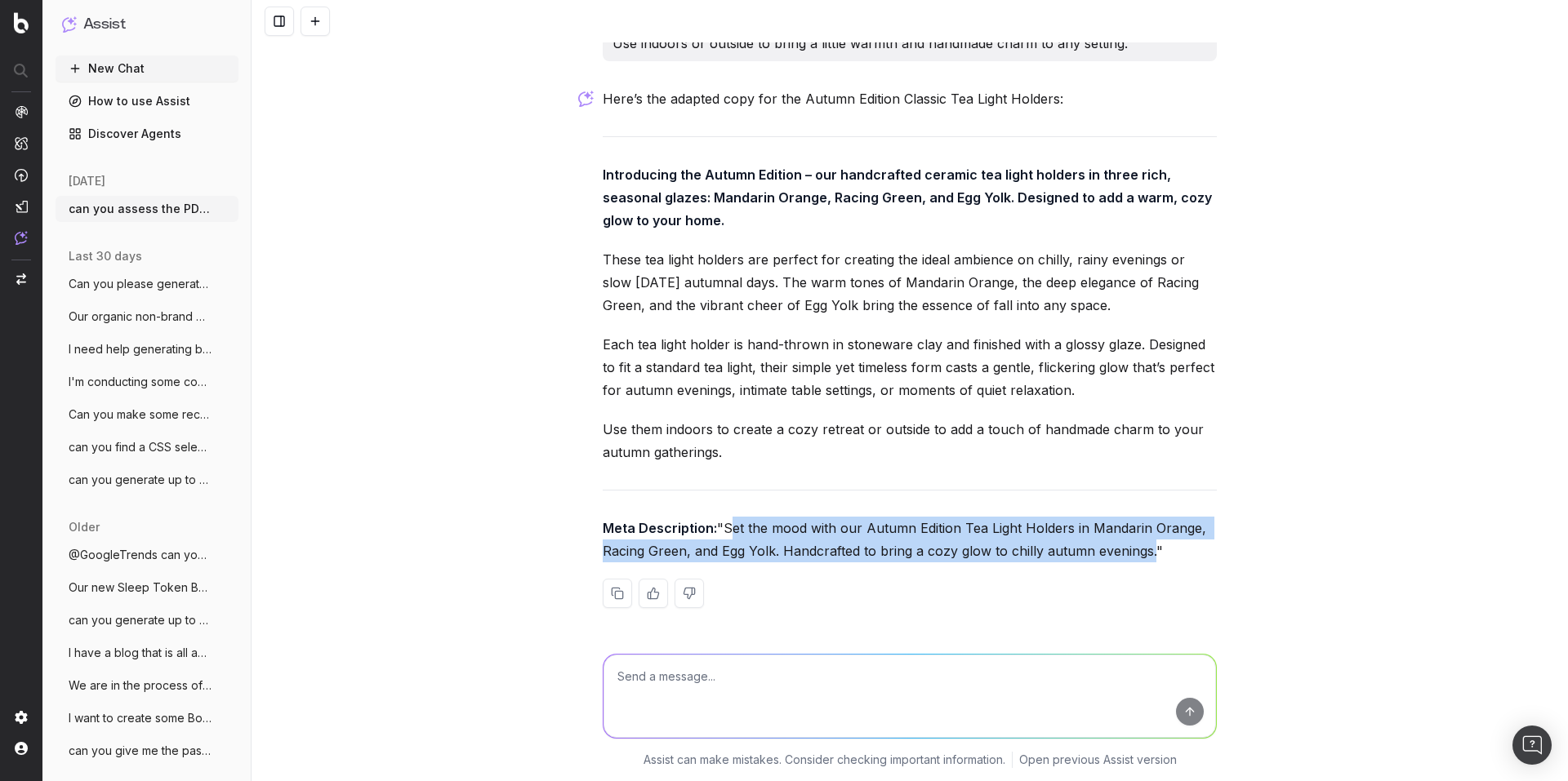
drag, startPoint x: 603, startPoint y: 528, endPoint x: 1025, endPoint y: 558, distance: 423.1
click at [1025, 558] on p "Meta Description: "Set the mood with our Autumn Edition Tea Light Holders in Ma…" at bounding box center [909, 539] width 614 height 45
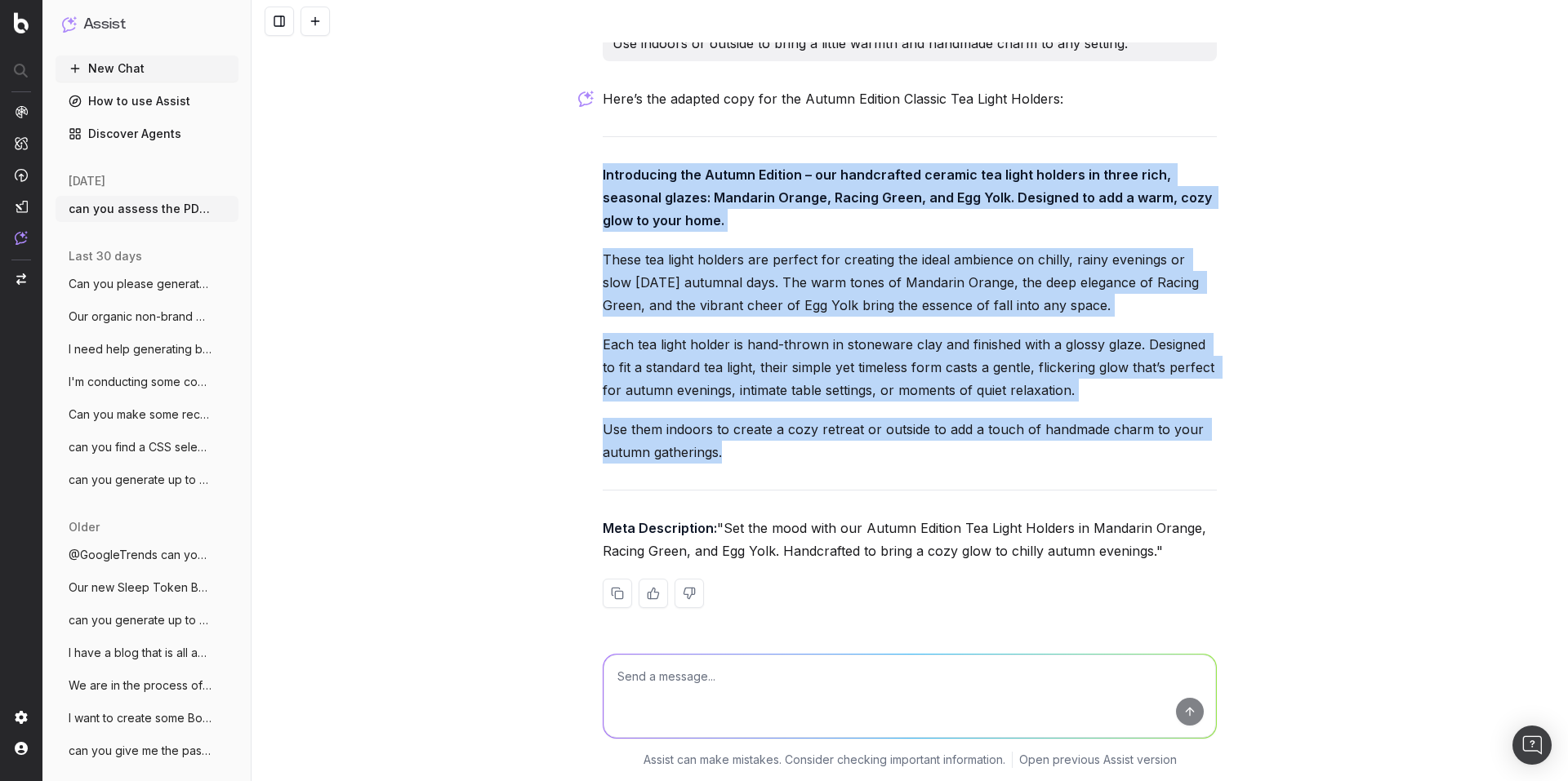
drag, startPoint x: 587, startPoint y: 148, endPoint x: 737, endPoint y: 440, distance: 328.3
click at [737, 440] on div "can you assess the PDP content and replicate this for our Autumn Edition Mandar…" at bounding box center [909, 390] width 1316 height 781
click at [655, 674] on textarea at bounding box center [909, 697] width 613 height 83
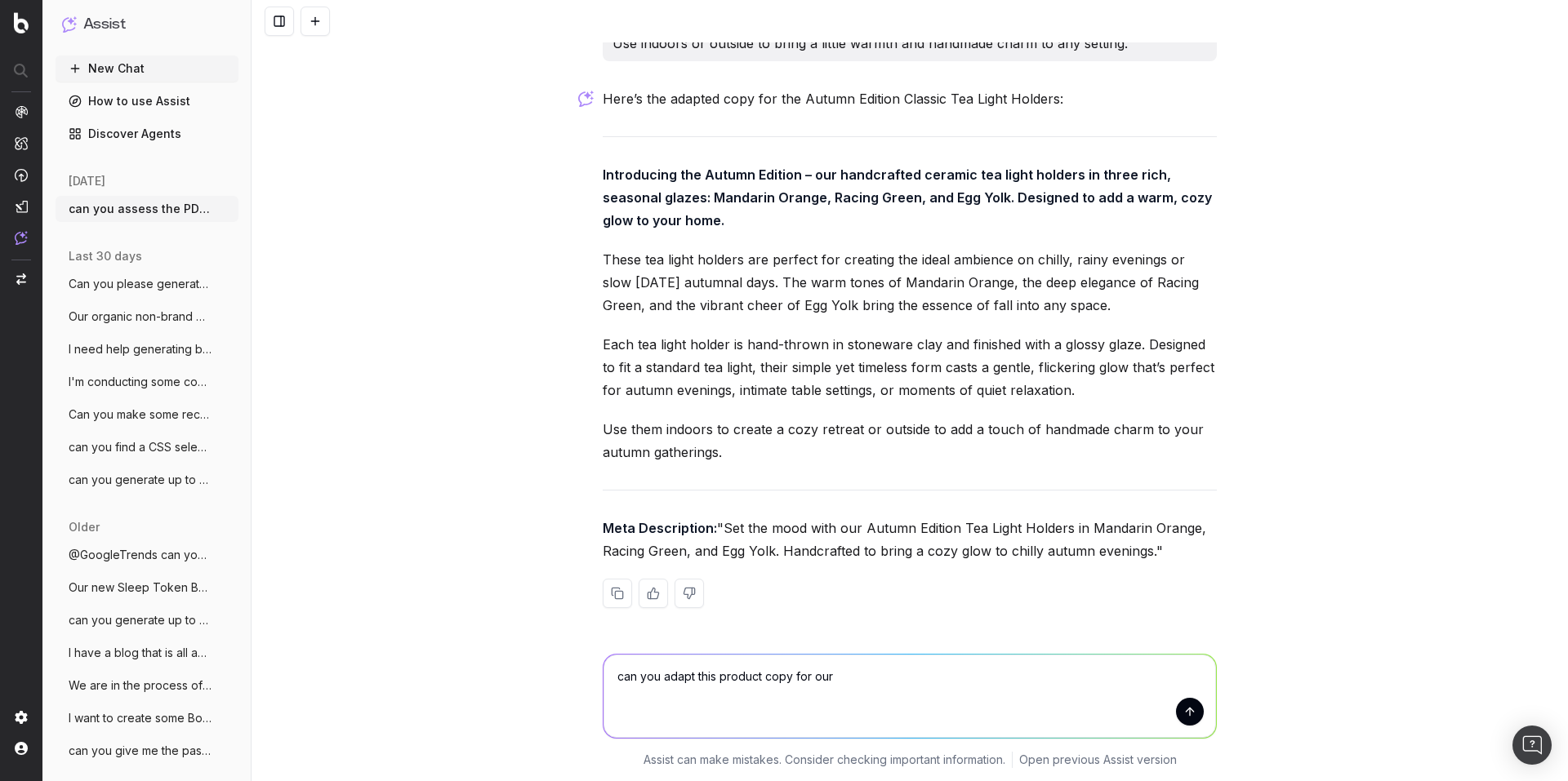
paste textarea "Introducing the Summer Edition – our handcrafted ceramic coasters in four sun-s…"
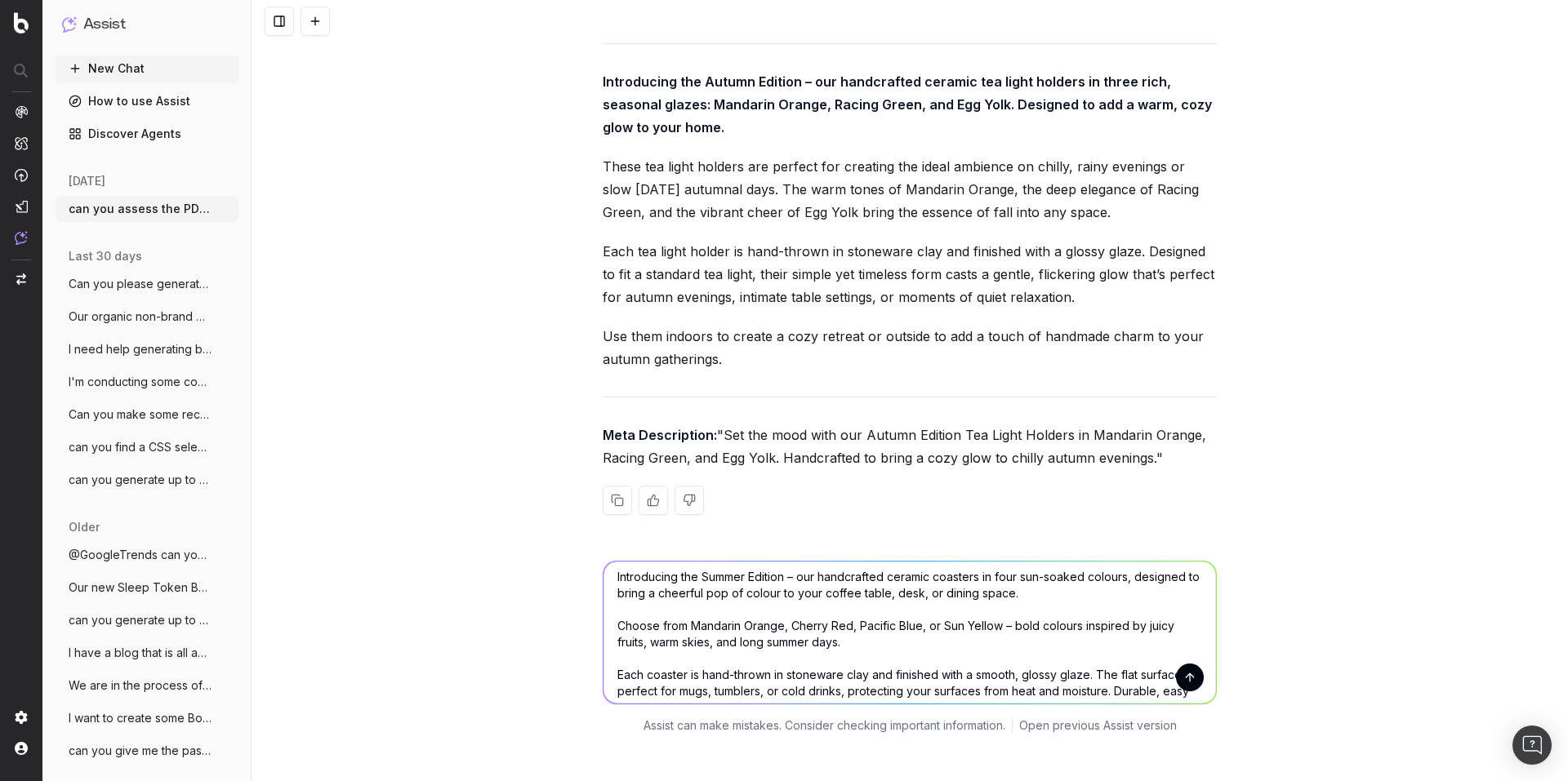
scroll to position [0, 0]
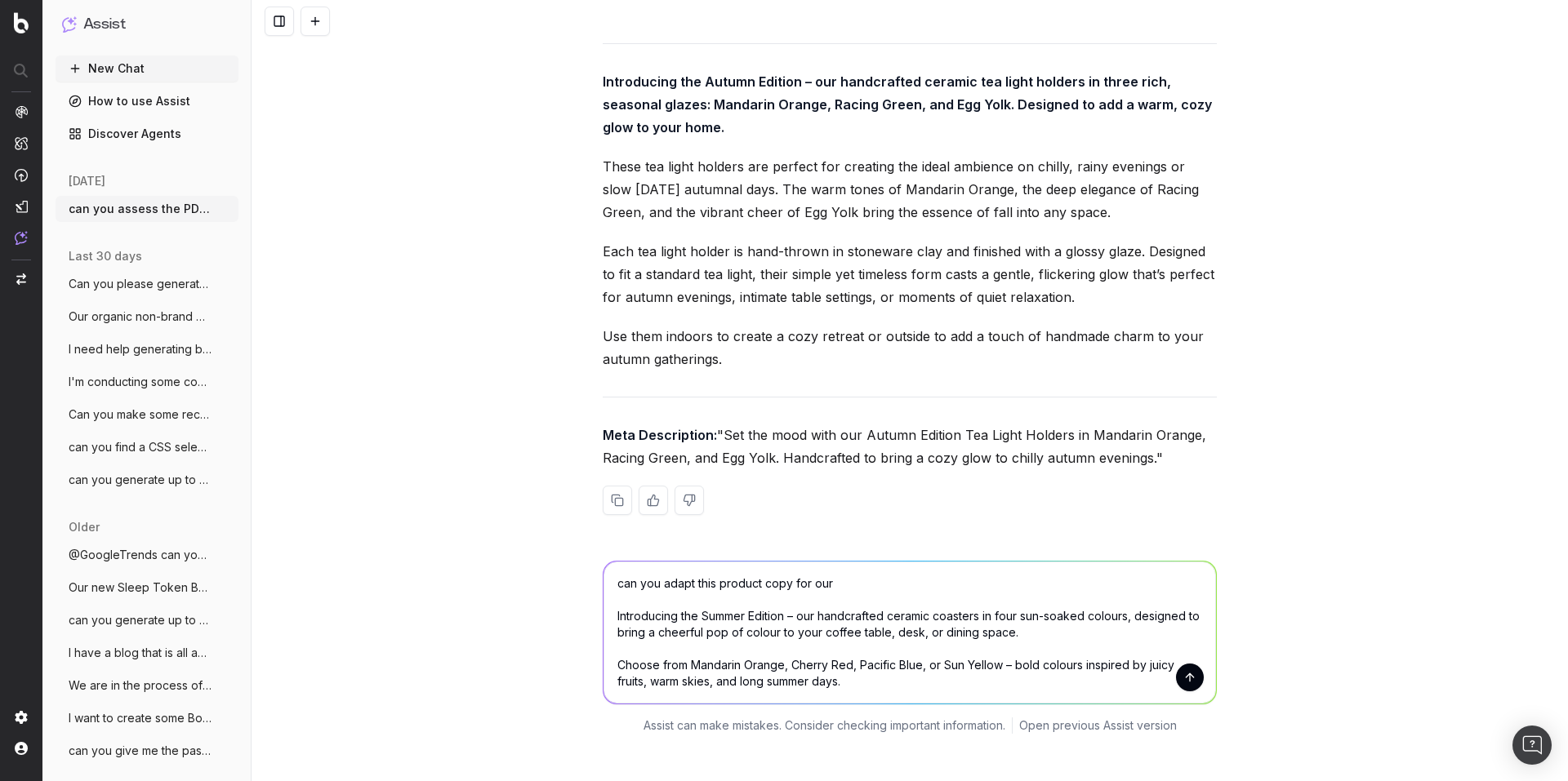
click at [879, 586] on textarea "can you adapt this product copy for our Introducing the Summer Edition – our ha…" at bounding box center [909, 632] width 613 height 142
paste textarea "Autumn Edition Classic Coasters"
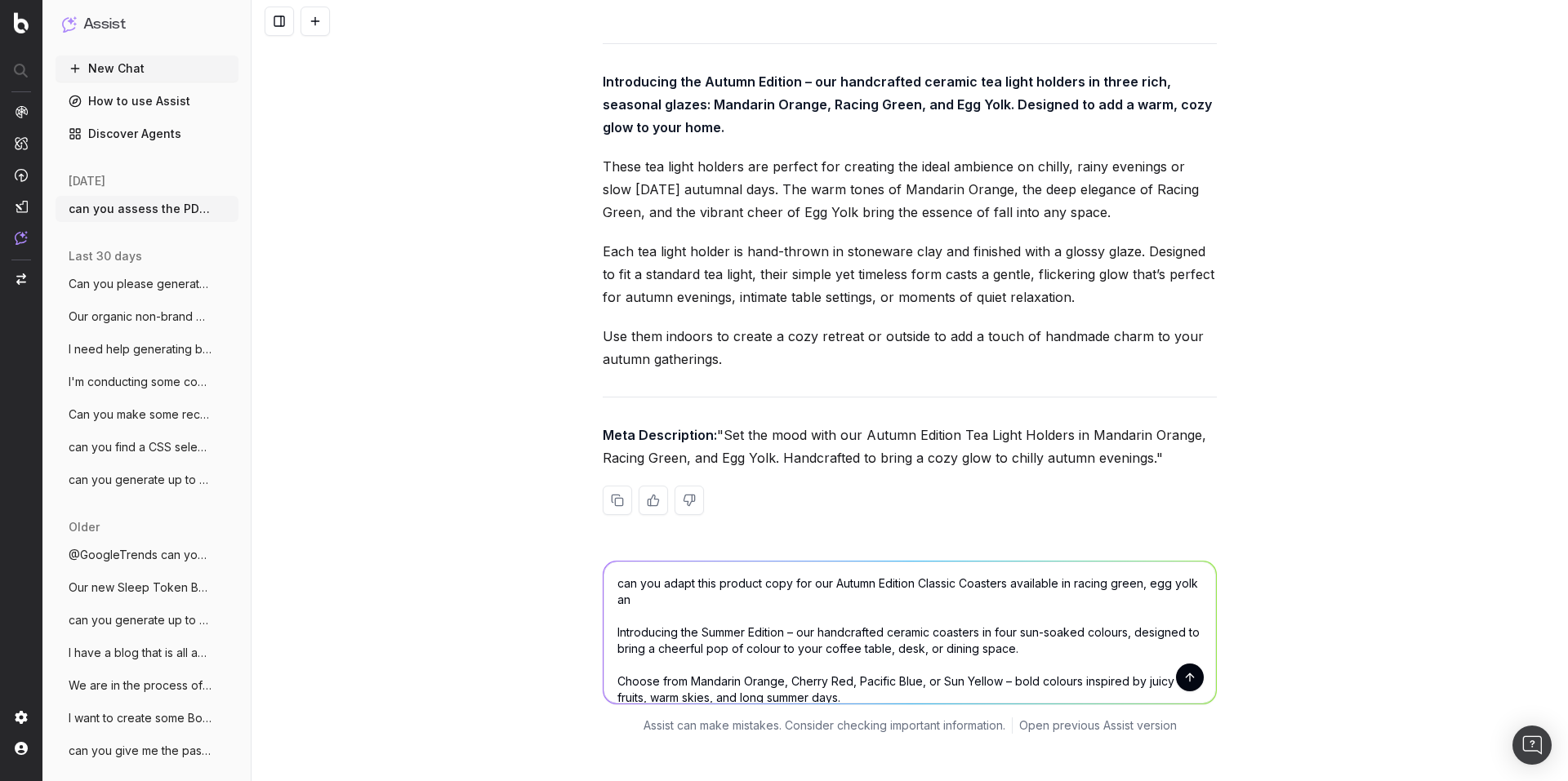
scroll to position [9807, 0]
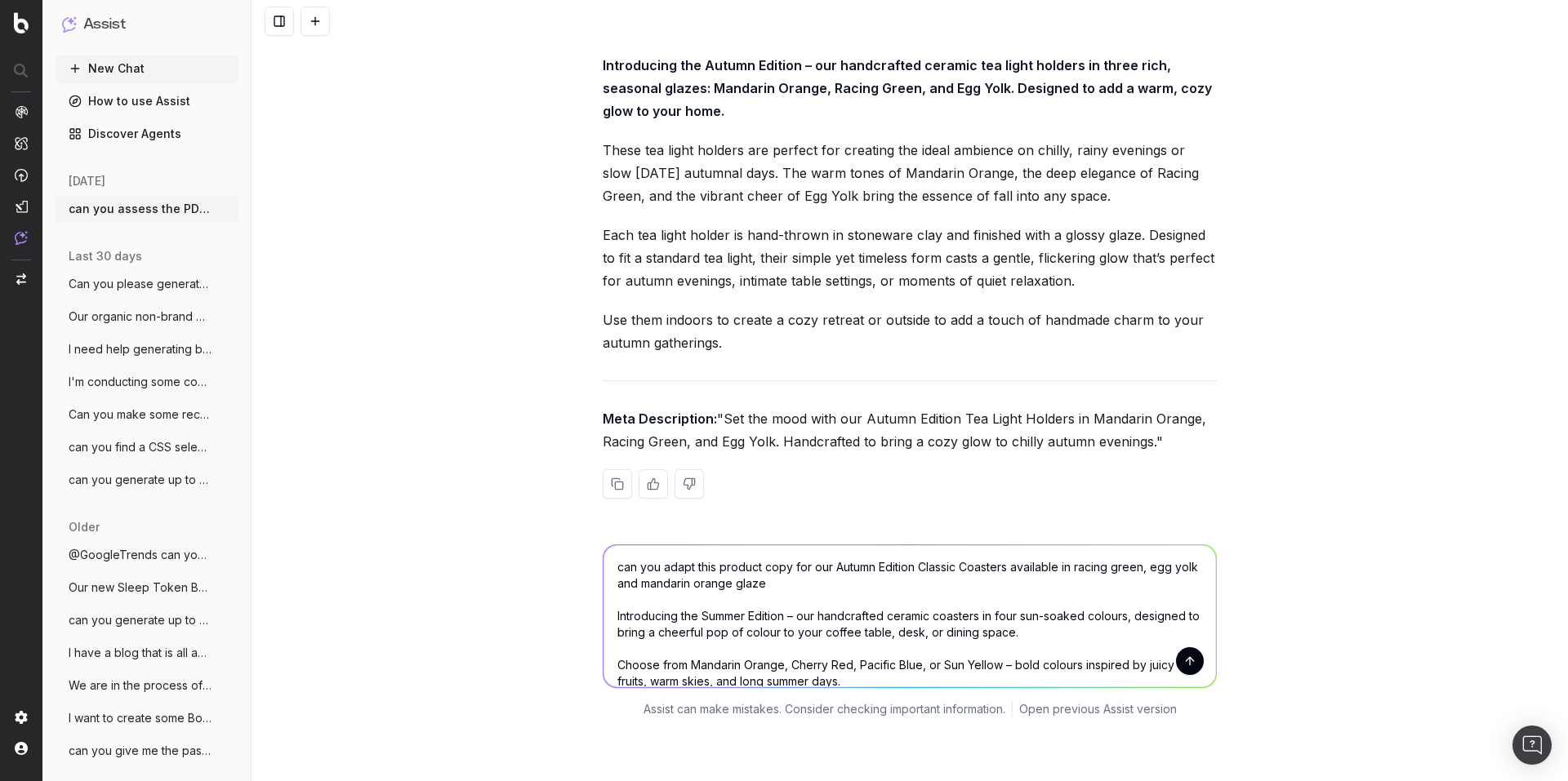
type textarea "can you adapt this product copy for our Autumn Edition Classic Coasters availab…"
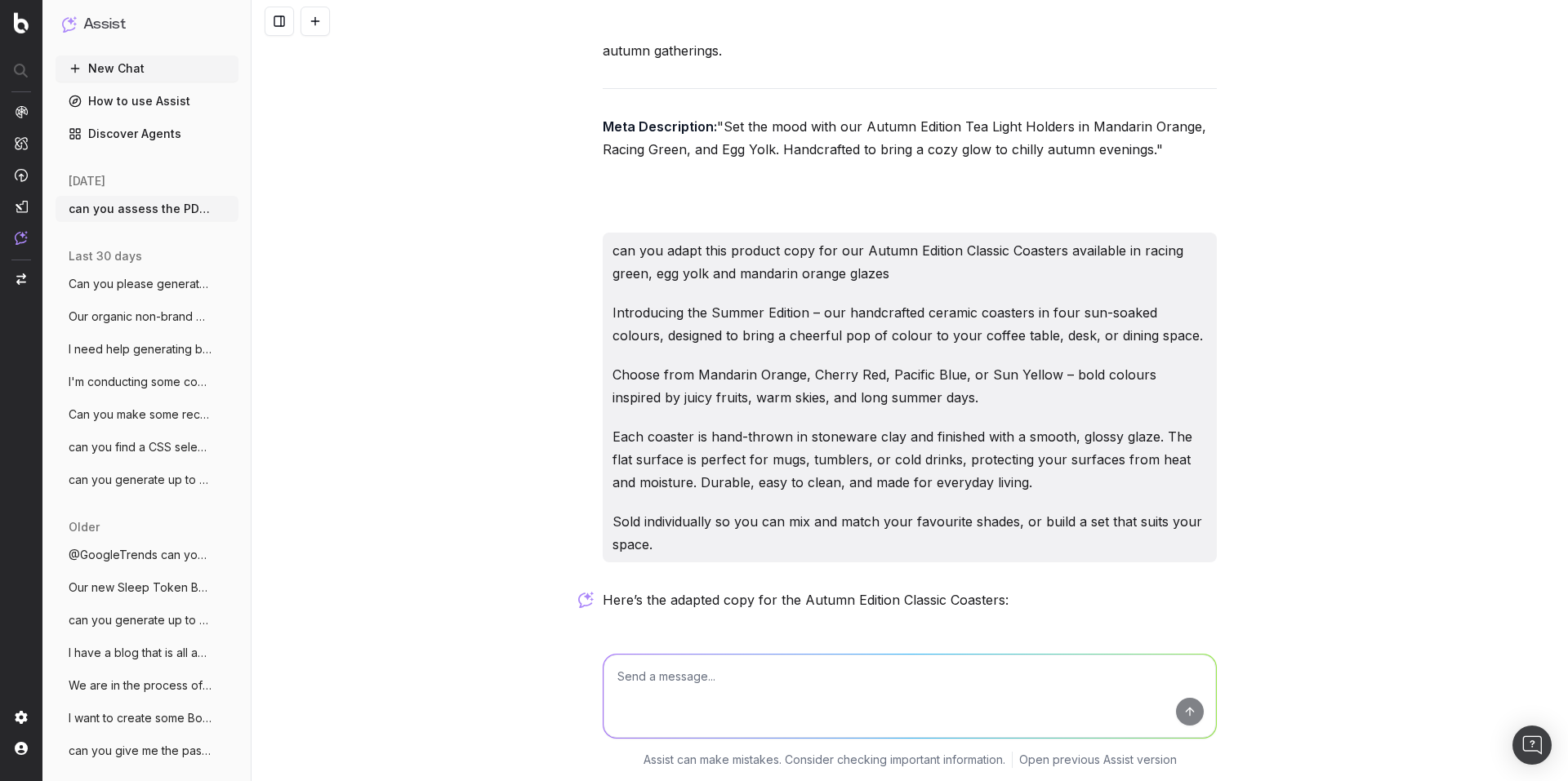
scroll to position [10624, 0]
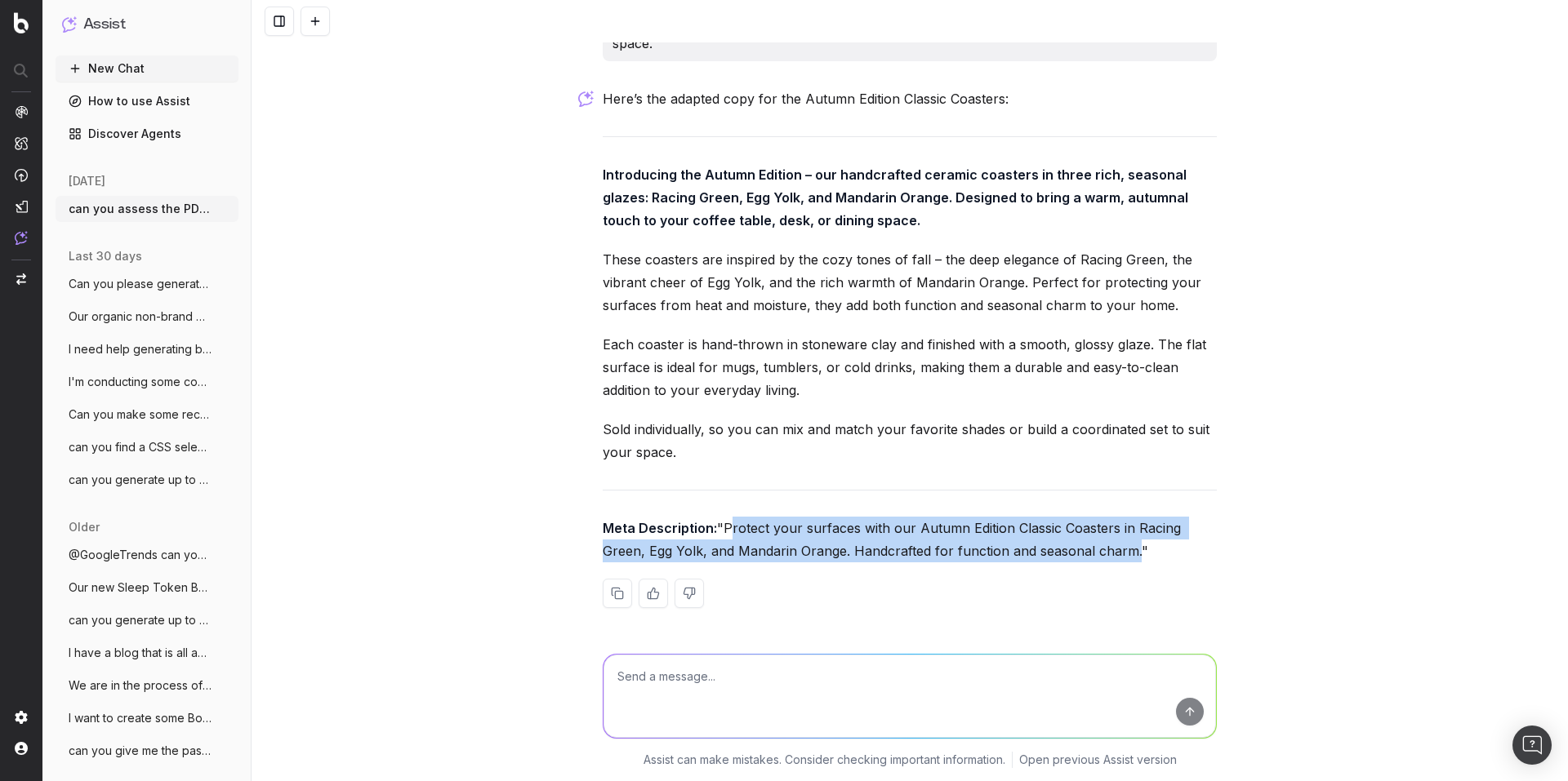
drag, startPoint x: 602, startPoint y: 530, endPoint x: 991, endPoint y: 544, distance: 389.3
click at [991, 544] on p "Meta Description: "Protect your surfaces with our Autumn Edition Classic Coaste…" at bounding box center [909, 539] width 614 height 45
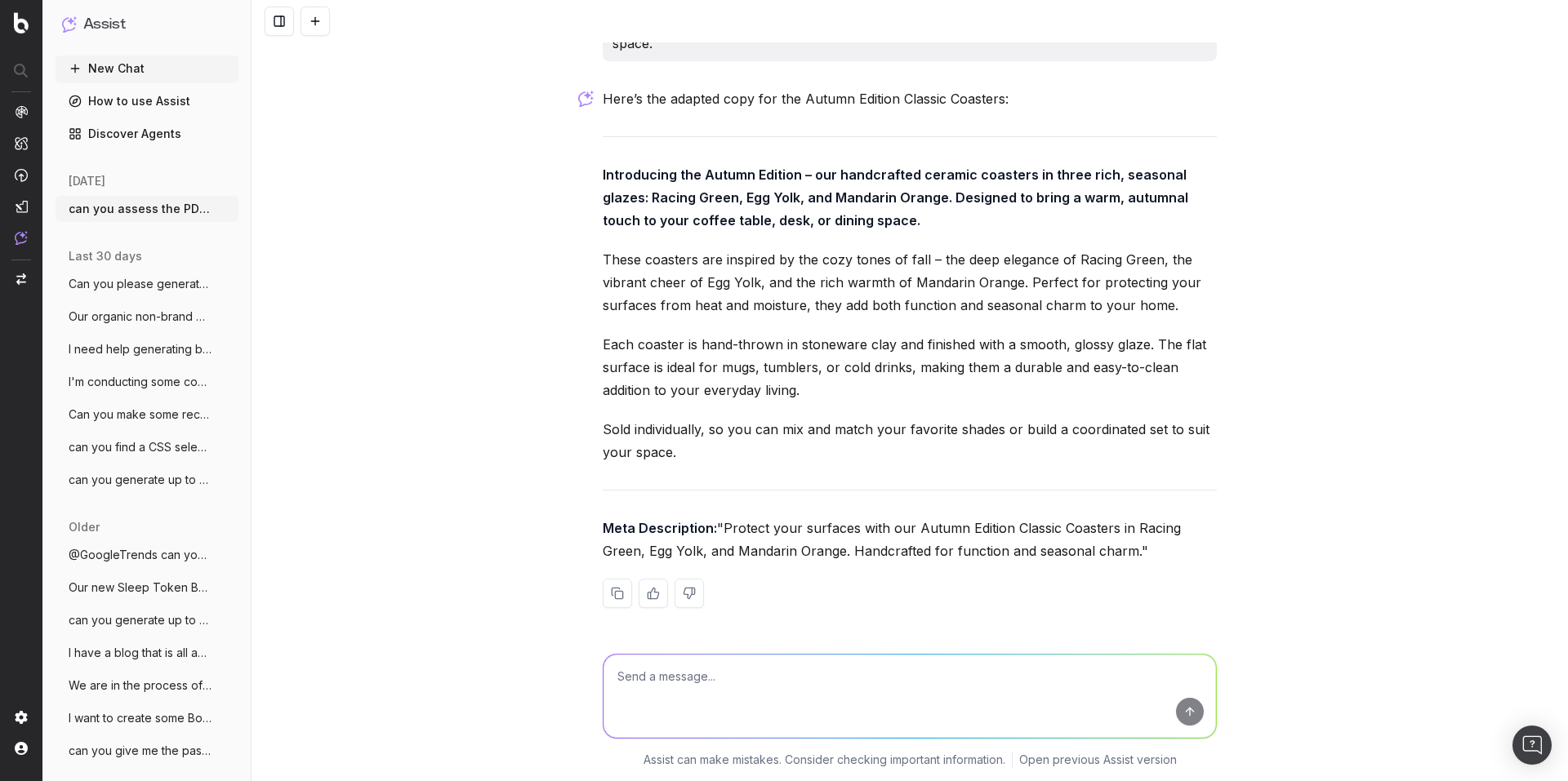
click at [615, 175] on strong "Introducing the Autumn Edition – our handcrafted ceramic coasters in three rich…" at bounding box center [896, 197] width 588 height 62
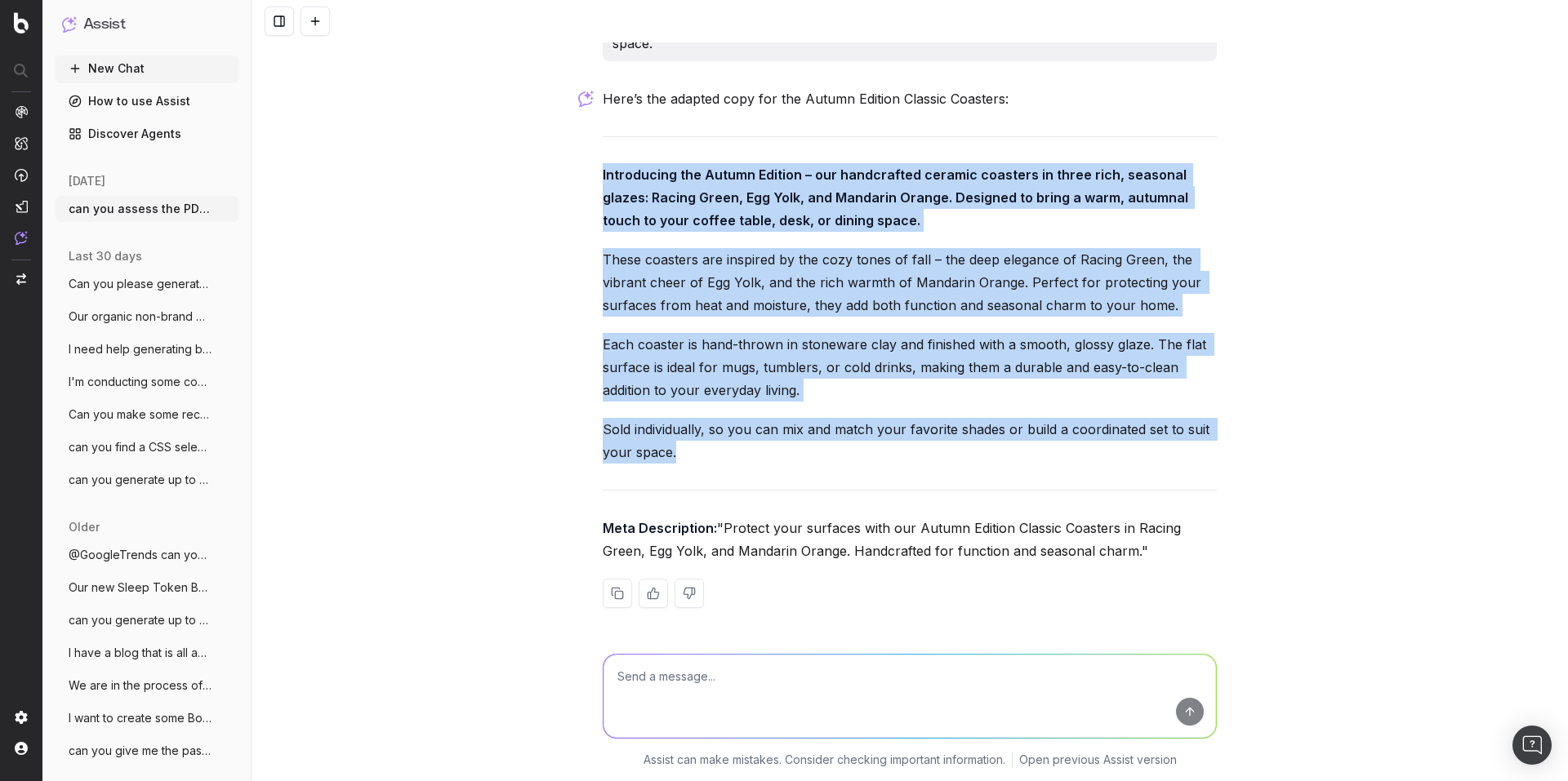
drag, startPoint x: 593, startPoint y: 151, endPoint x: 728, endPoint y: 423, distance: 303.7
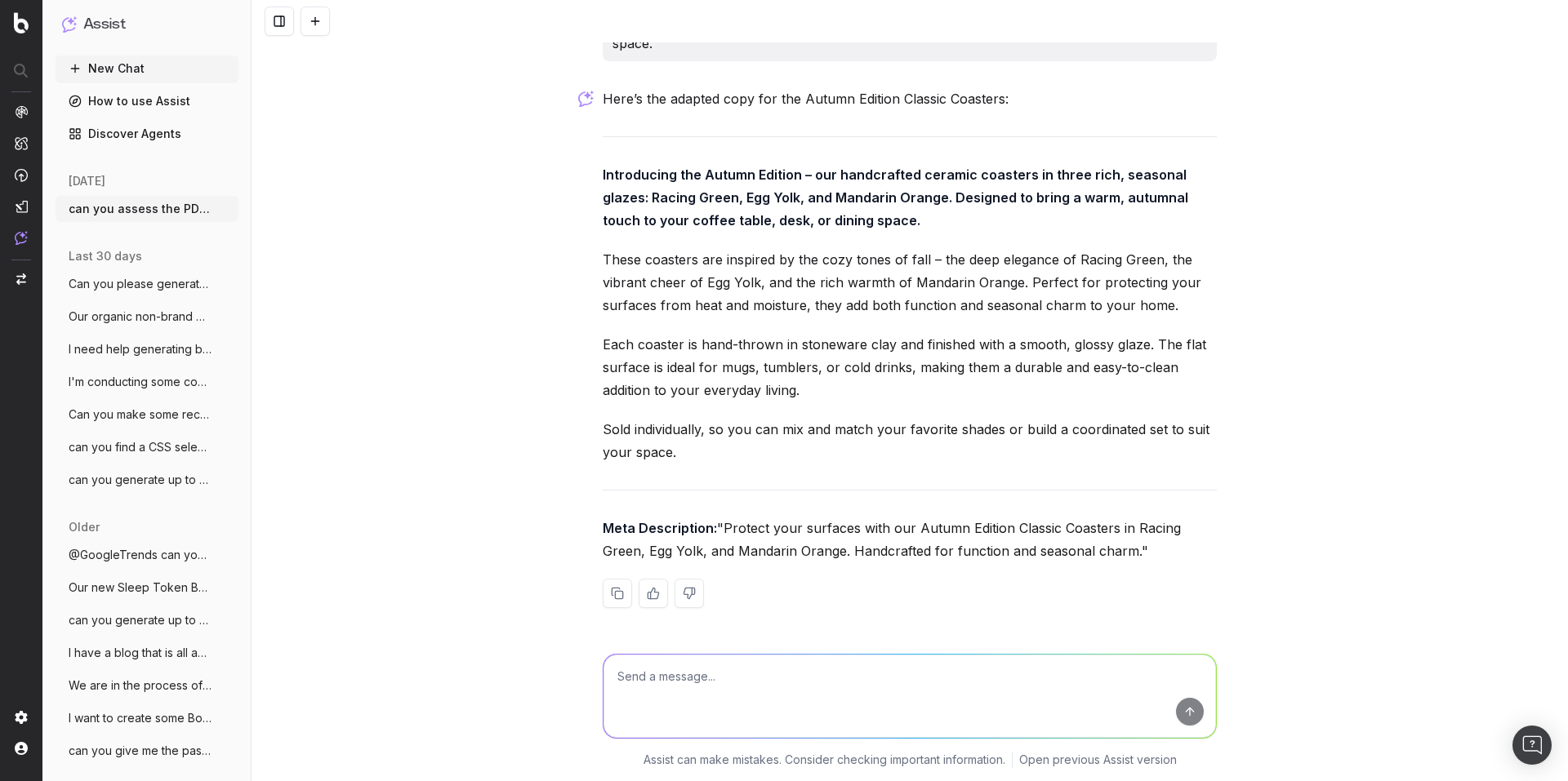
click at [429, 456] on div "can you assess the PDP content and replicate this for our Autumn Edition Mandar…" at bounding box center [909, 390] width 1316 height 781
click at [642, 676] on textarea at bounding box center [909, 697] width 613 height 83
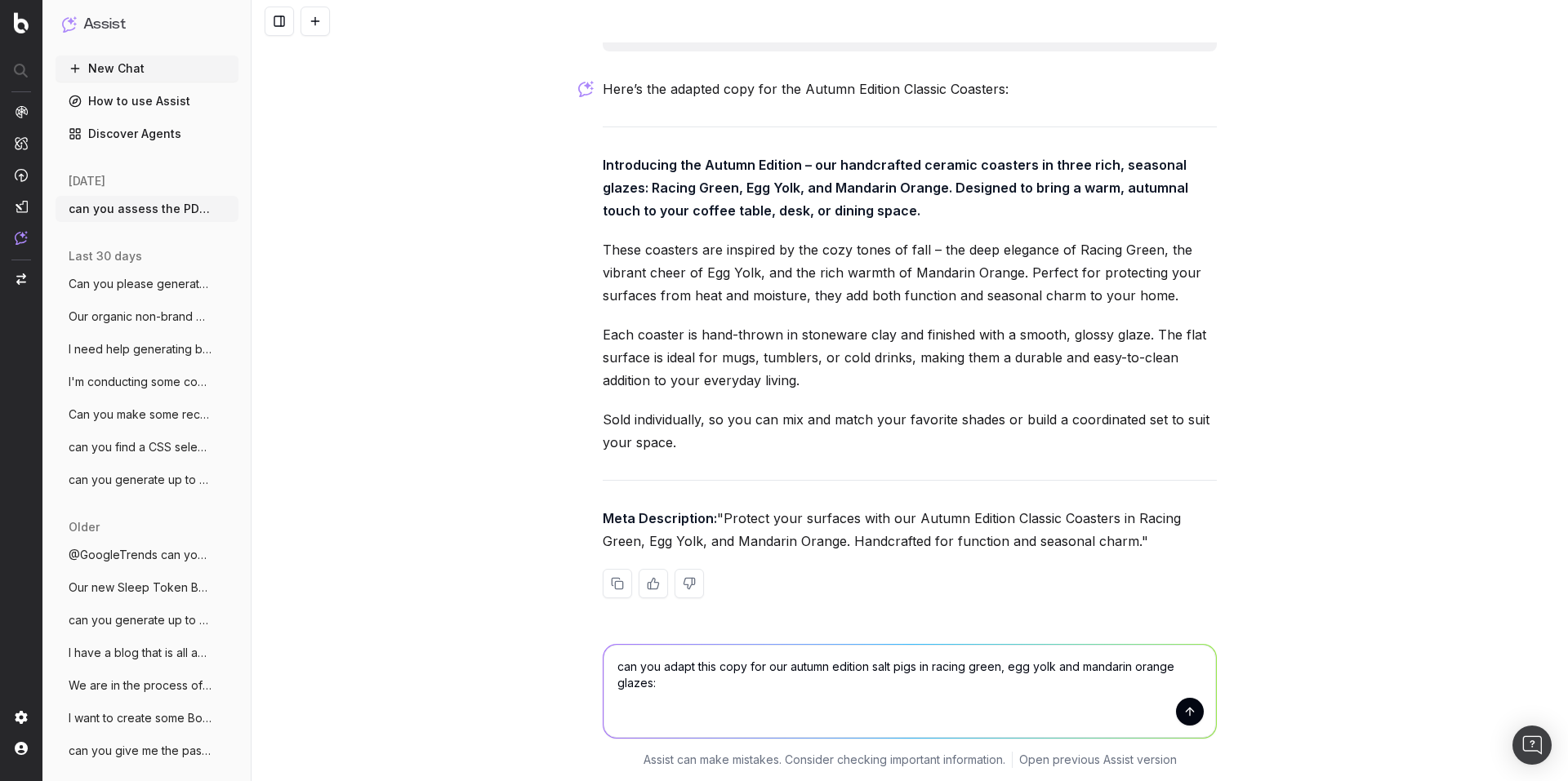
paste textarea "Introducing the Summer Edition – our handcrafted ceramic salt pigs in four sun-…"
type textarea "can you adapt this copy for our autumn edition salt pigs in racing green, egg y…"
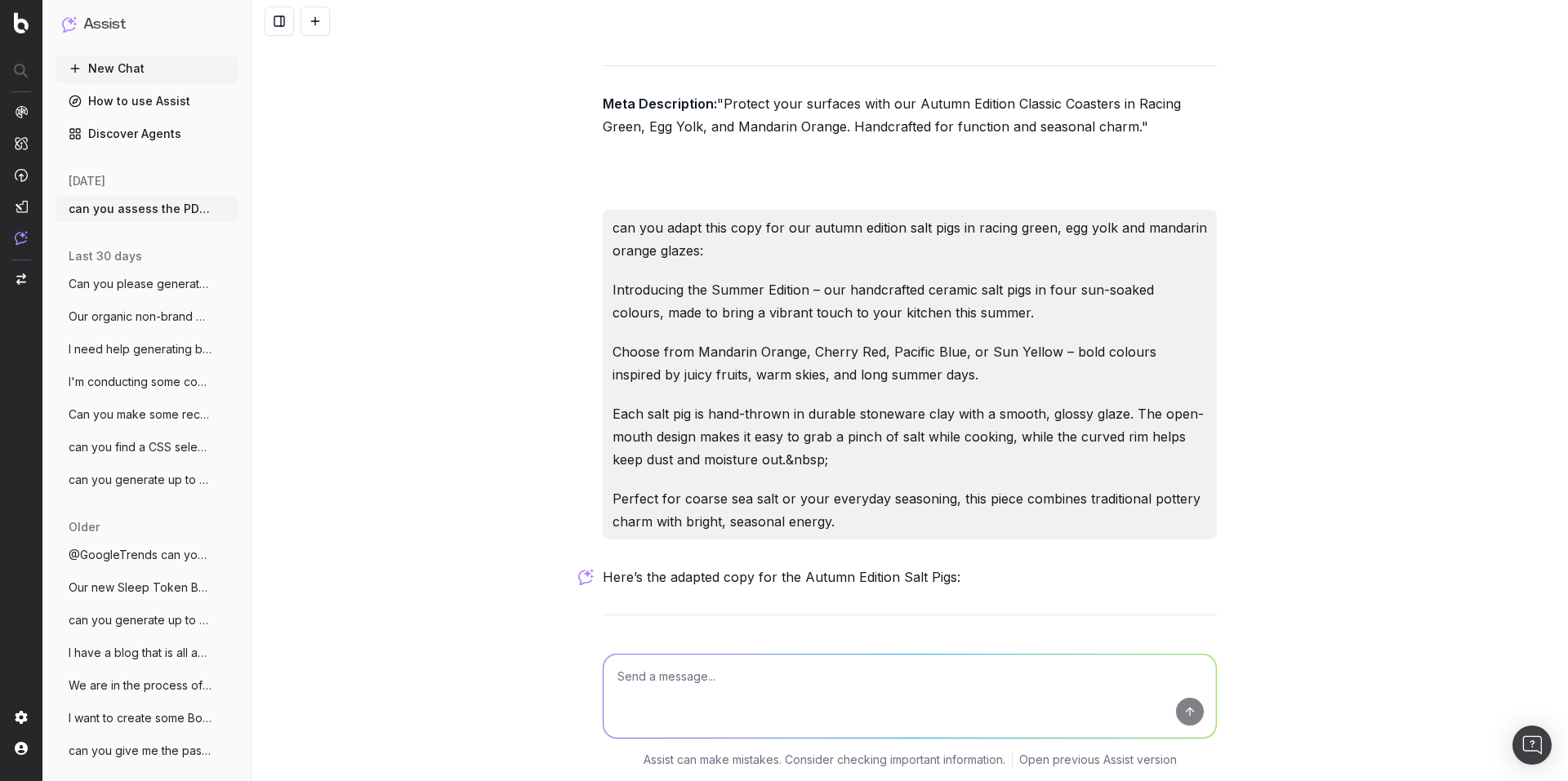
scroll to position [11549, 0]
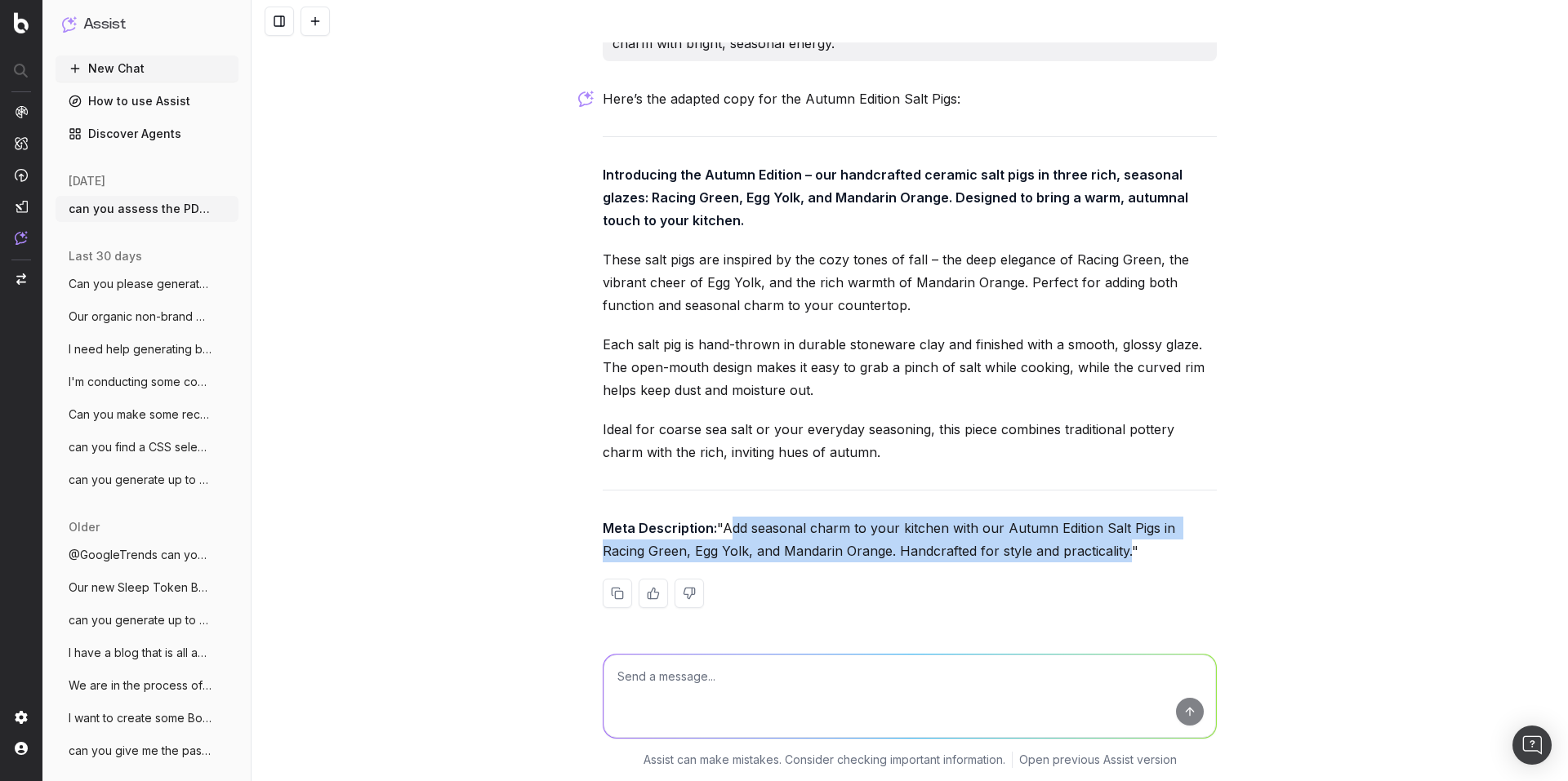
drag, startPoint x: 602, startPoint y: 533, endPoint x: 967, endPoint y: 553, distance: 365.5
click at [967, 553] on p "Meta Description: "Add seasonal charm to your kitchen with our Autumn Edition S…" at bounding box center [909, 539] width 614 height 45
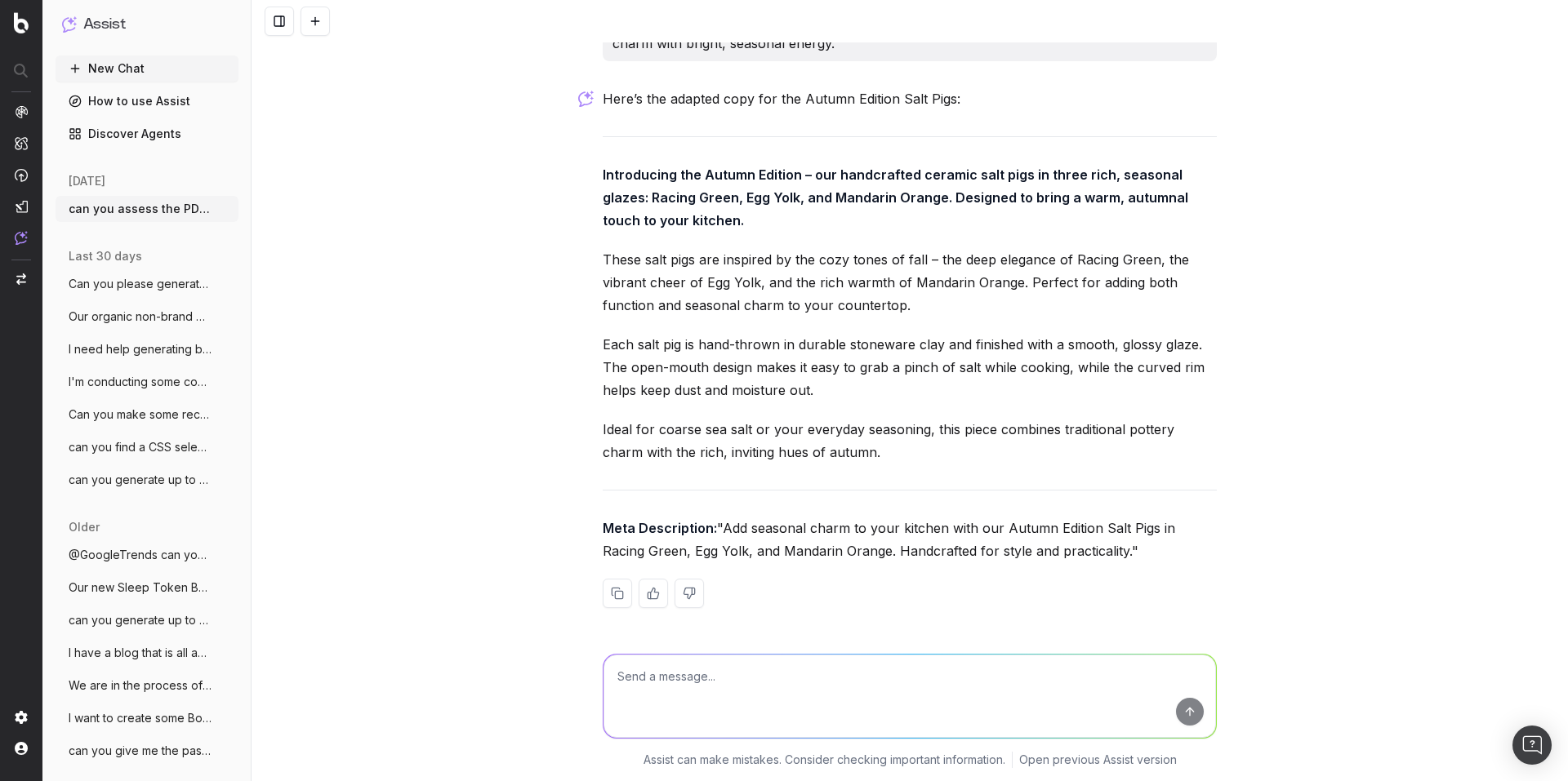
click at [680, 391] on div "Here’s the adapted copy for the Autumn Edition Salt Pigs: Introducing the Autum…" at bounding box center [909, 360] width 614 height 547
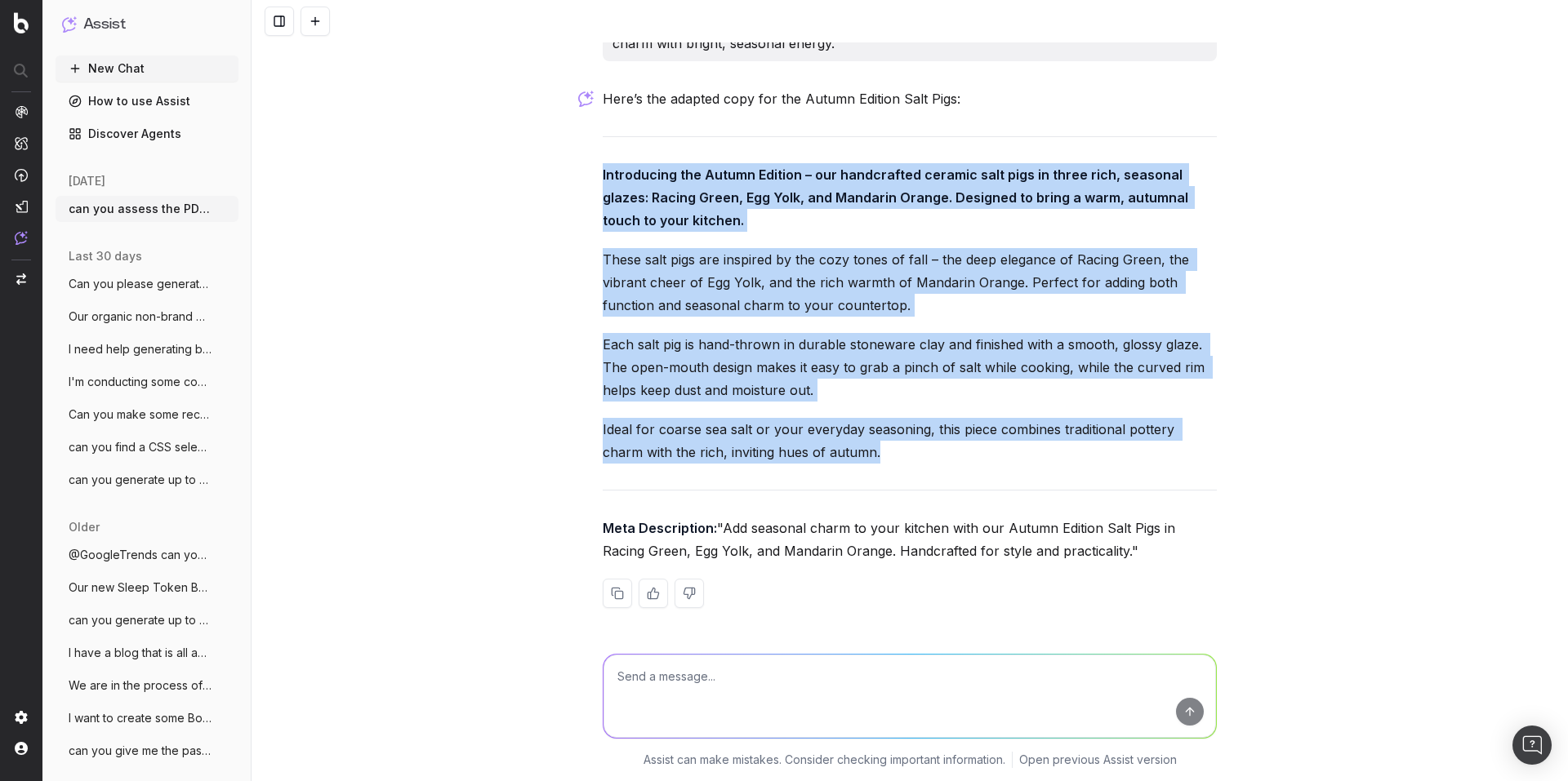
drag, startPoint x: 589, startPoint y: 150, endPoint x: 853, endPoint y: 429, distance: 384.1
